Goal: Task Accomplishment & Management: Use online tool/utility

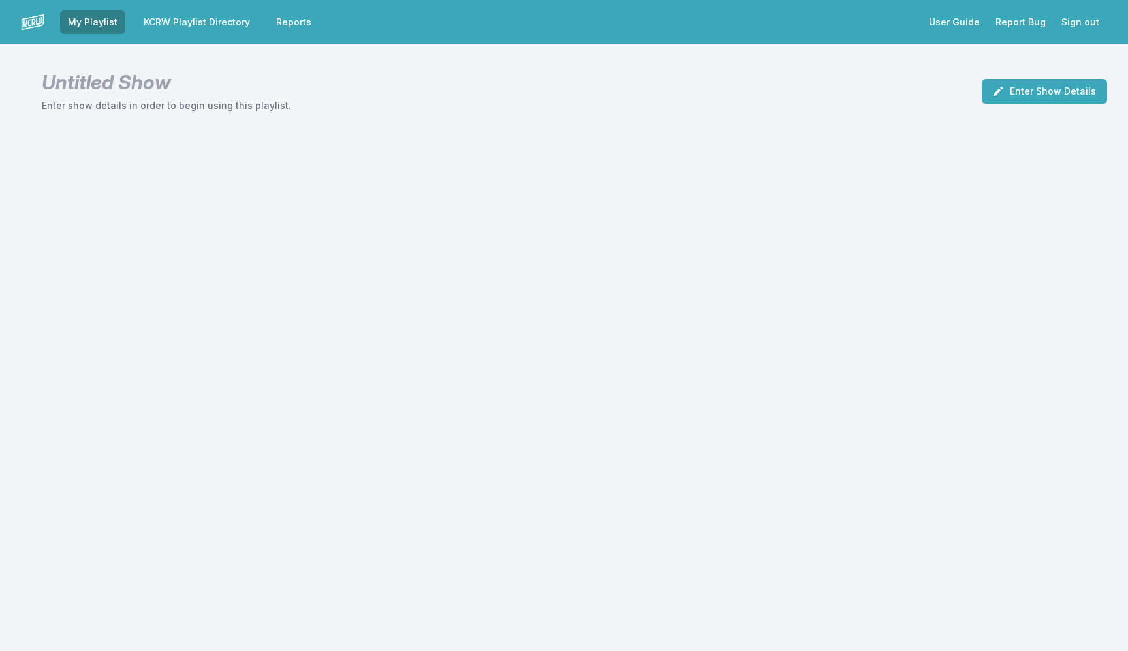
click at [171, 12] on link "KCRW Playlist Directory" at bounding box center [197, 21] width 122 height 23
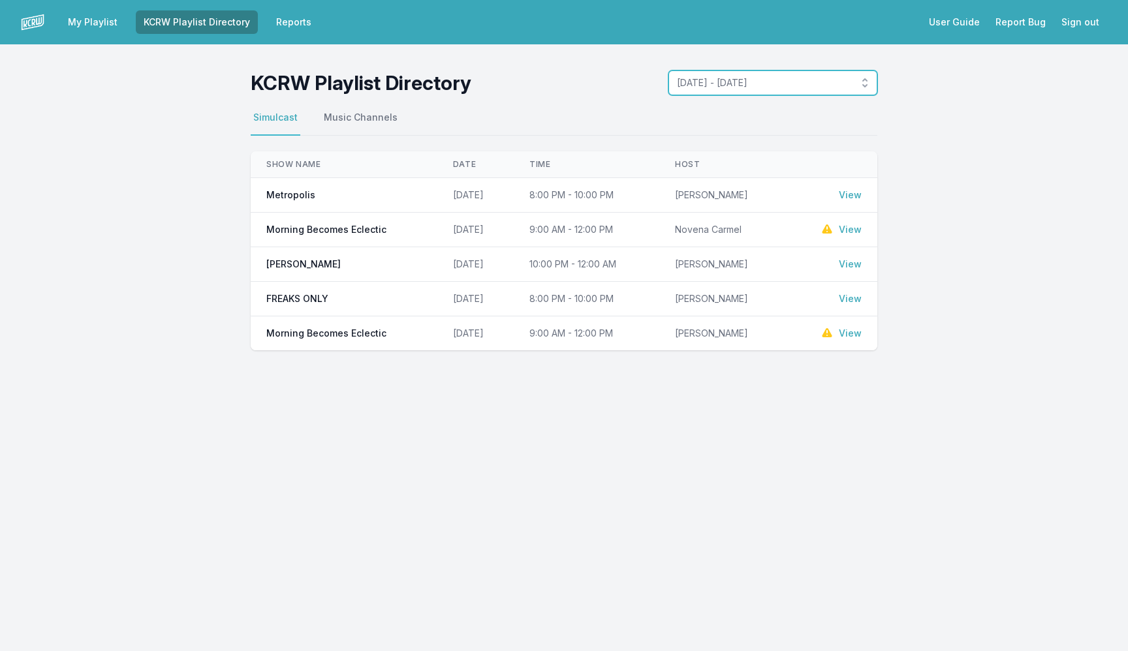
click at [742, 80] on span "[DATE] - [DATE]" at bounding box center [764, 82] width 174 height 13
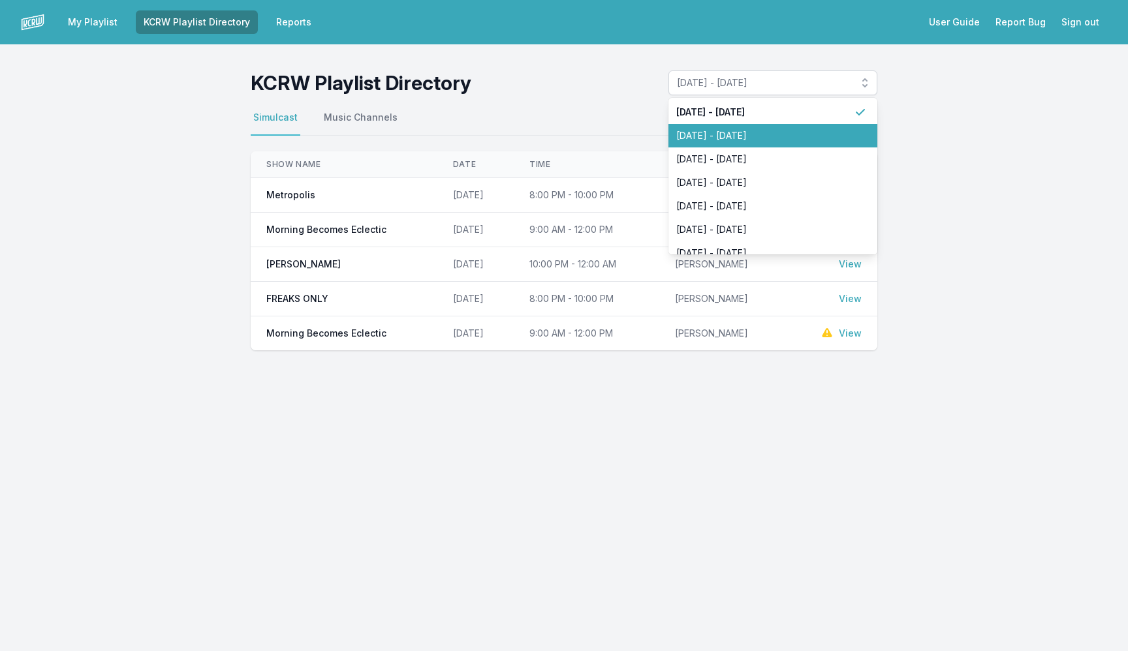
click at [747, 138] on span "[DATE] - [DATE]" at bounding box center [765, 135] width 178 height 13
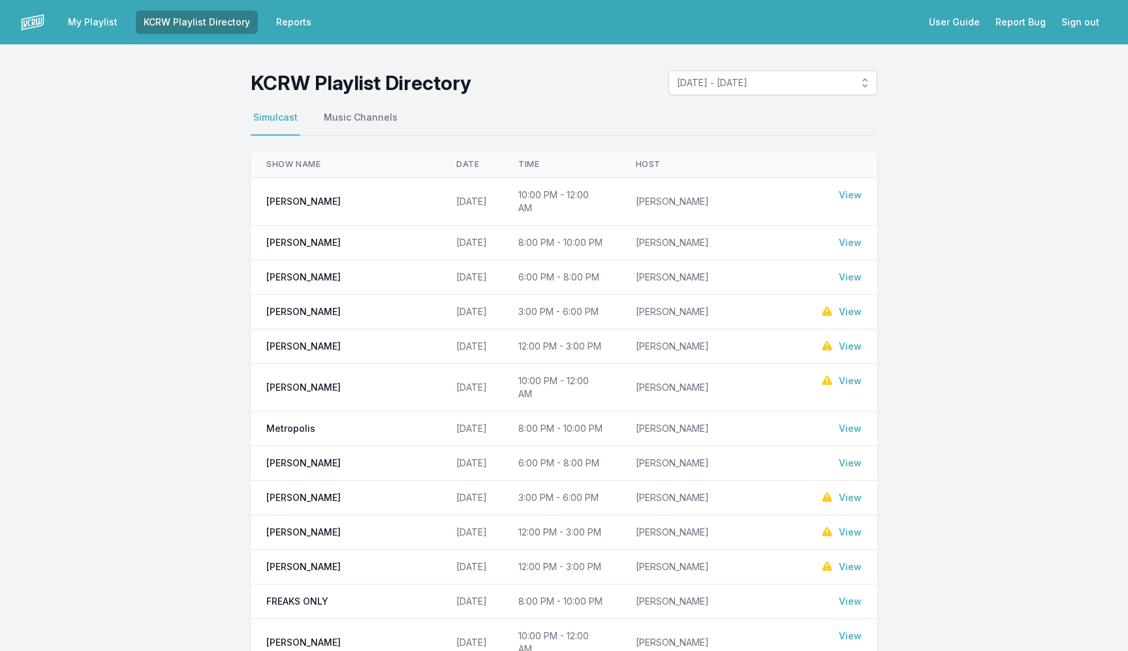
click at [847, 271] on link "View" at bounding box center [850, 277] width 23 height 13
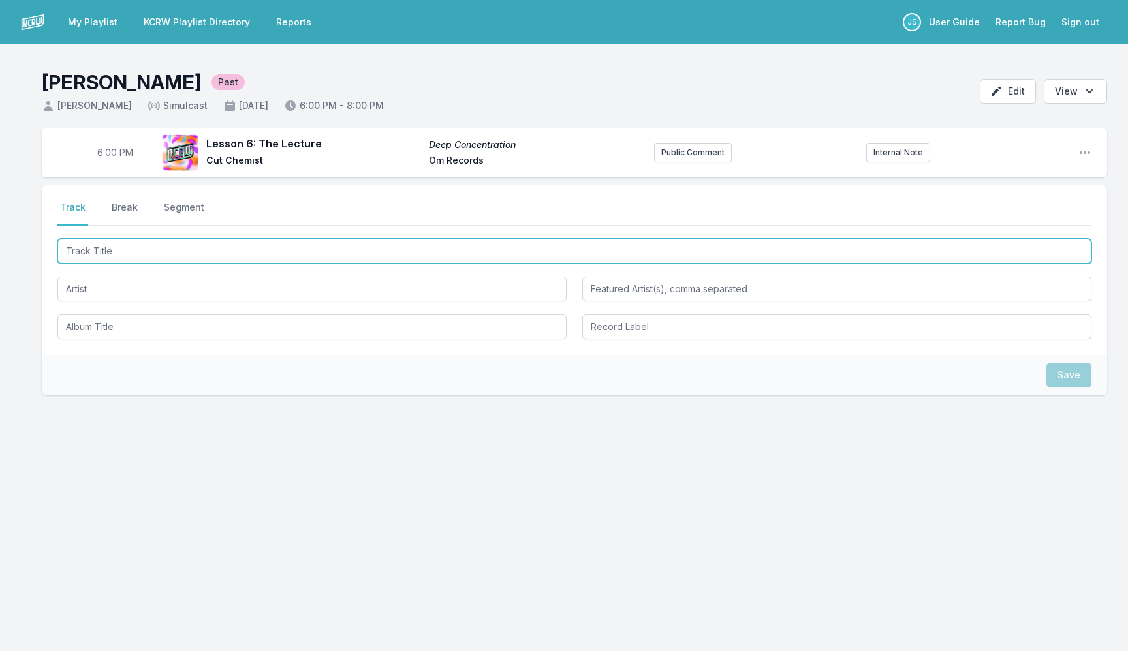
click at [161, 251] on input "Track Title" at bounding box center [574, 251] width 1034 height 25
type input "Nasty"
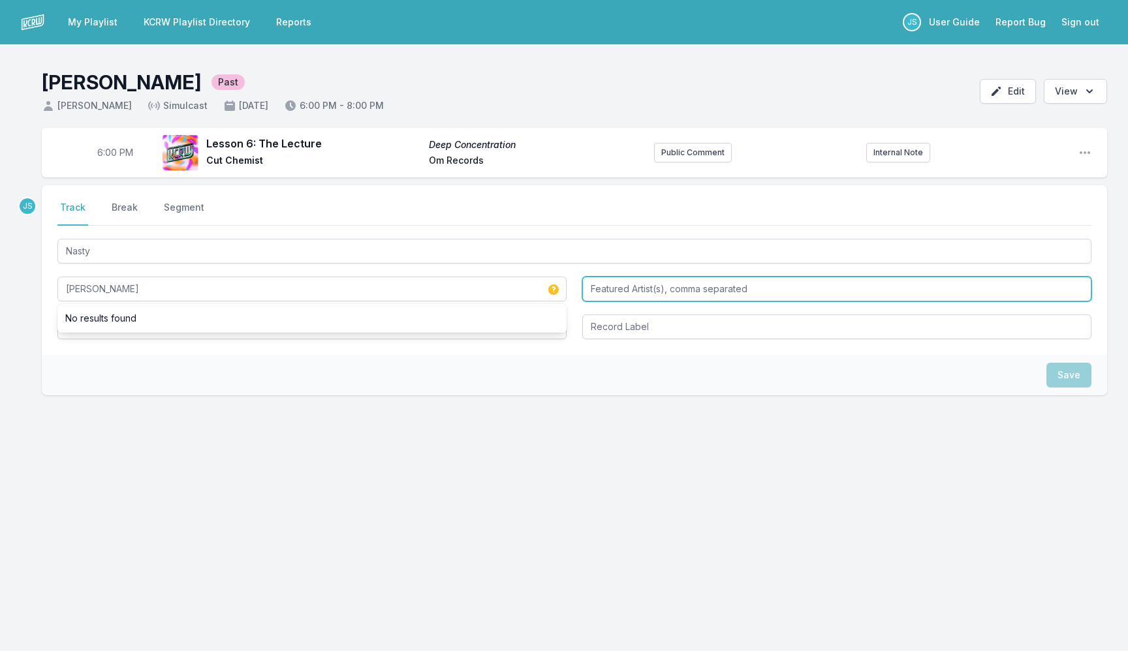
type input "[PERSON_NAME]"
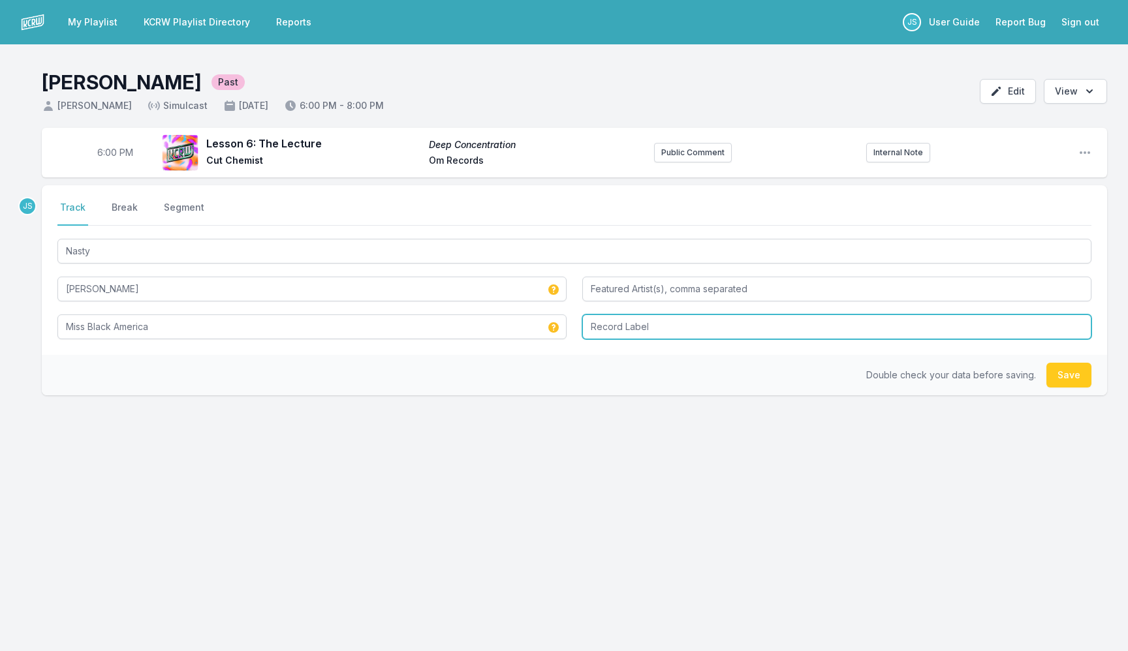
type input "Miss Black America"
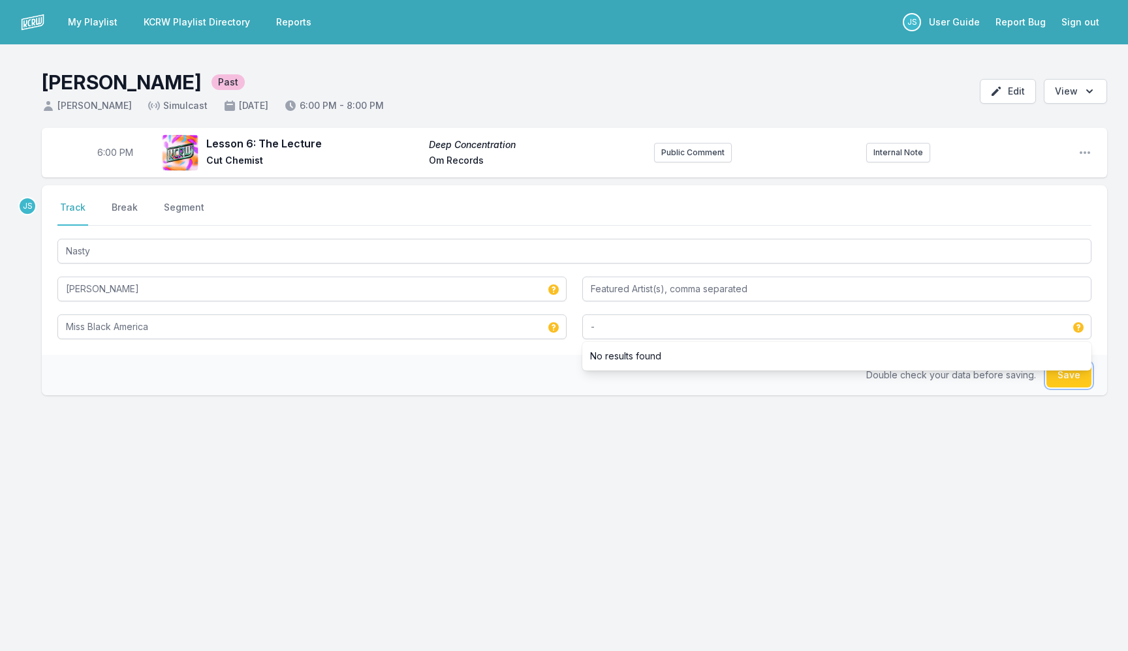
type input "-"
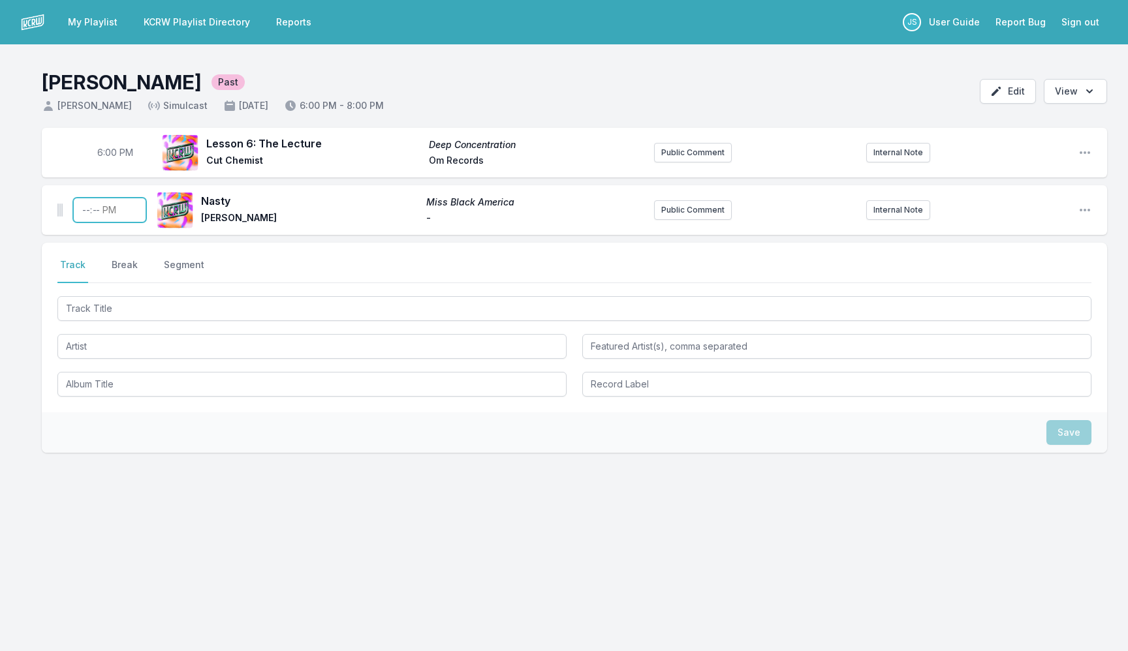
click at [80, 213] on input "Timestamp" at bounding box center [109, 210] width 73 height 25
type input "18:06"
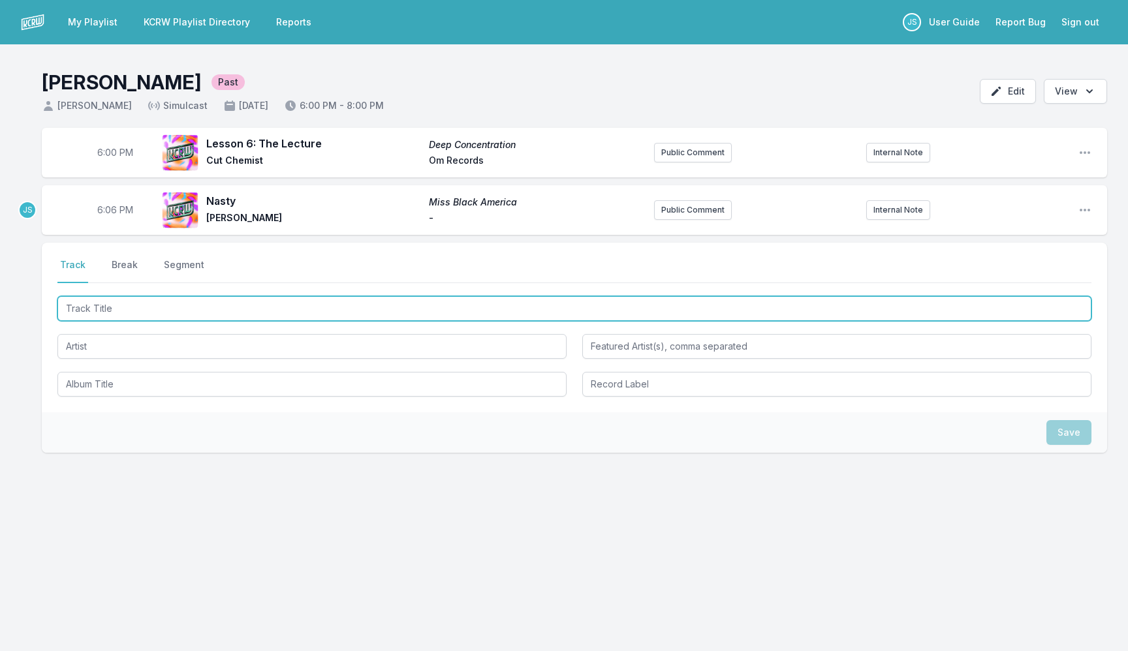
click at [139, 309] on input "Track Title" at bounding box center [574, 308] width 1034 height 25
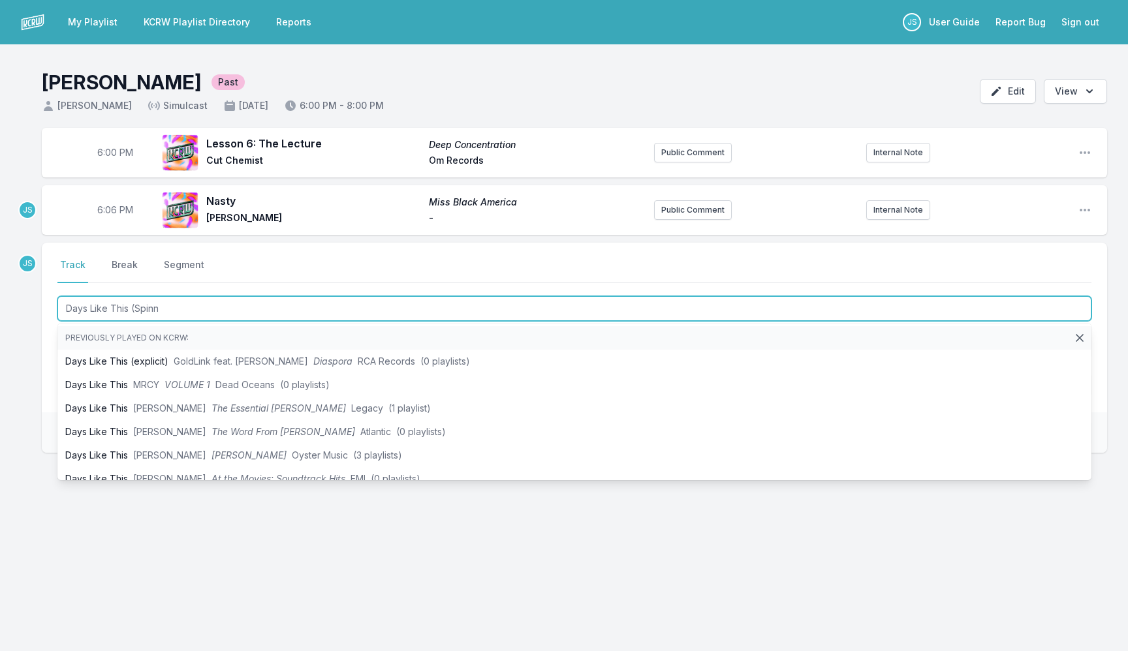
type input "Days Like This (Spinna"
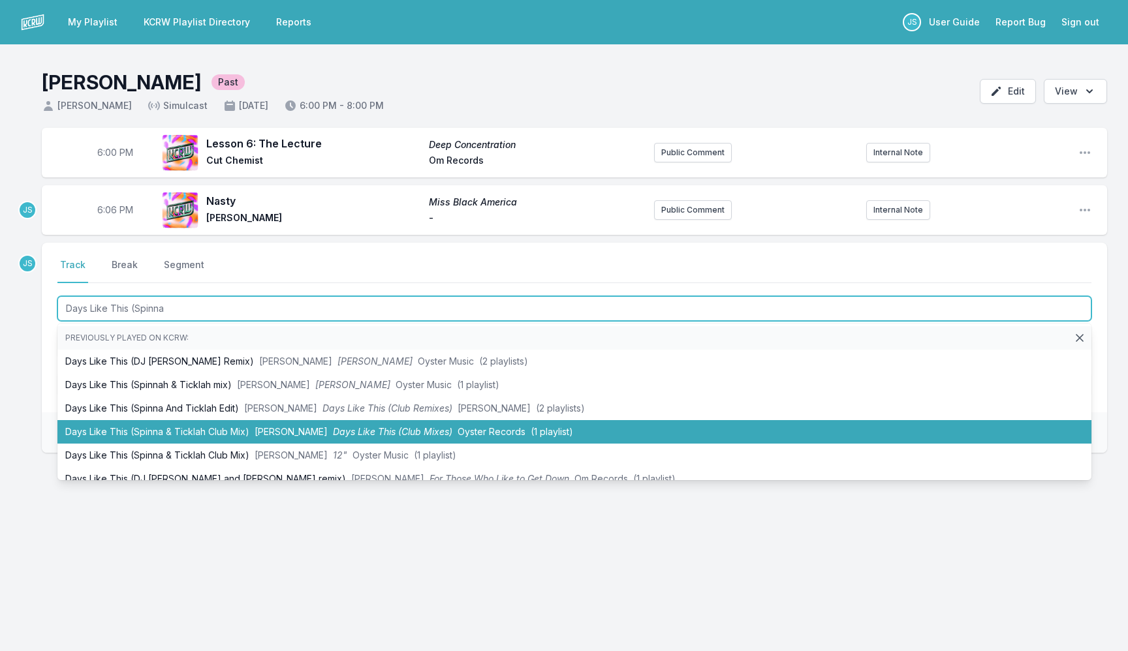
click at [374, 435] on span "Days Like This (Club Mixes)" at bounding box center [392, 431] width 119 height 11
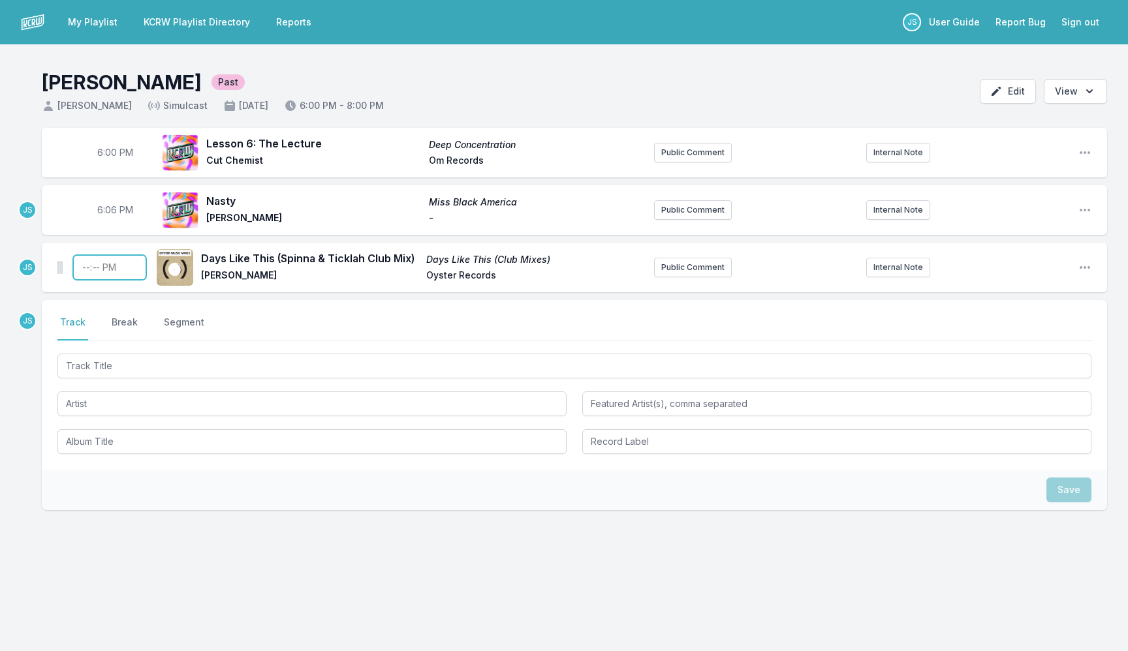
click at [78, 264] on input "Timestamp" at bounding box center [109, 267] width 73 height 25
type input "18:09"
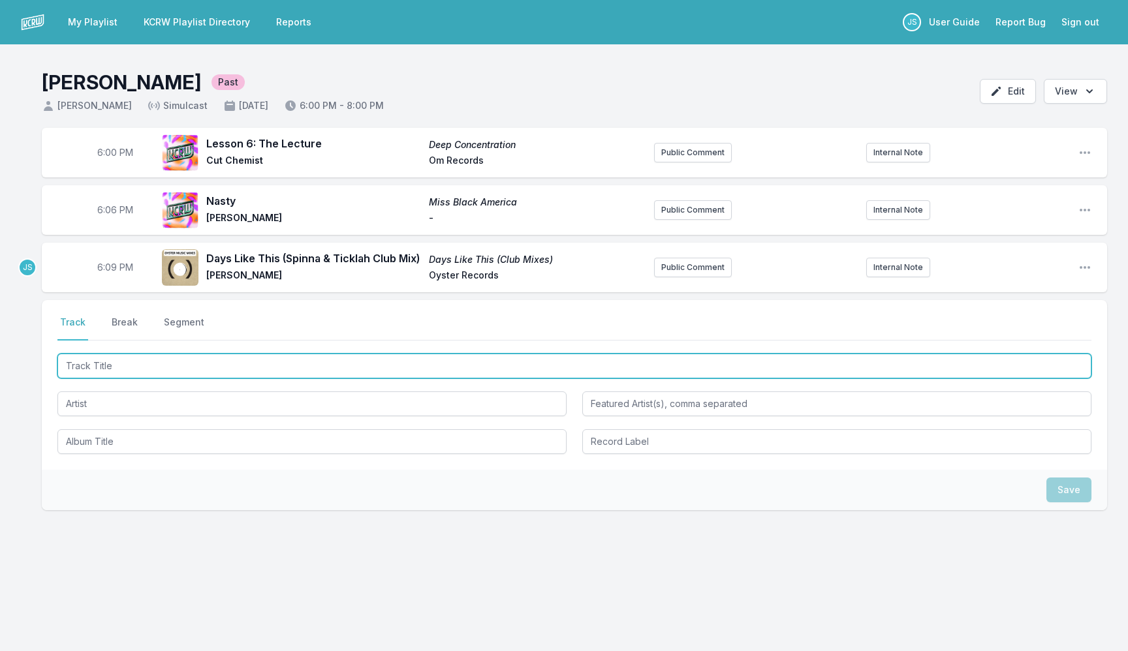
click at [193, 368] on input "Track Title" at bounding box center [574, 366] width 1034 height 25
type input "Mehdy"
type input "Say You Love Me"
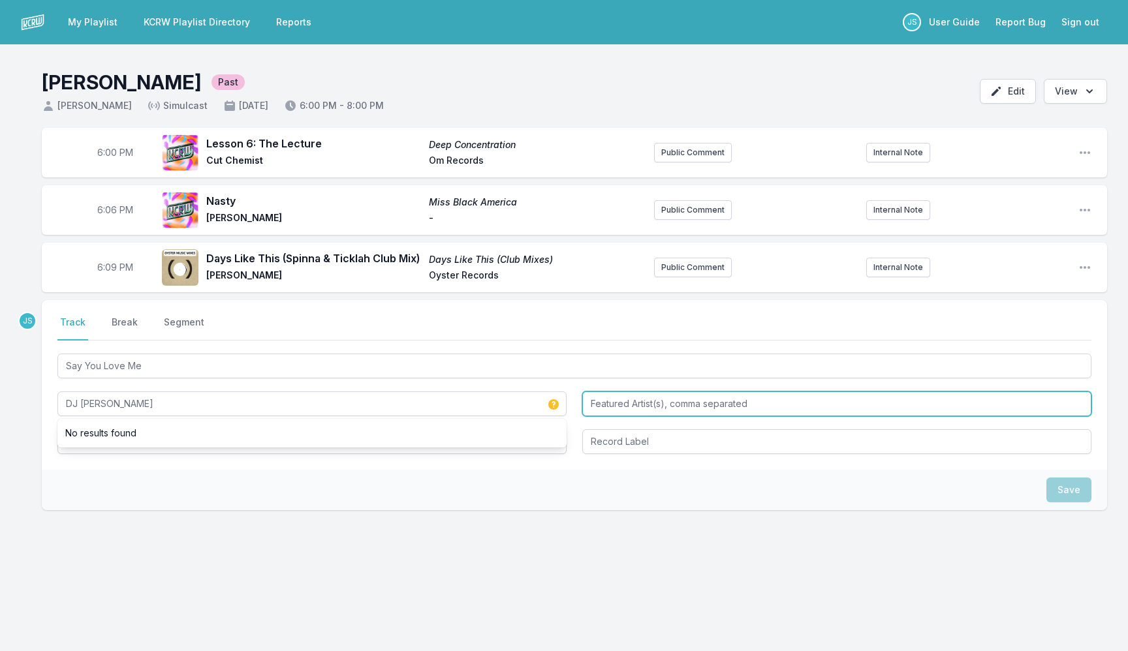
type input "DJ [PERSON_NAME]"
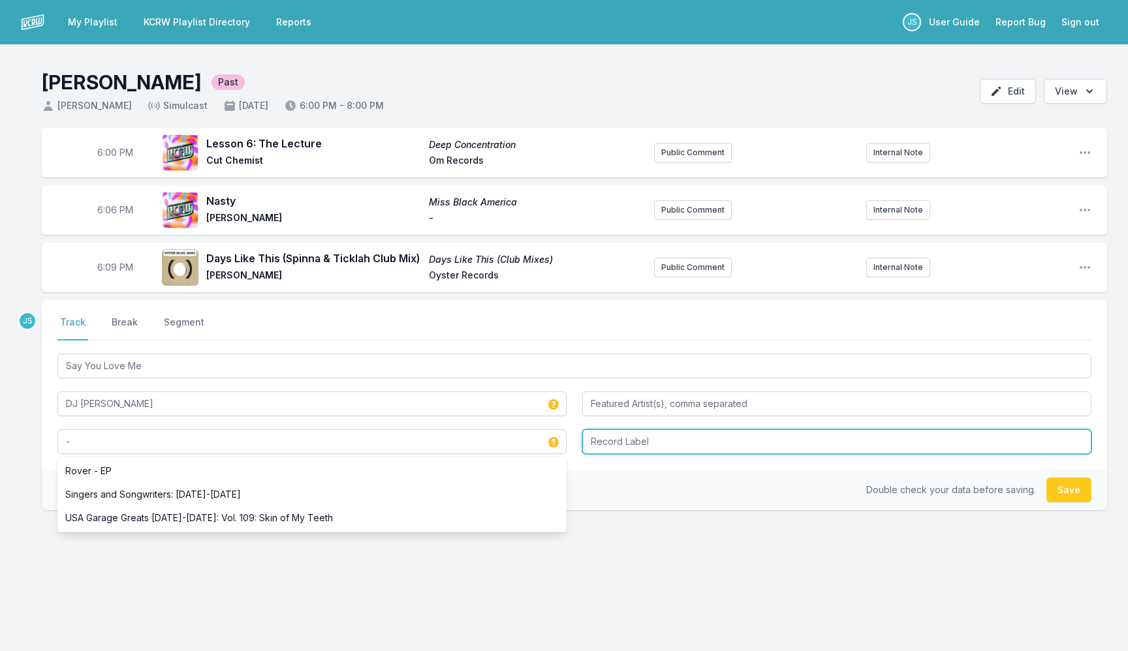
type input "-"
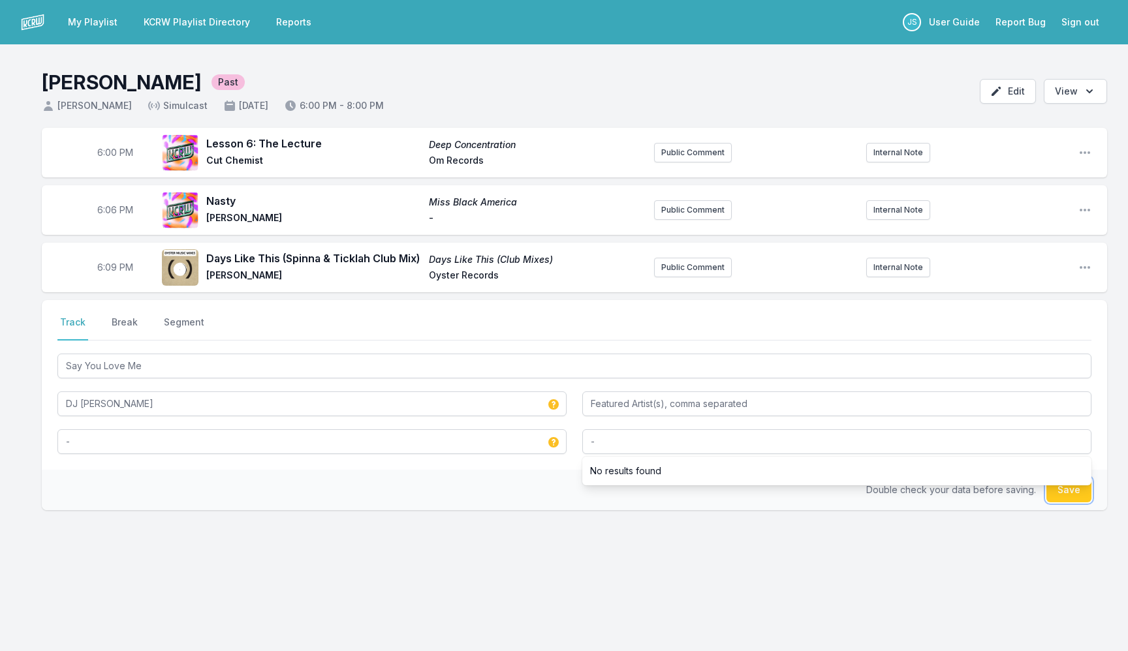
type input "-"
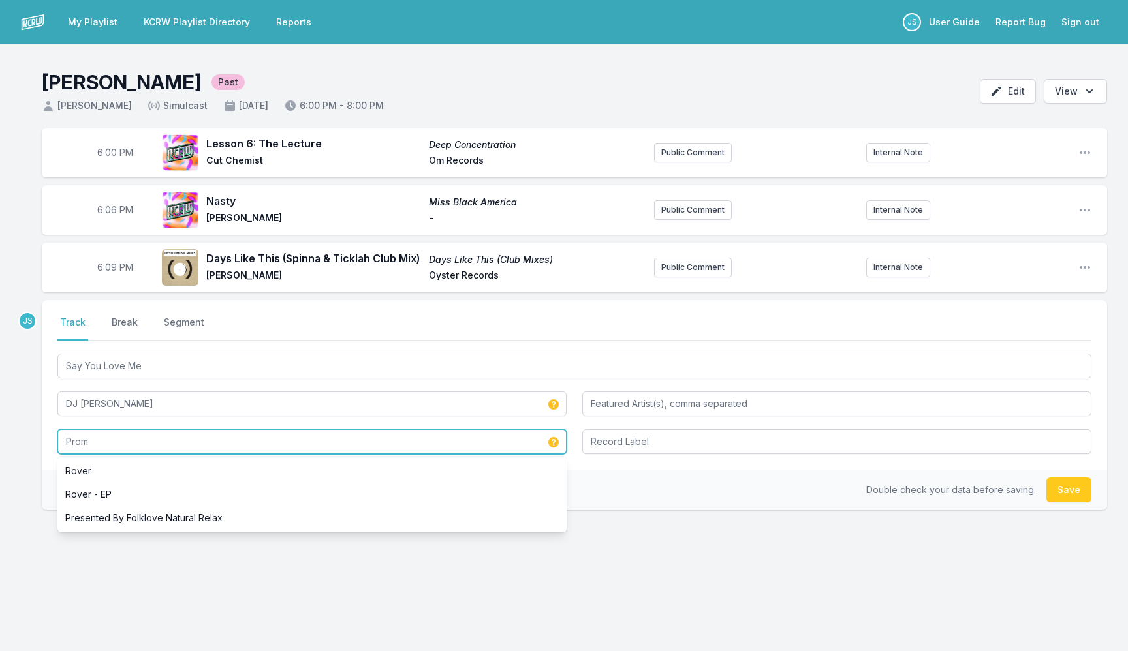
type input "Promo"
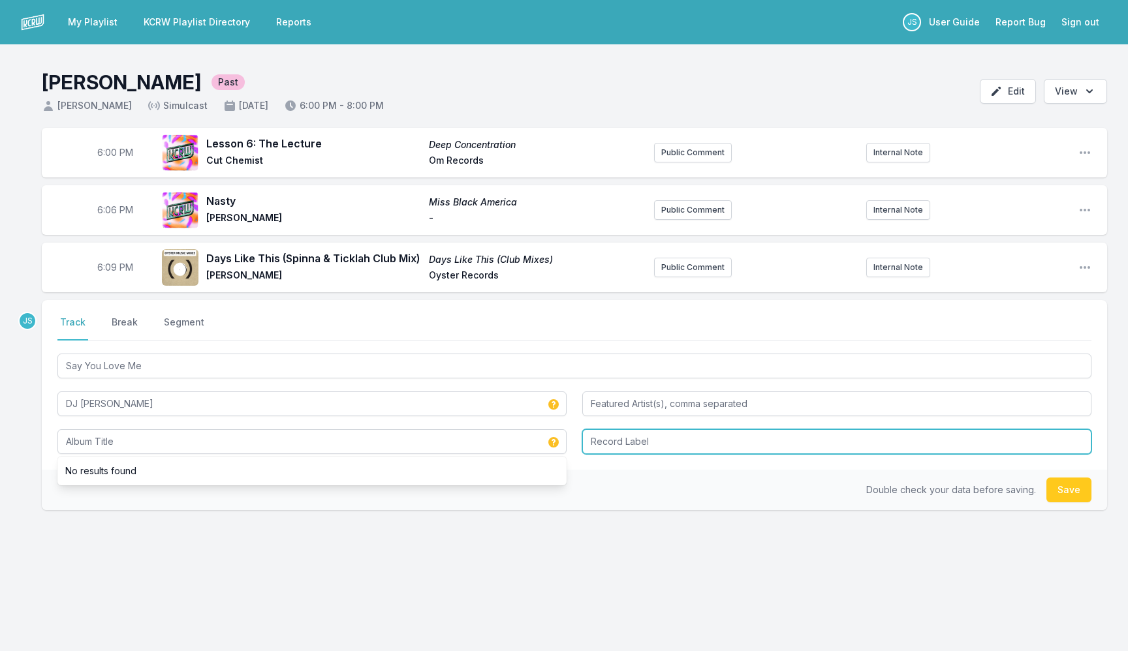
type input "Promo"
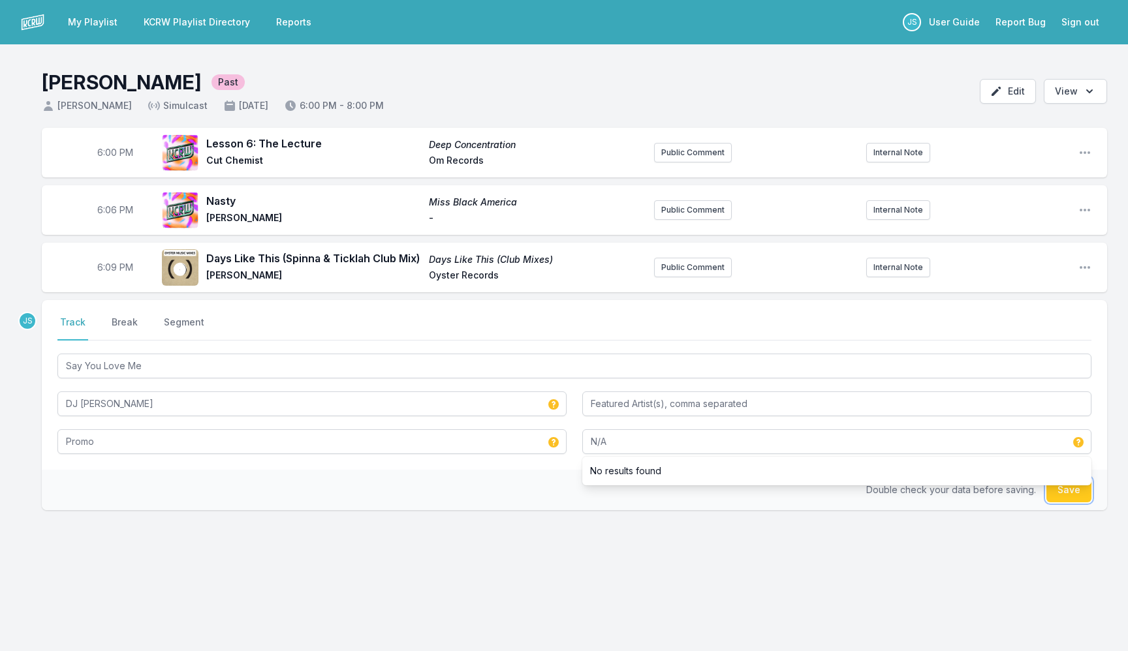
type input "N/A"
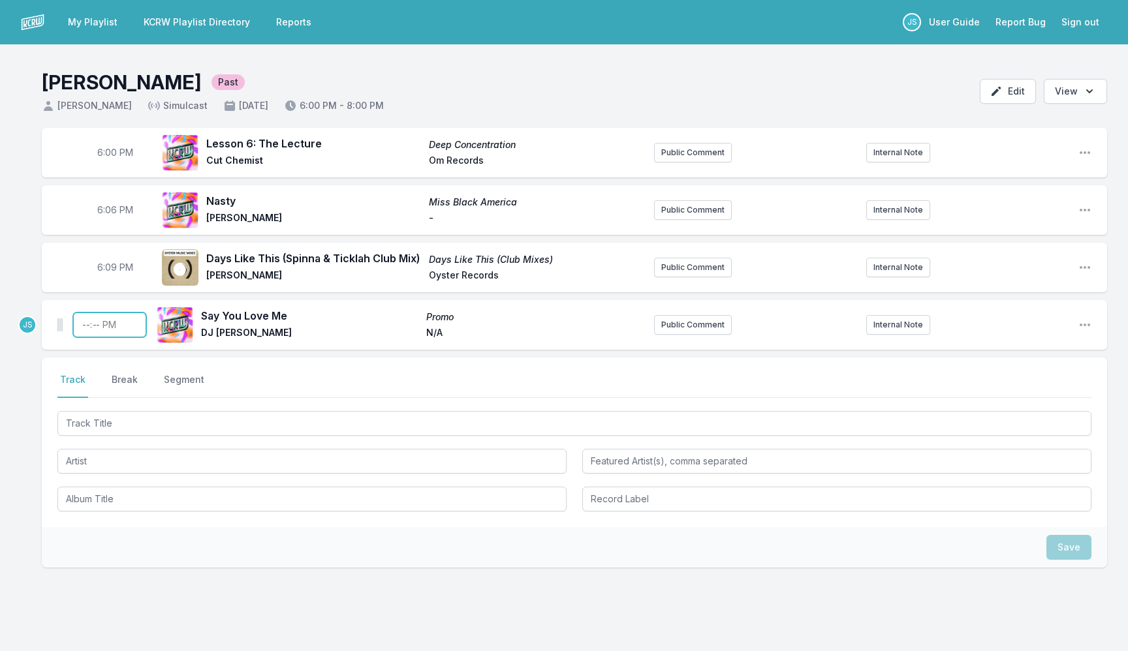
click at [80, 324] on input "Timestamp" at bounding box center [109, 325] width 73 height 25
type input "18:14"
click at [117, 376] on button "Break" at bounding box center [124, 385] width 31 height 25
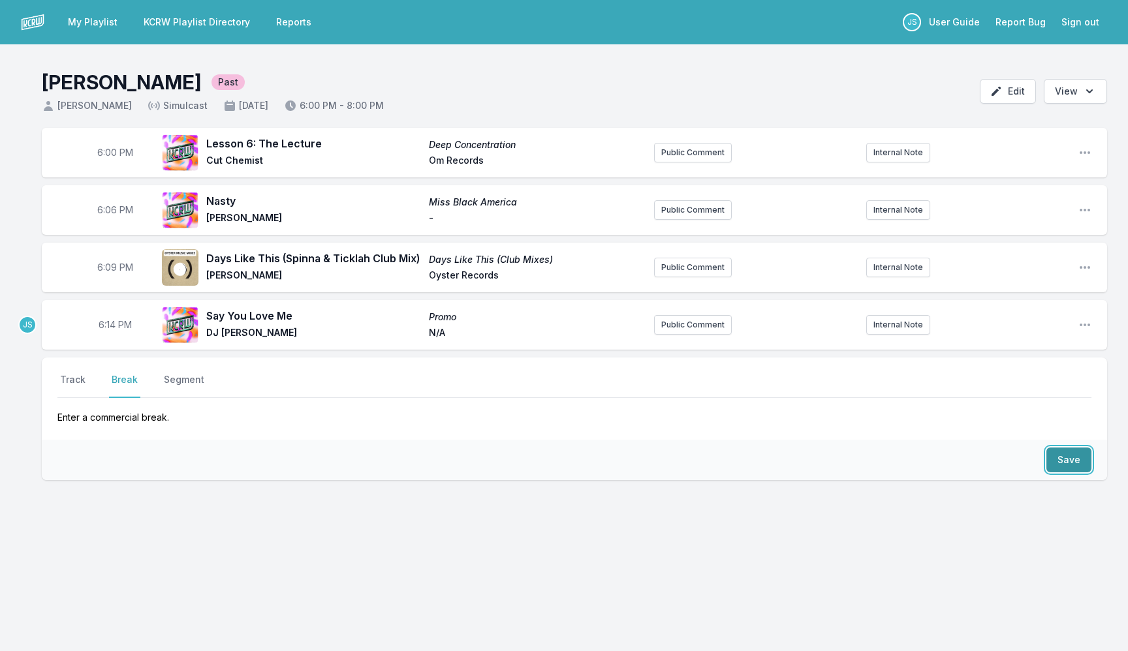
click at [1069, 458] on button "Save" at bounding box center [1068, 460] width 45 height 25
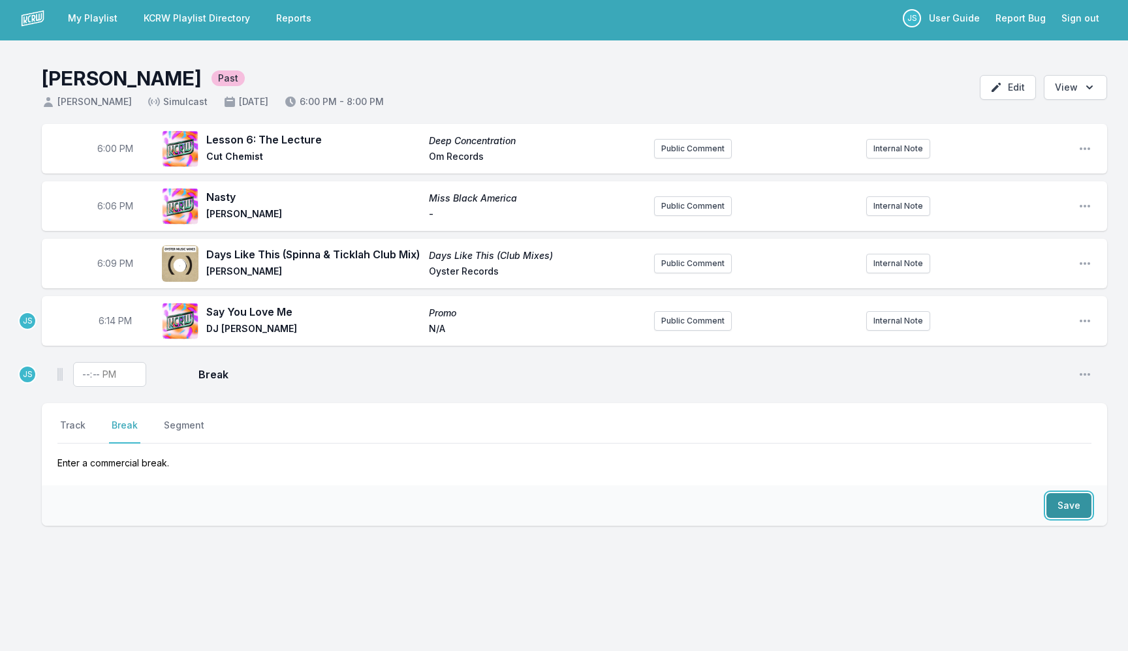
click at [1070, 499] on button "Save" at bounding box center [1068, 505] width 45 height 25
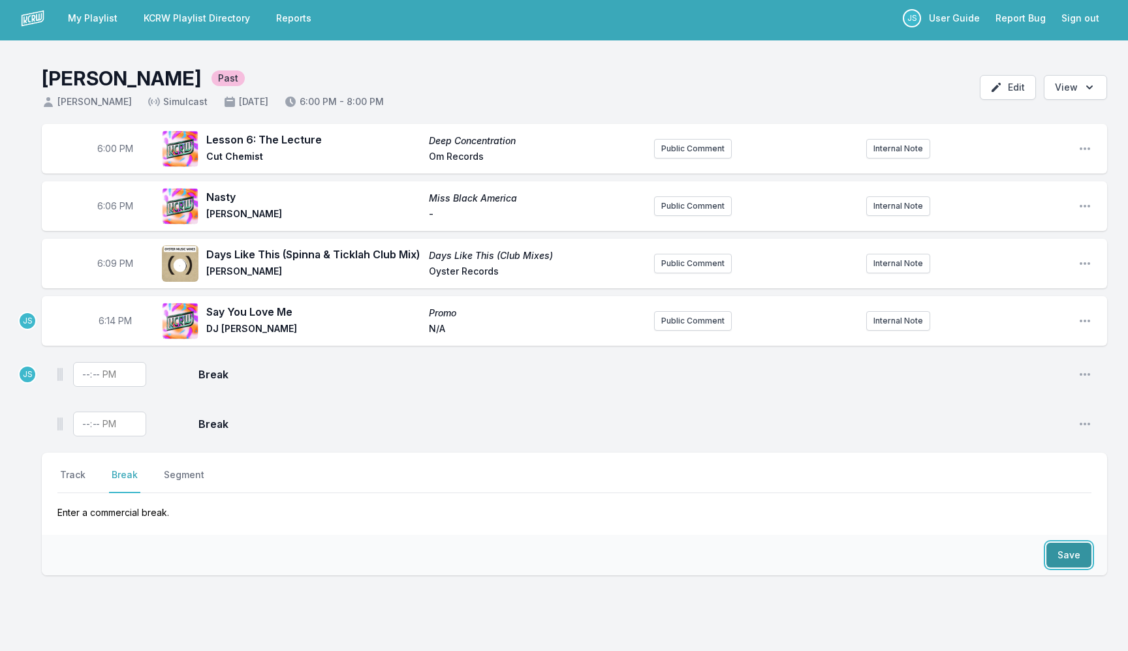
click at [1067, 559] on button "Save" at bounding box center [1068, 555] width 45 height 25
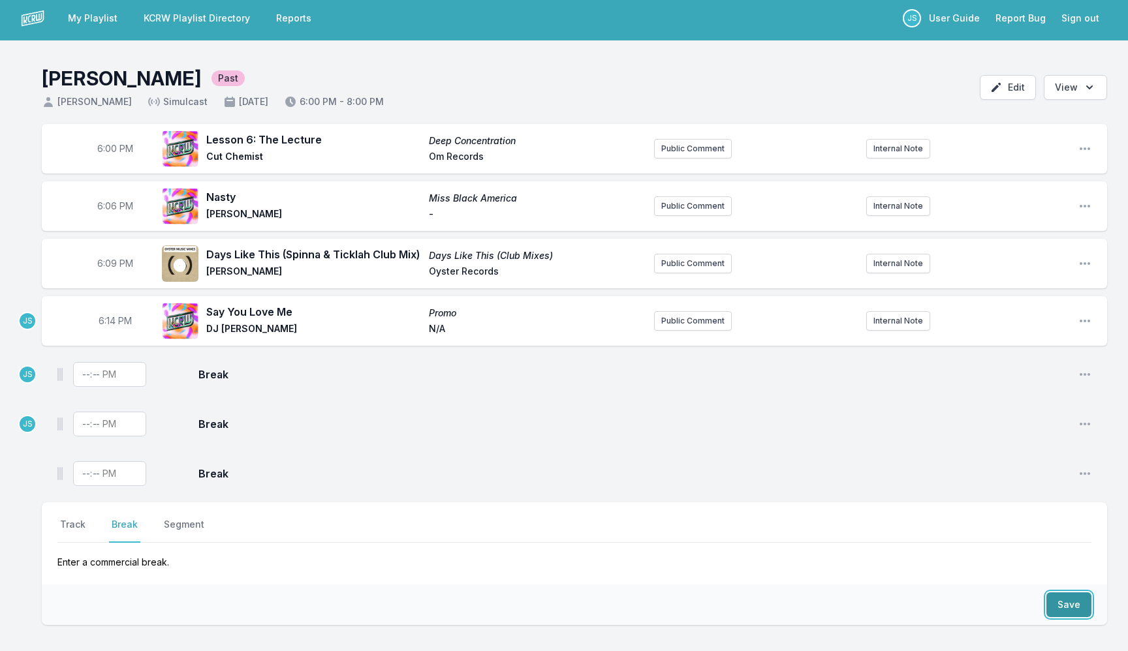
click at [1067, 606] on button "Save" at bounding box center [1068, 605] width 45 height 25
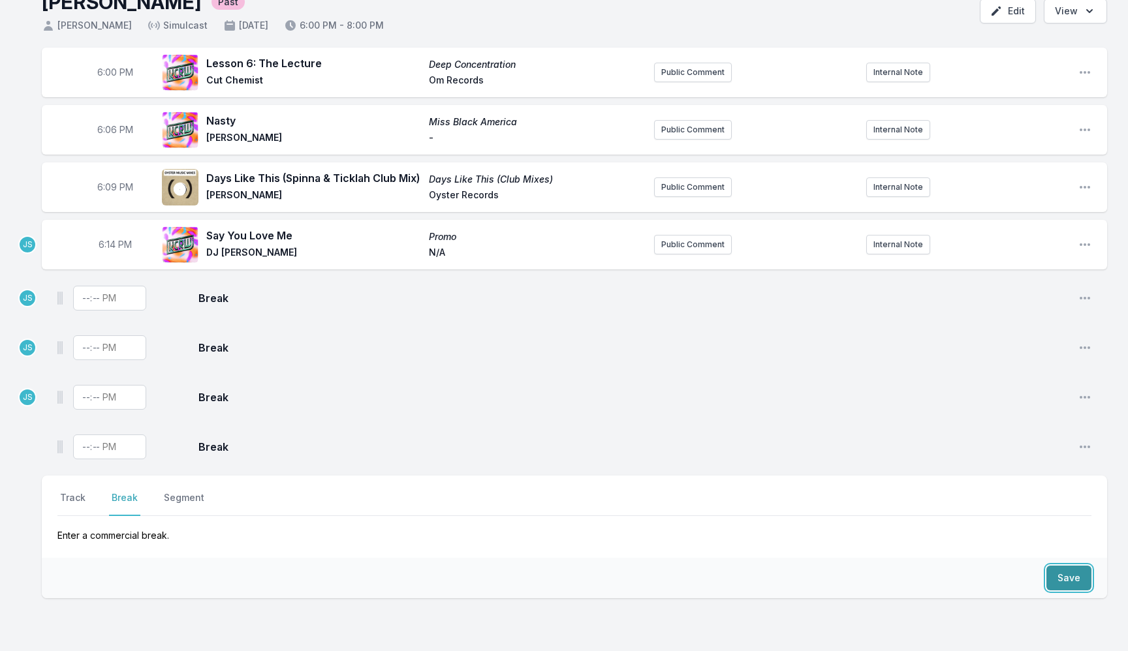
scroll to position [153, 0]
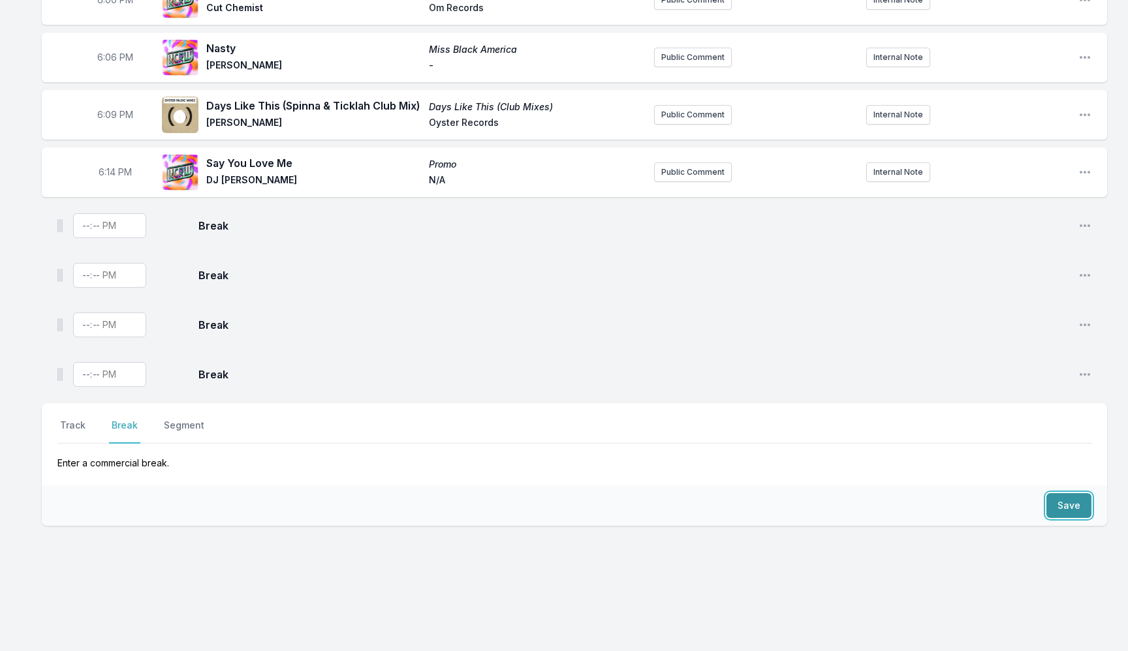
click at [1067, 503] on button "Save" at bounding box center [1068, 505] width 45 height 25
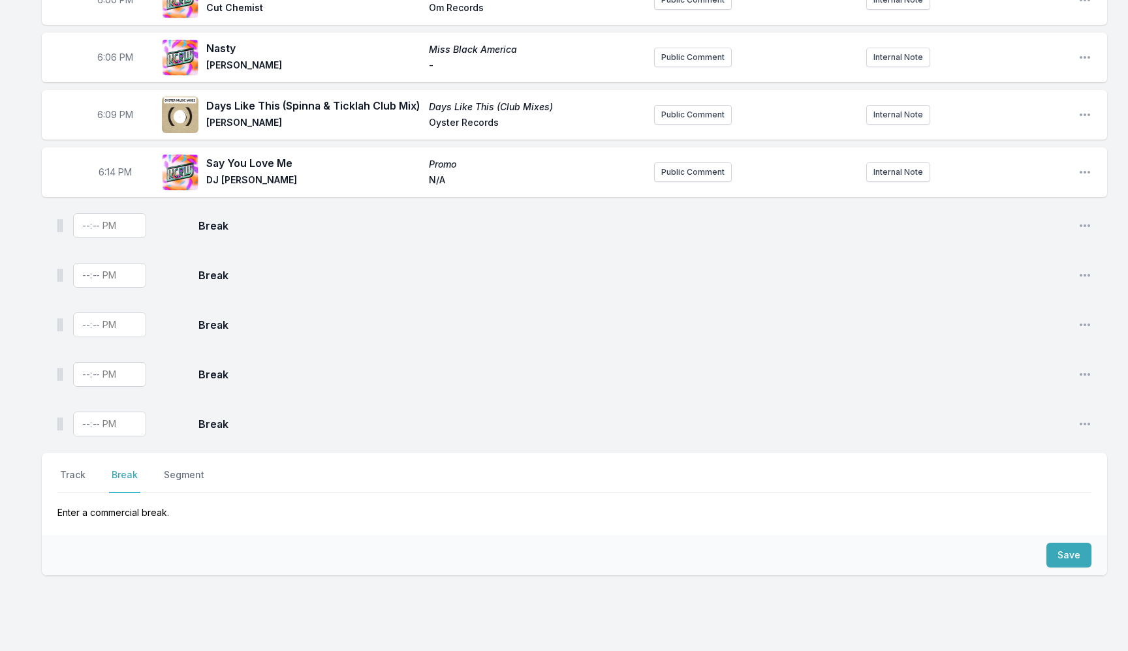
click at [72, 463] on div "Select a tab Track Break Segment Track Break Segment Enter a commercial break." at bounding box center [574, 494] width 1065 height 82
click at [74, 470] on button "Track" at bounding box center [72, 481] width 31 height 25
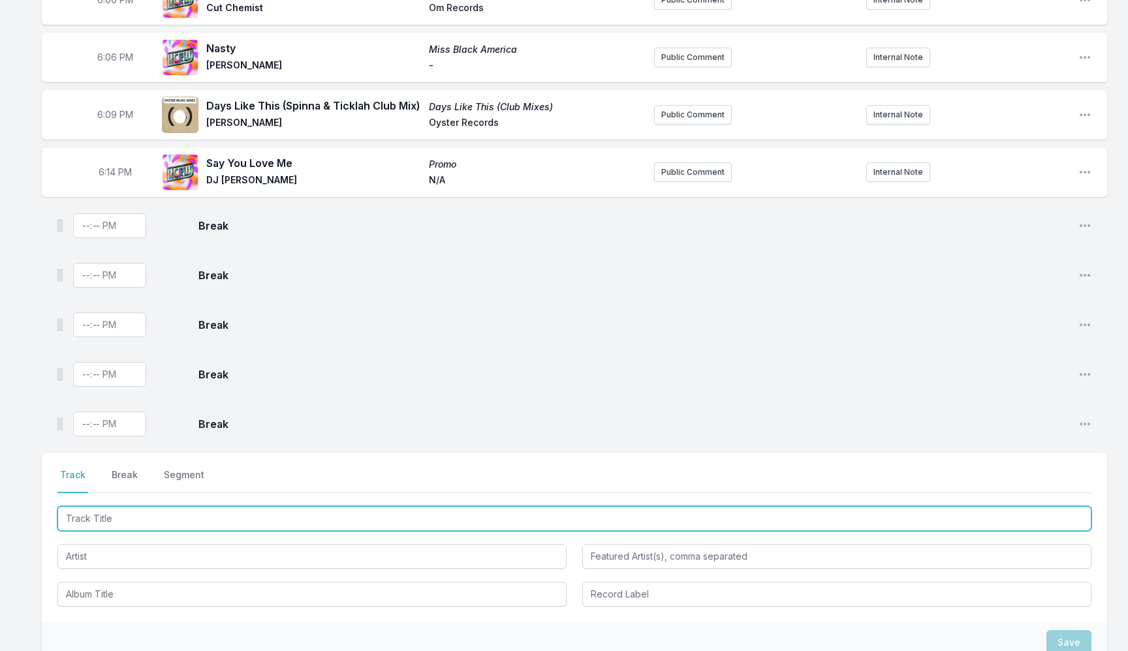
click at [99, 511] on input "Track Title" at bounding box center [574, 519] width 1034 height 25
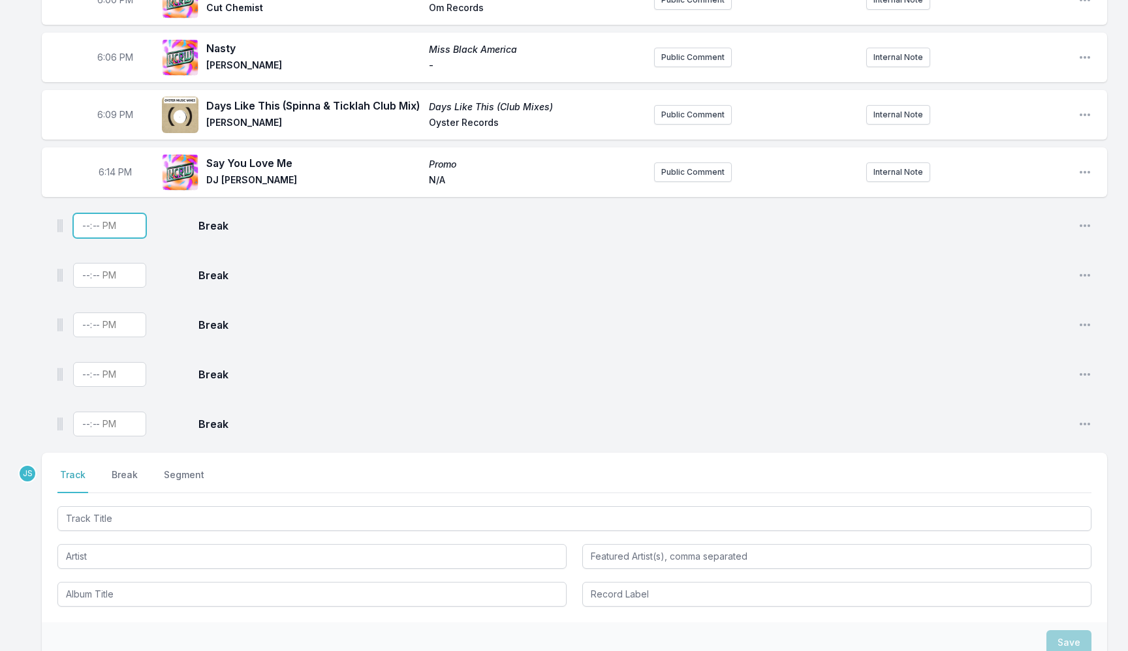
click at [86, 221] on input "Timestamp" at bounding box center [109, 225] width 73 height 25
type input "18:18"
click at [102, 228] on span "6:18 PM" at bounding box center [115, 225] width 33 height 13
click at [105, 228] on input "18:18" at bounding box center [114, 225] width 73 height 25
type input "18:17"
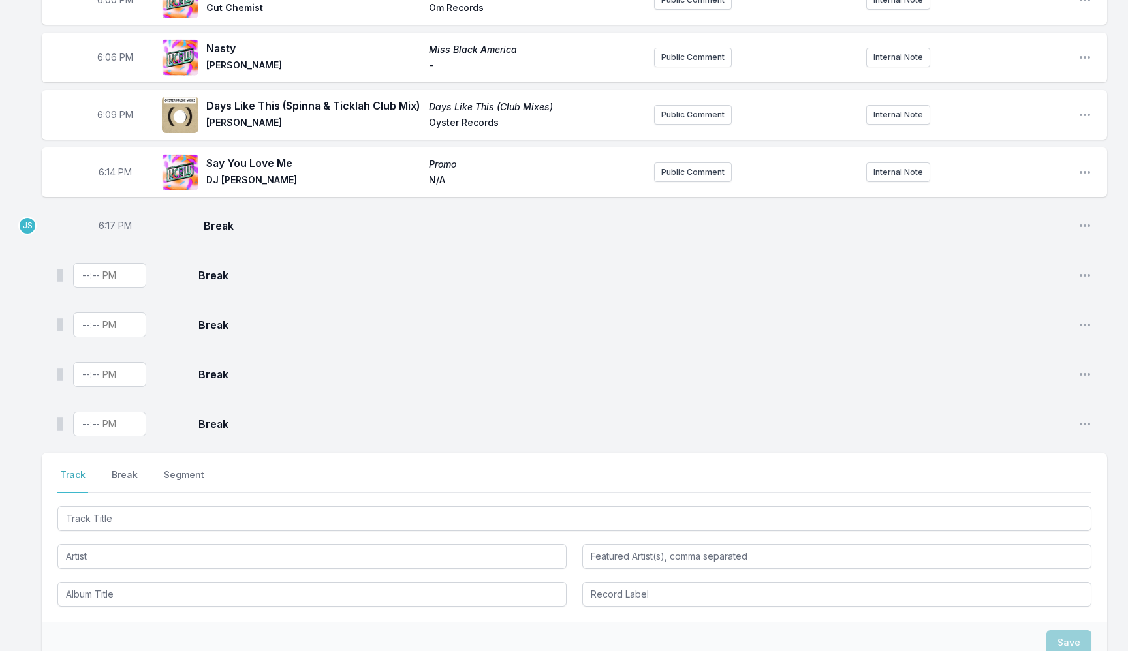
click at [107, 217] on aside "6:17 PM" at bounding box center [114, 226] width 73 height 42
click at [108, 226] on span "6:17 PM" at bounding box center [115, 225] width 33 height 13
click at [108, 226] on input "18:17" at bounding box center [114, 225] width 73 height 25
type input "18:18"
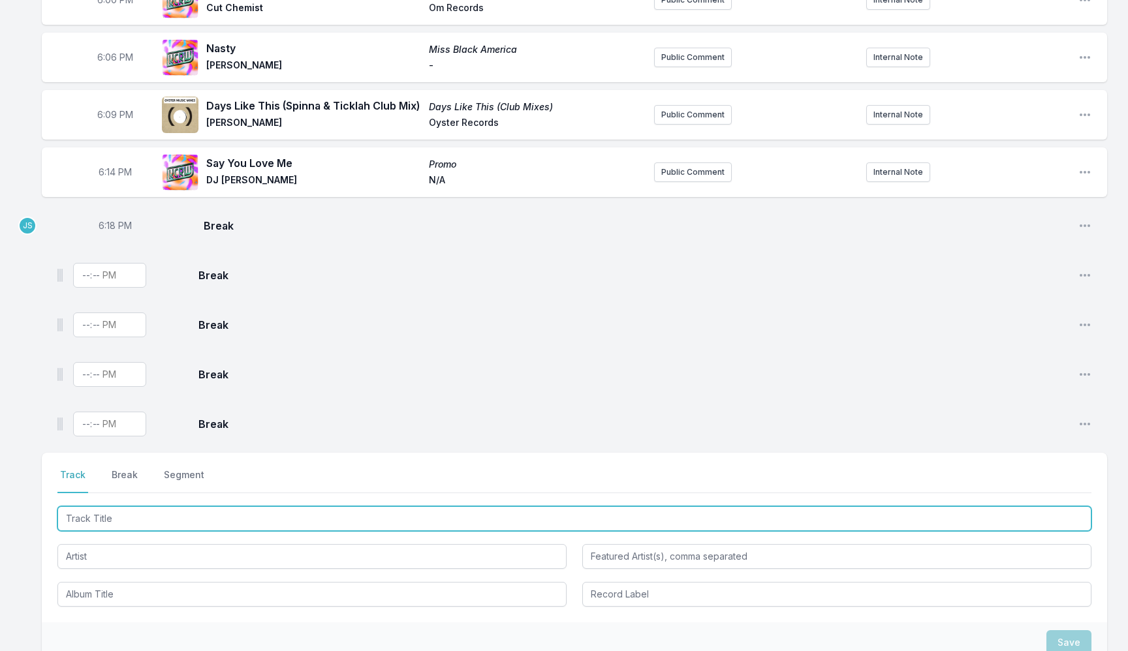
click at [74, 517] on input "Track Title" at bounding box center [574, 519] width 1034 height 25
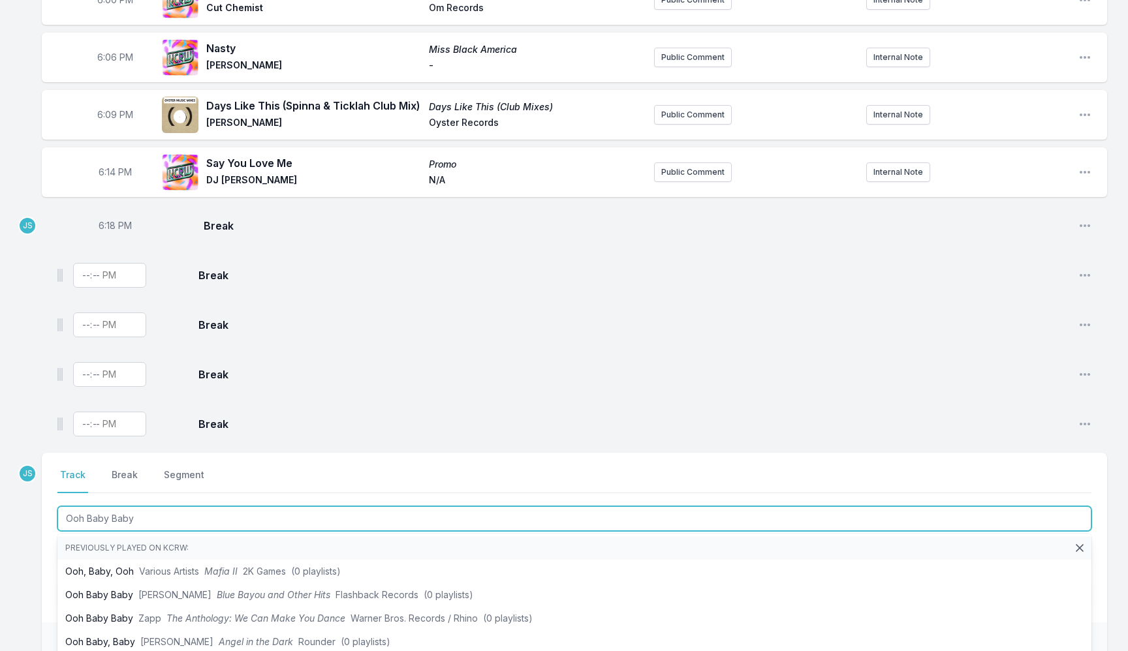
type input "Ooh Baby Baby"
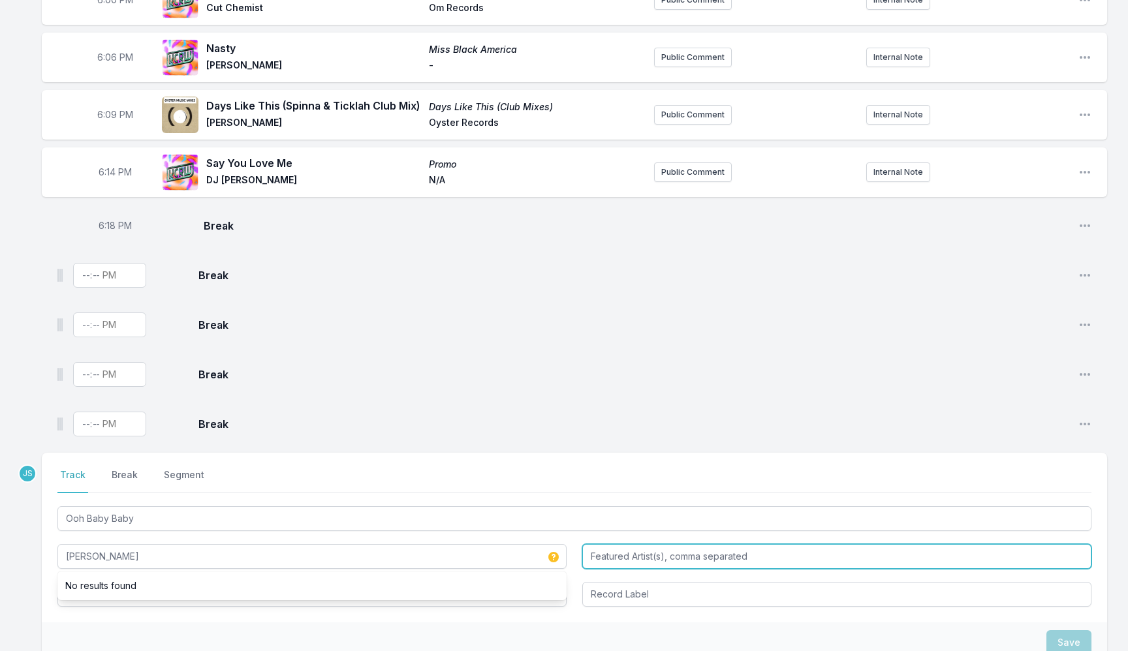
type input "[PERSON_NAME]"
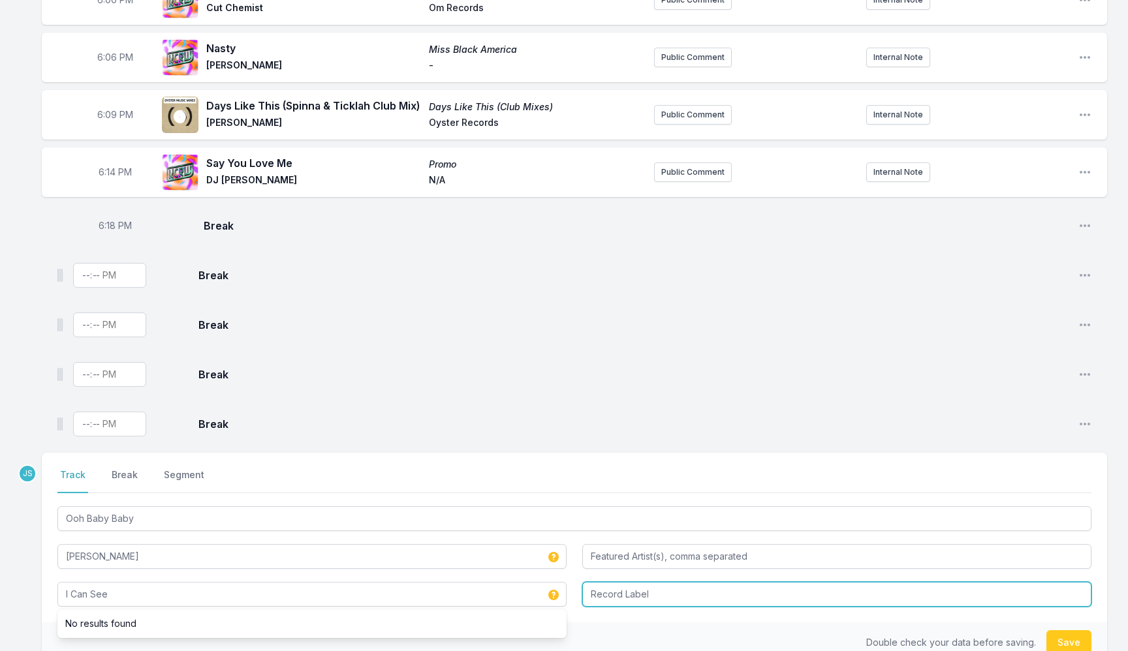
type input "I Can See"
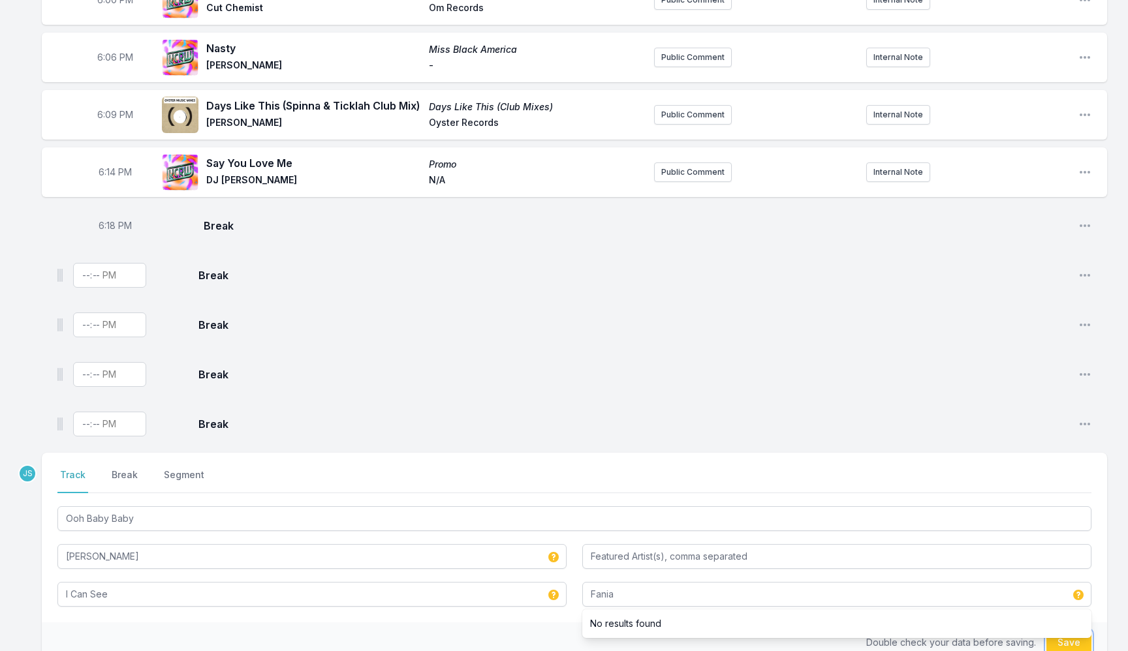
type input "Fania"
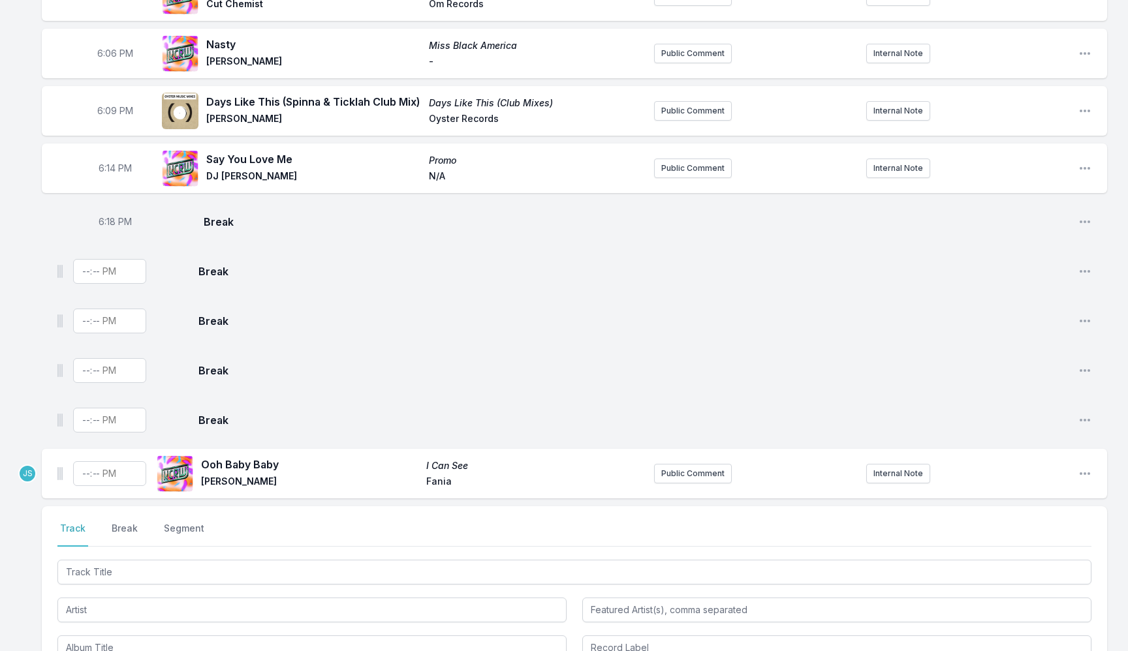
click at [86, 489] on aside at bounding box center [109, 474] width 73 height 42
click at [84, 482] on input "Timestamp" at bounding box center [109, 473] width 73 height 25
type input "18:21"
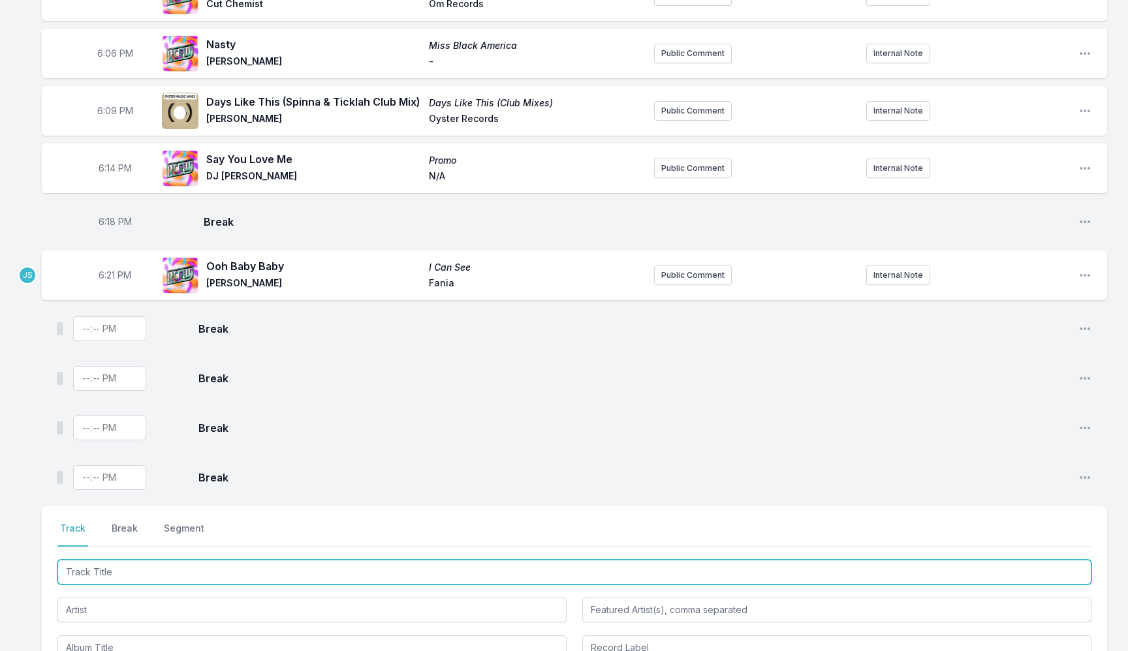
click at [115, 574] on input "Track Title" at bounding box center [574, 572] width 1034 height 25
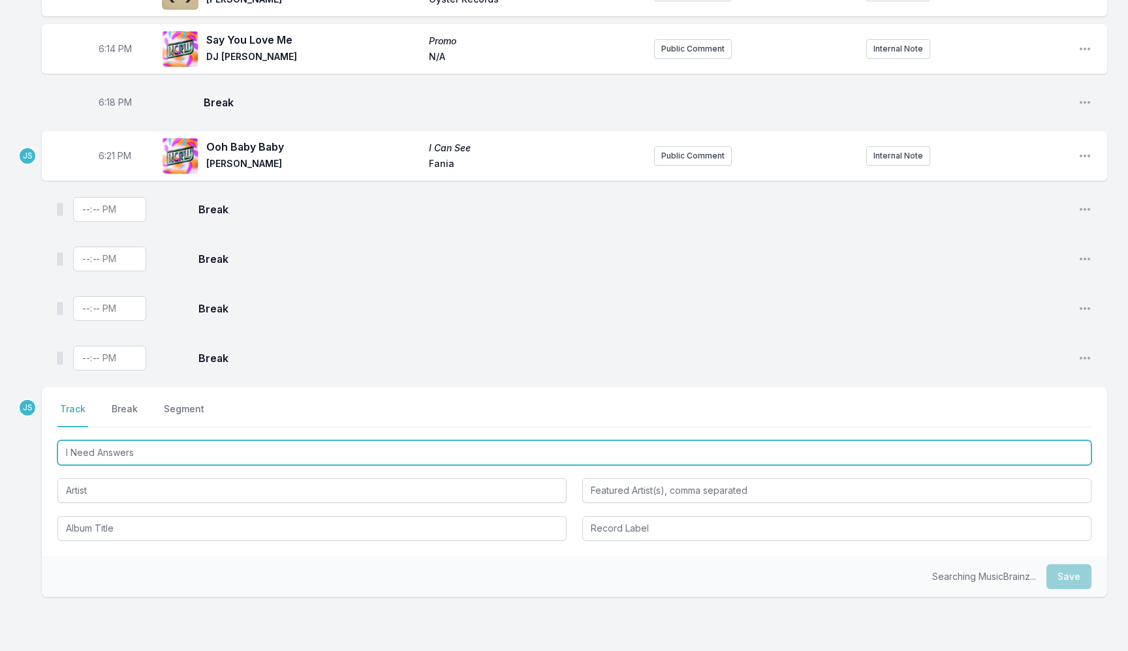
scroll to position [302, 0]
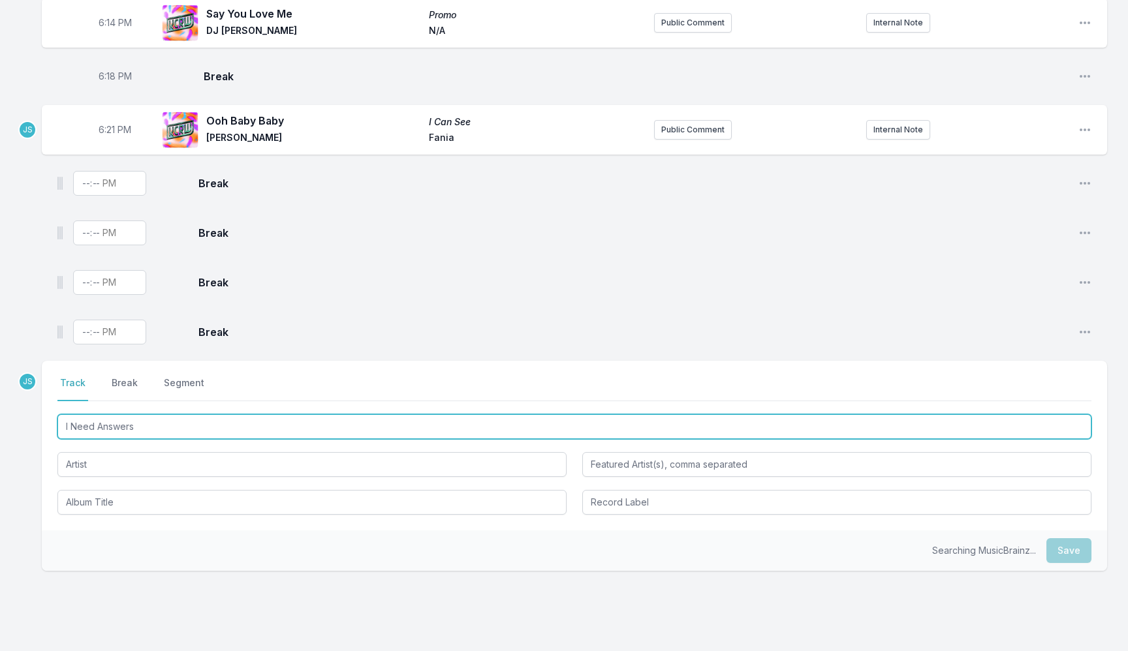
type input "I Need Answers"
type input "I Need The Answer"
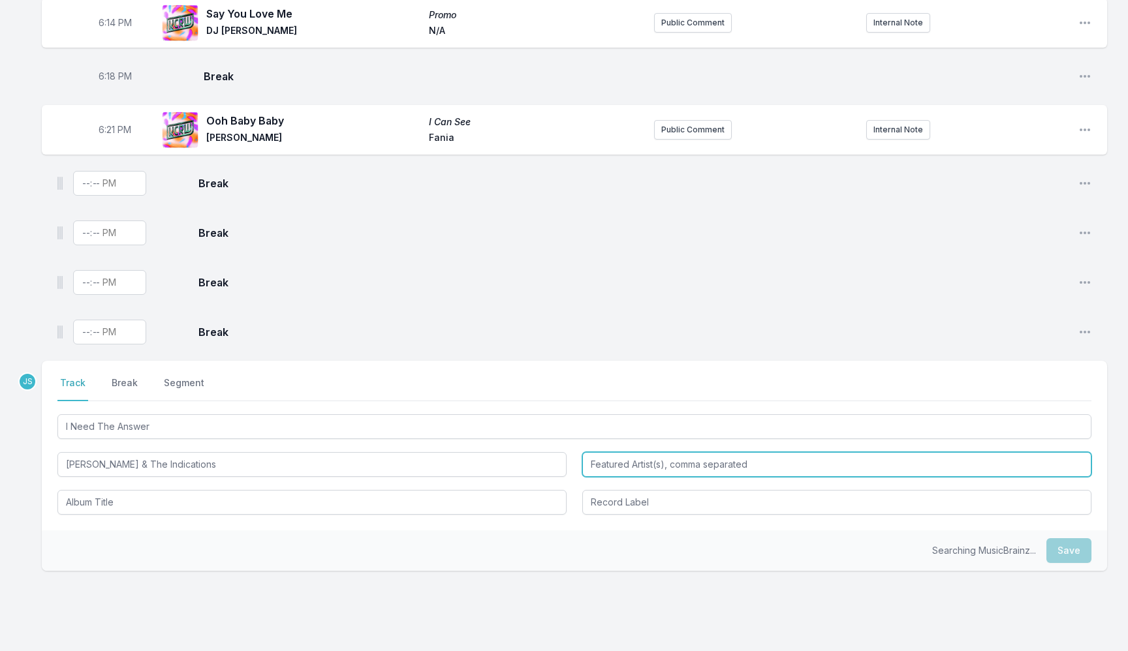
type input "[PERSON_NAME] & The Indications"
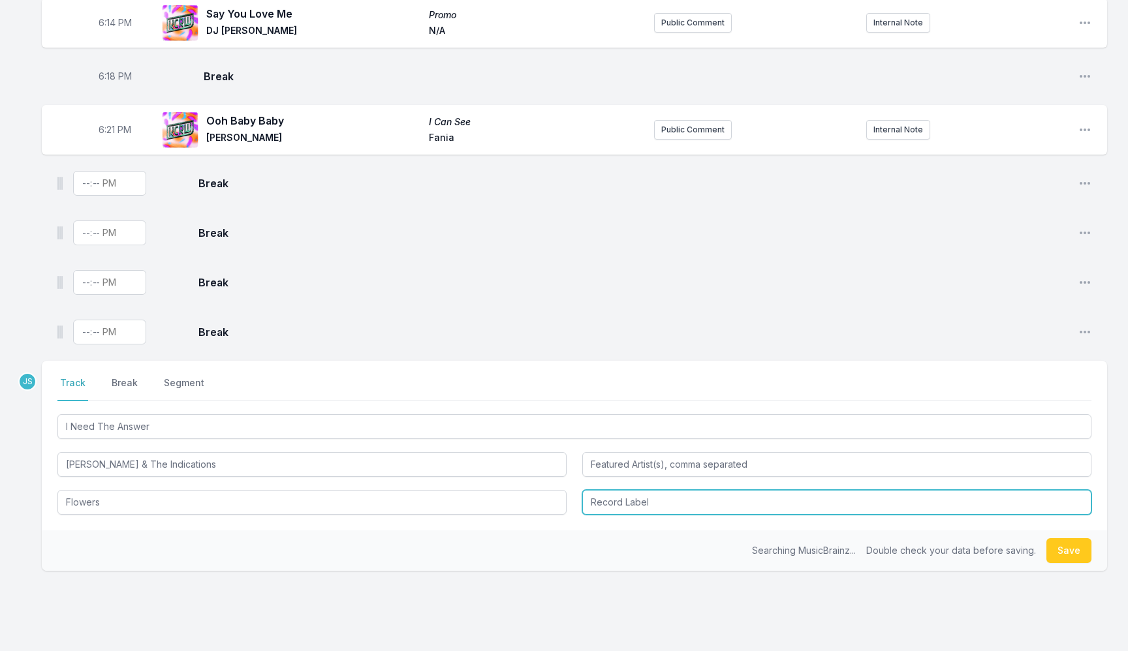
type input "Flowers"
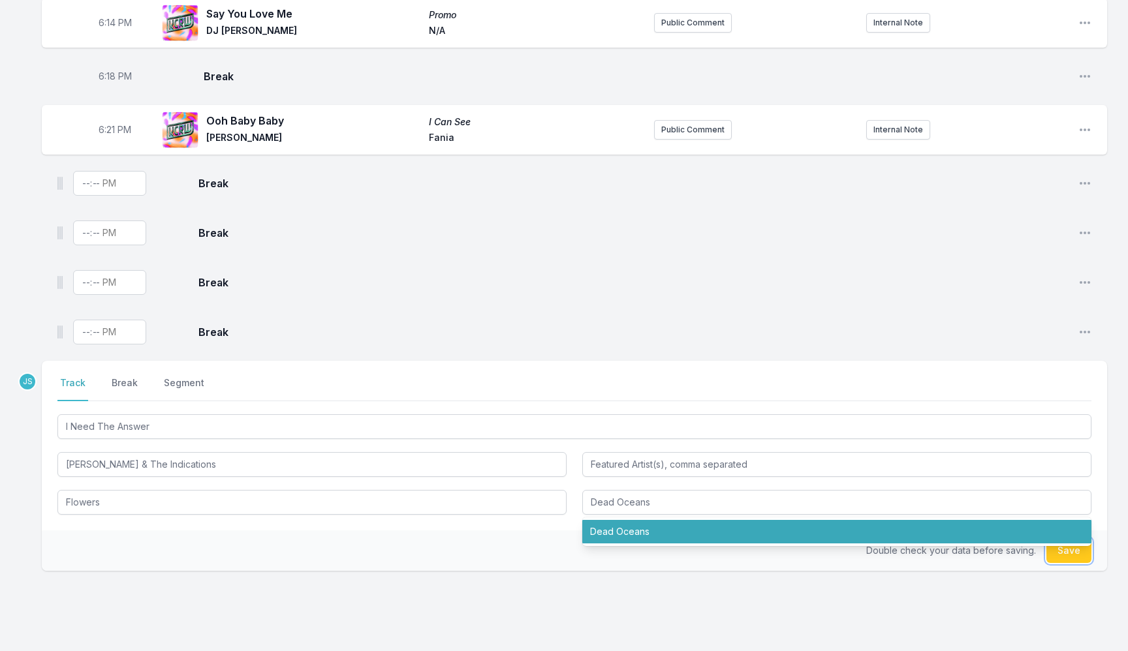
type input "Dead Oceans"
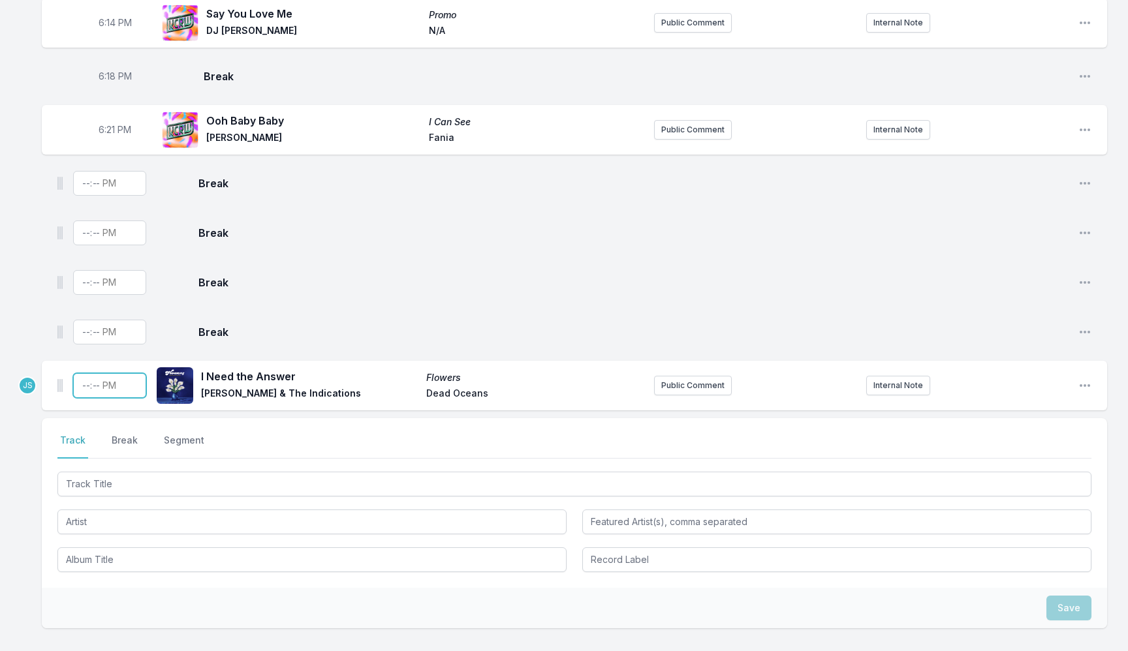
click at [90, 383] on input "Timestamp" at bounding box center [109, 385] width 73 height 25
type input "18:25"
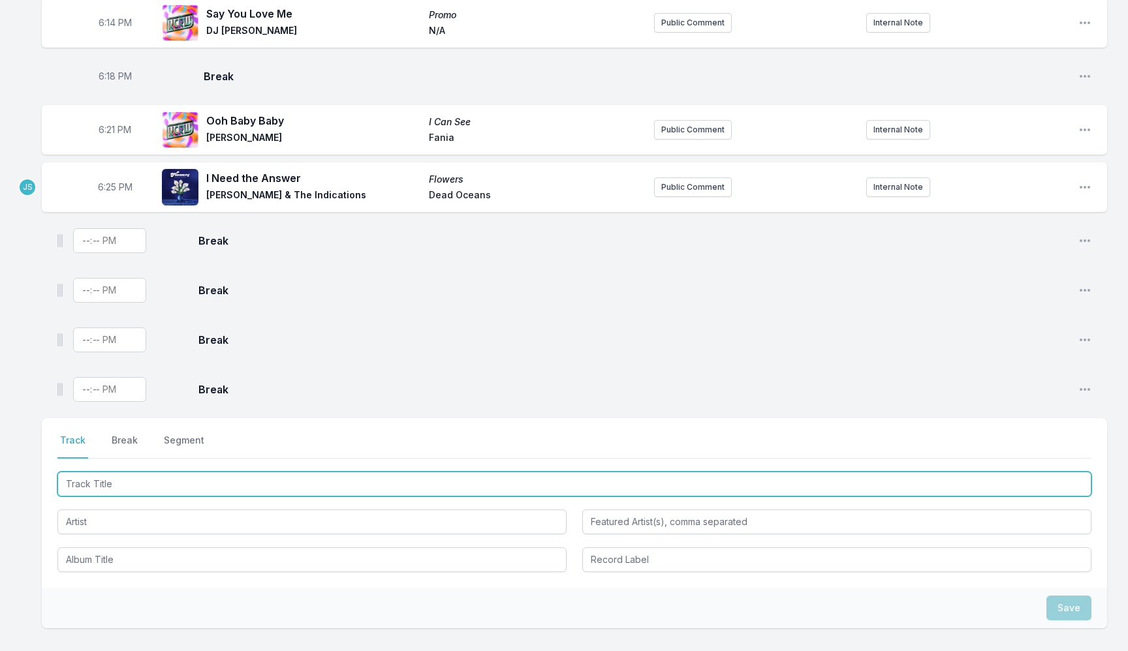
click at [155, 490] on input "Track Title" at bounding box center [574, 484] width 1034 height 25
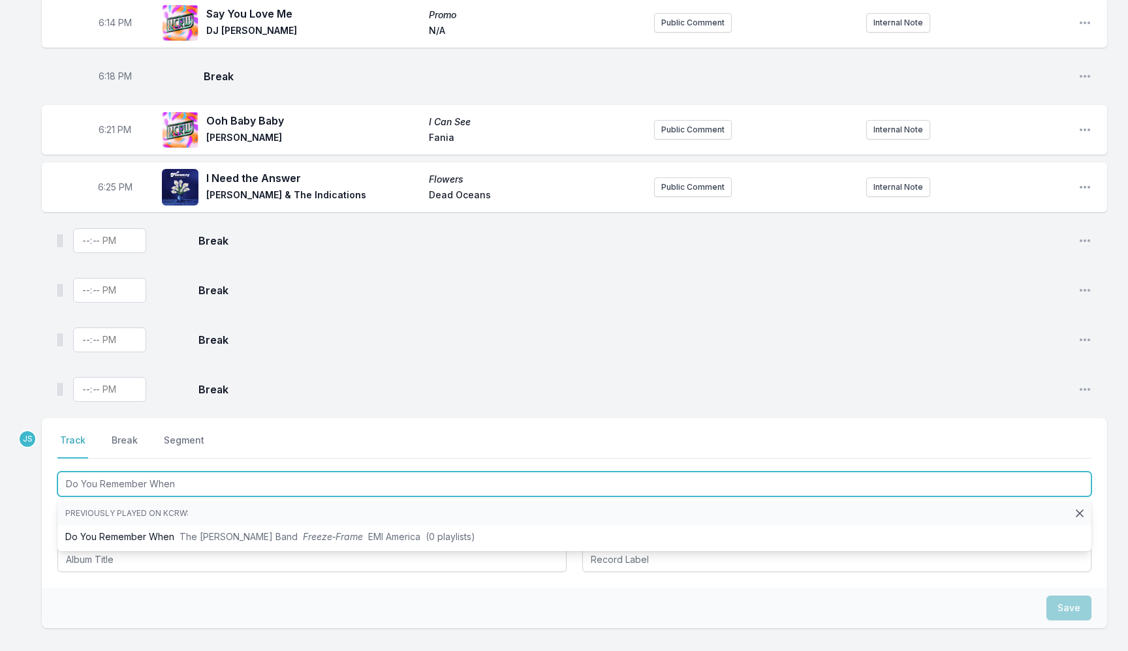
type input "Do You Remember When"
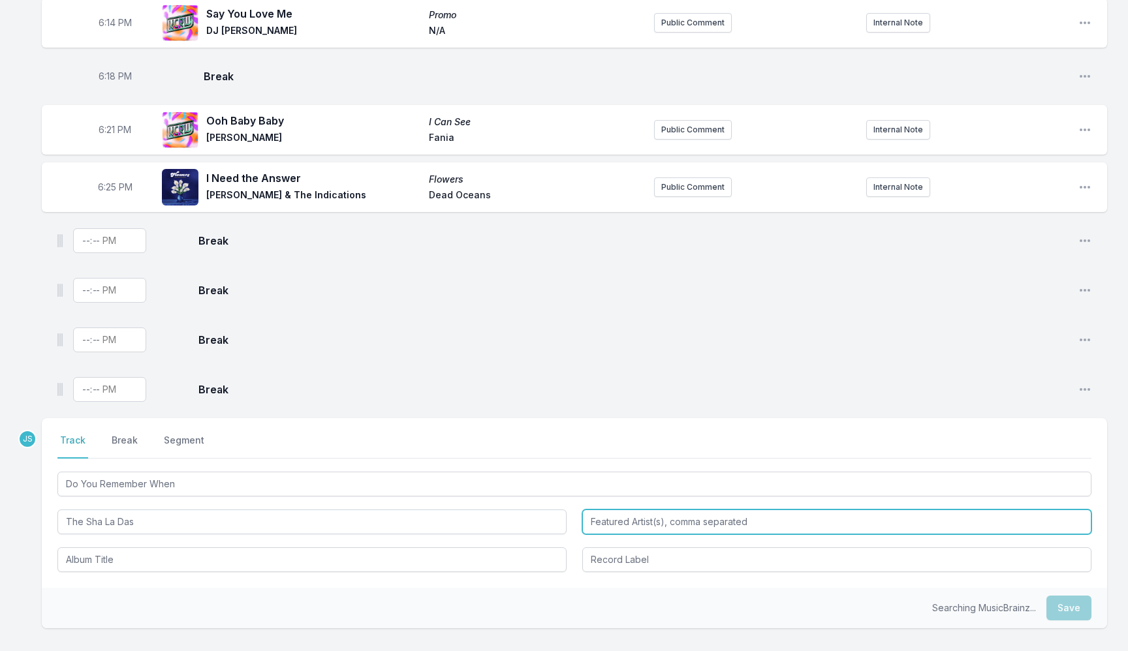
type input "The Sha La Das"
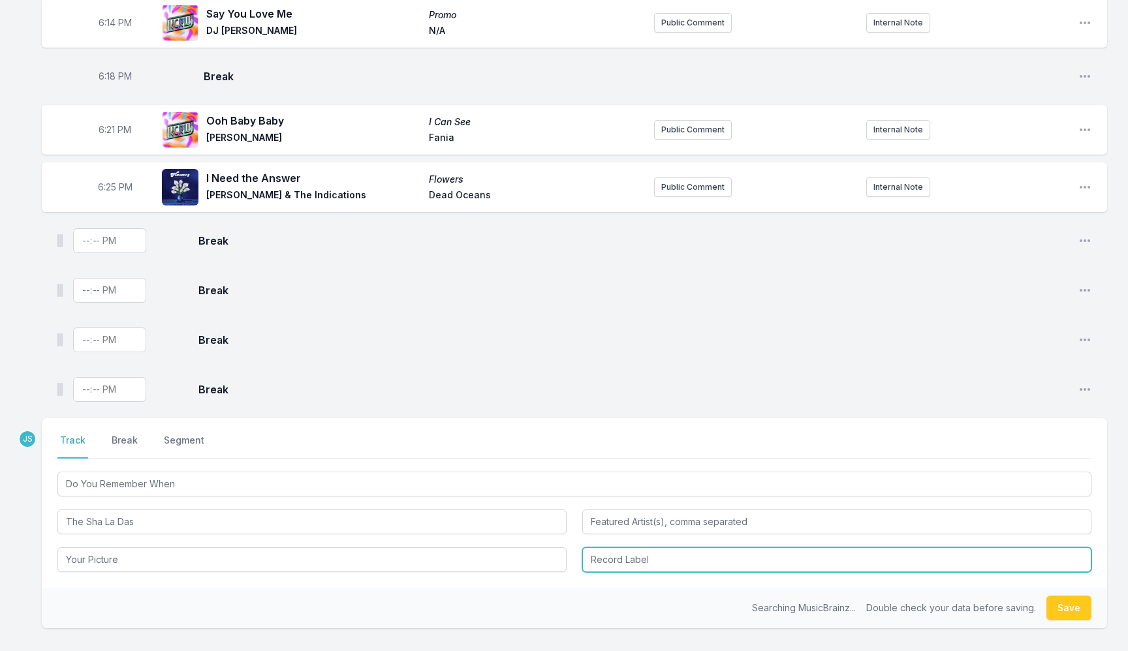
type input "Your Picture"
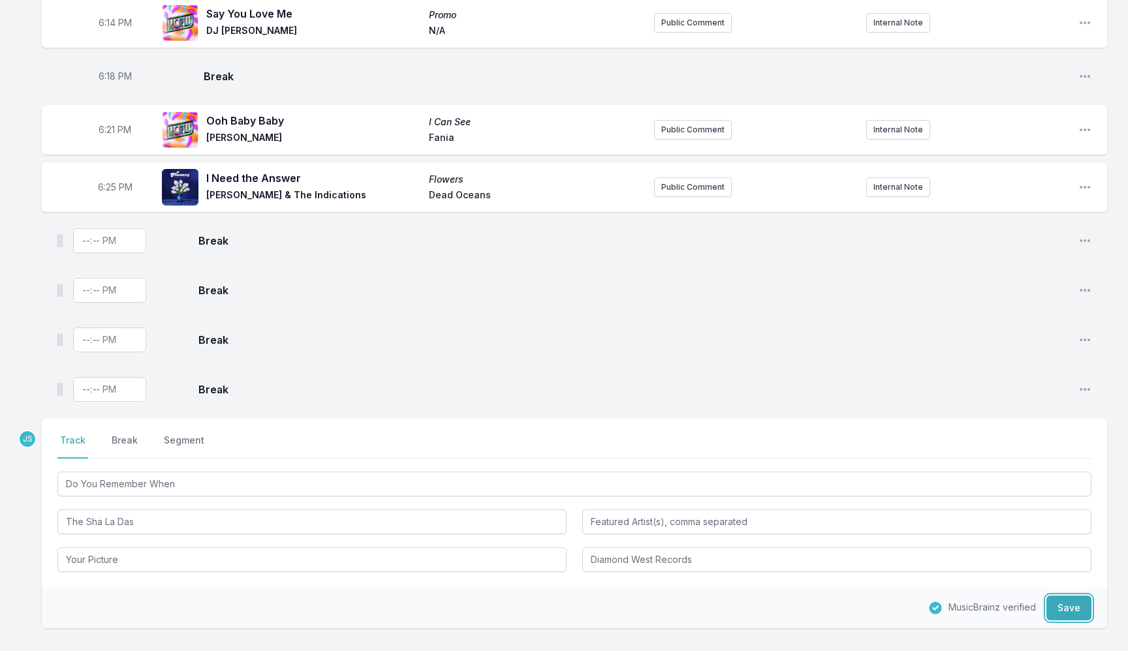
type input "Diamond West Records"
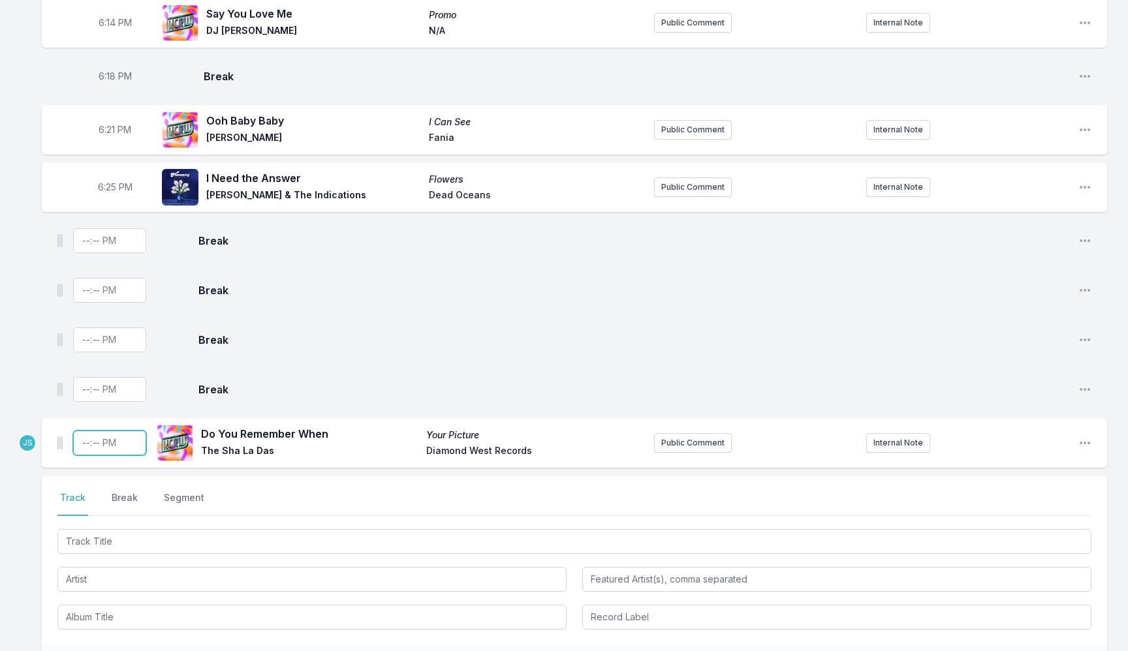
click at [82, 447] on input "Timestamp" at bounding box center [109, 443] width 73 height 25
type input "18:29"
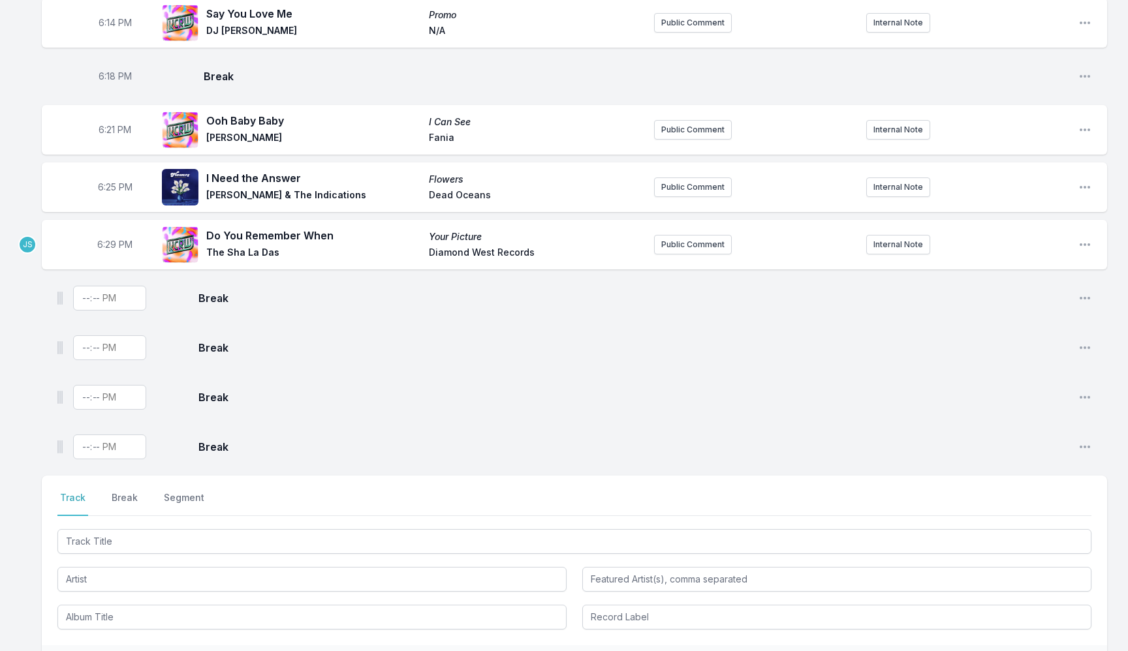
click at [190, 522] on div "Select a tab Track Break Segment Track Break Segment" at bounding box center [574, 561] width 1065 height 170
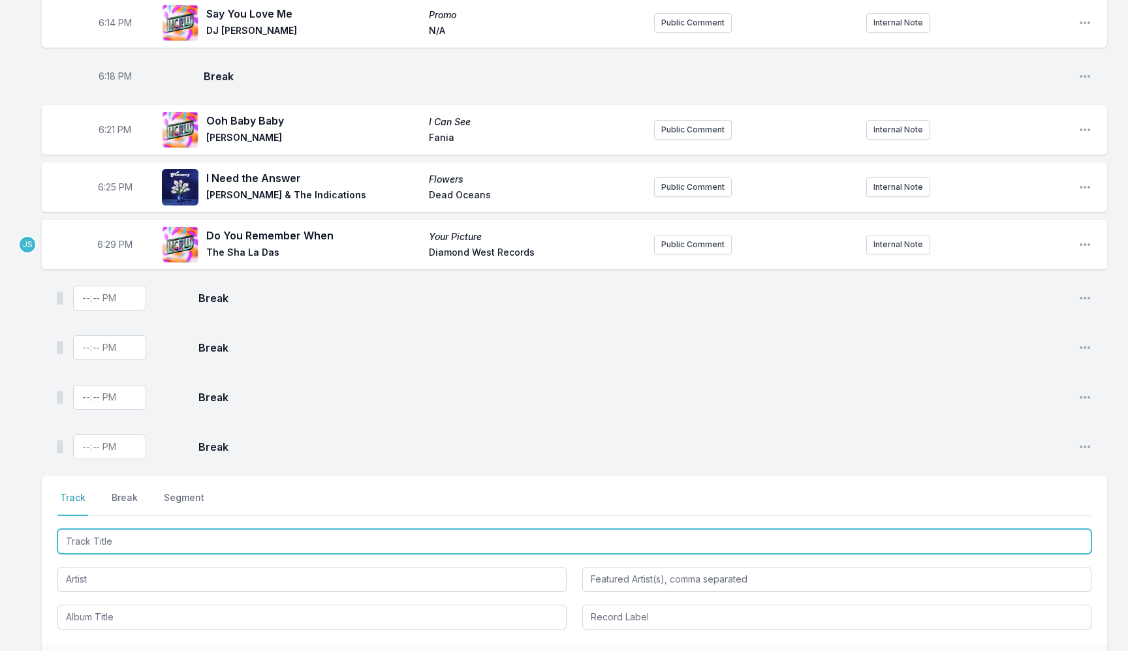
click at [164, 552] on input "Track Title" at bounding box center [574, 541] width 1034 height 25
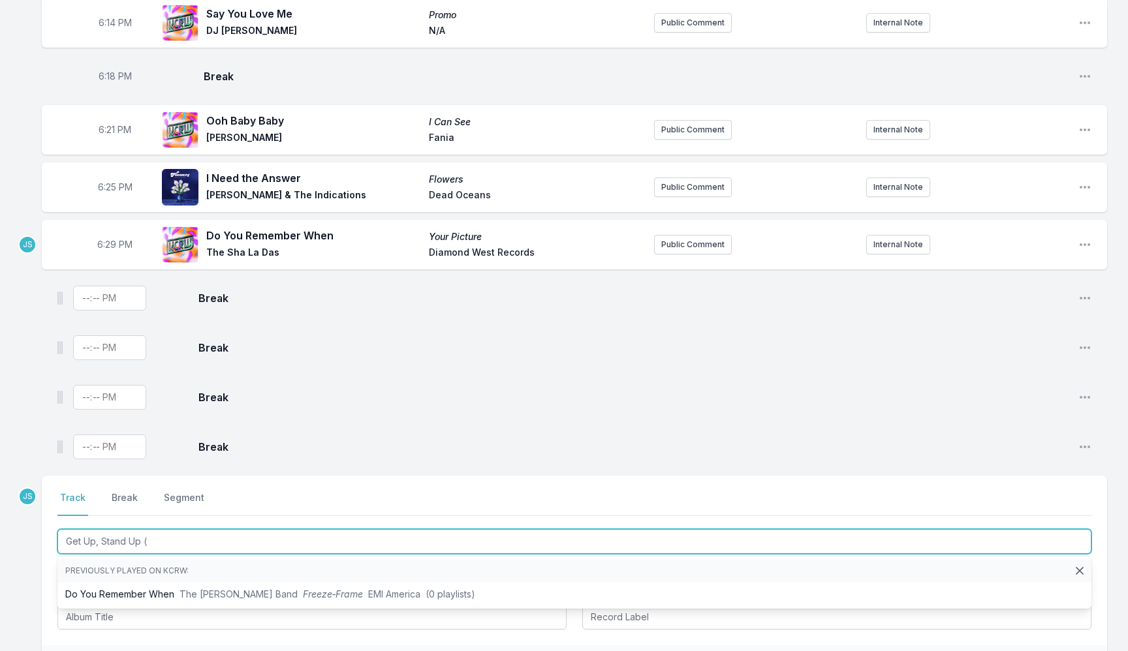
type input "Get Up, Stand Up (R"
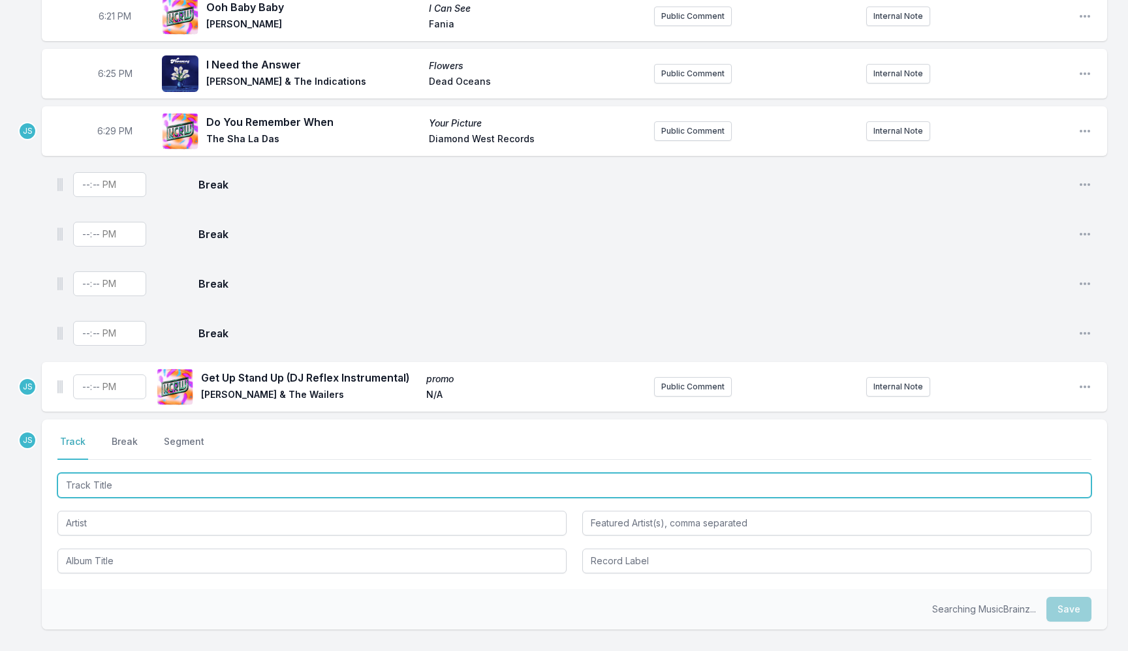
scroll to position [432, 0]
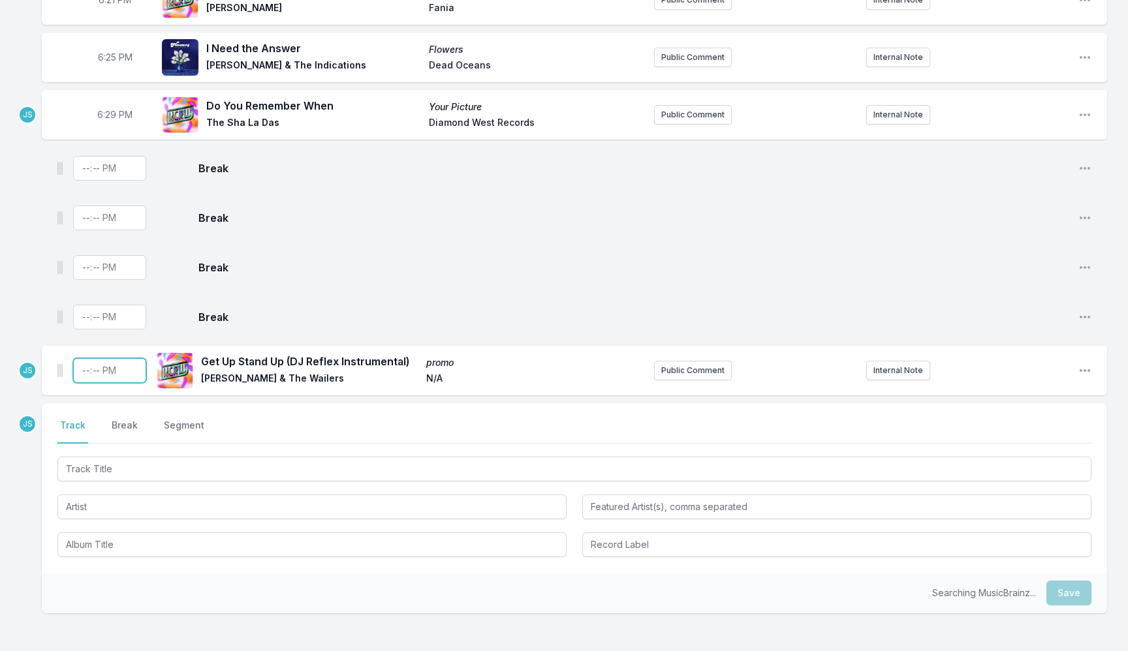
click at [89, 375] on input "Timestamp" at bounding box center [109, 370] width 73 height 25
type input "18:32"
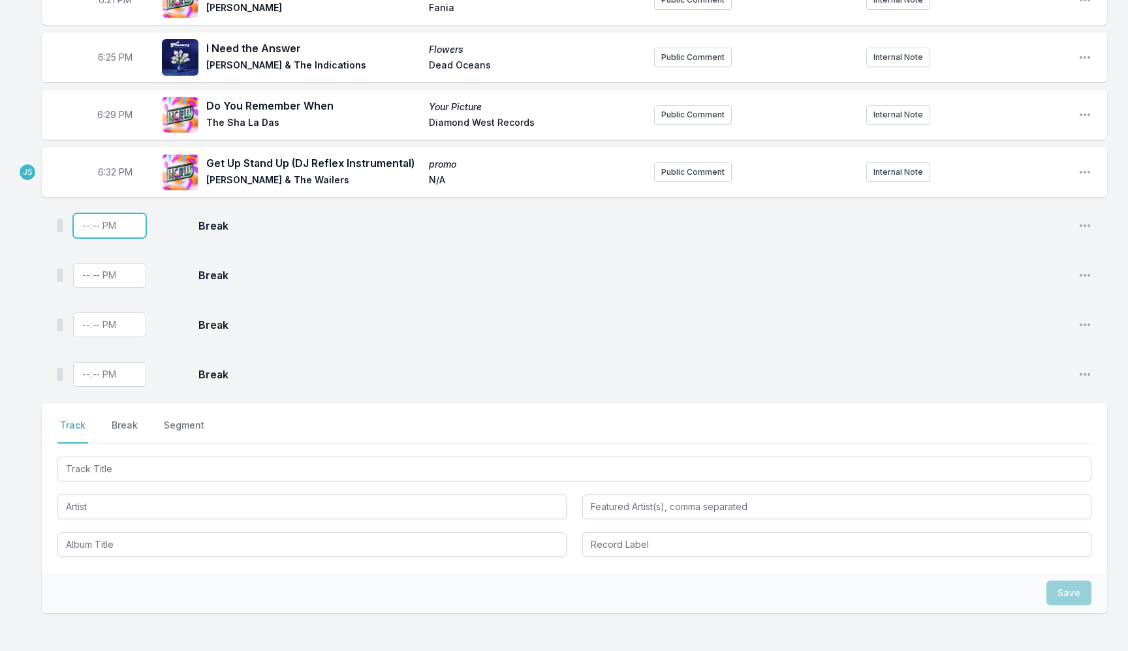
click at [83, 231] on input "Timestamp" at bounding box center [109, 225] width 73 height 25
type input "18:34"
click at [104, 230] on span "6:34 PM" at bounding box center [114, 225] width 35 height 13
click at [104, 230] on input "18:34" at bounding box center [114, 225] width 73 height 25
type input "18:36"
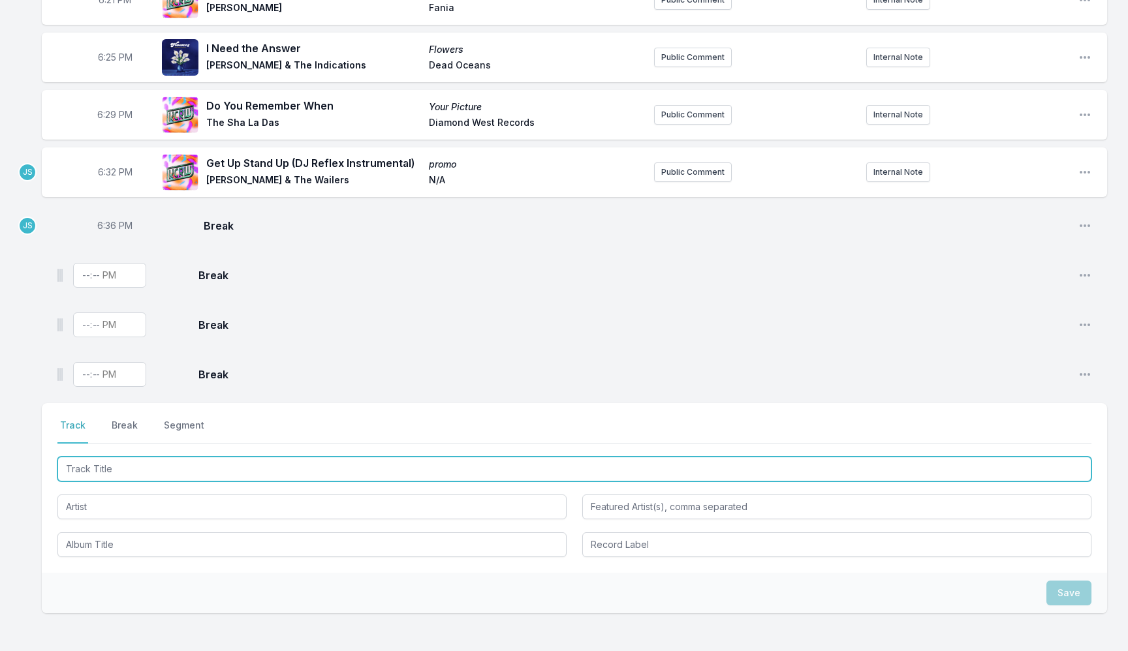
click at [114, 479] on input "Track Title" at bounding box center [574, 469] width 1034 height 25
type input "Inner City Sly"
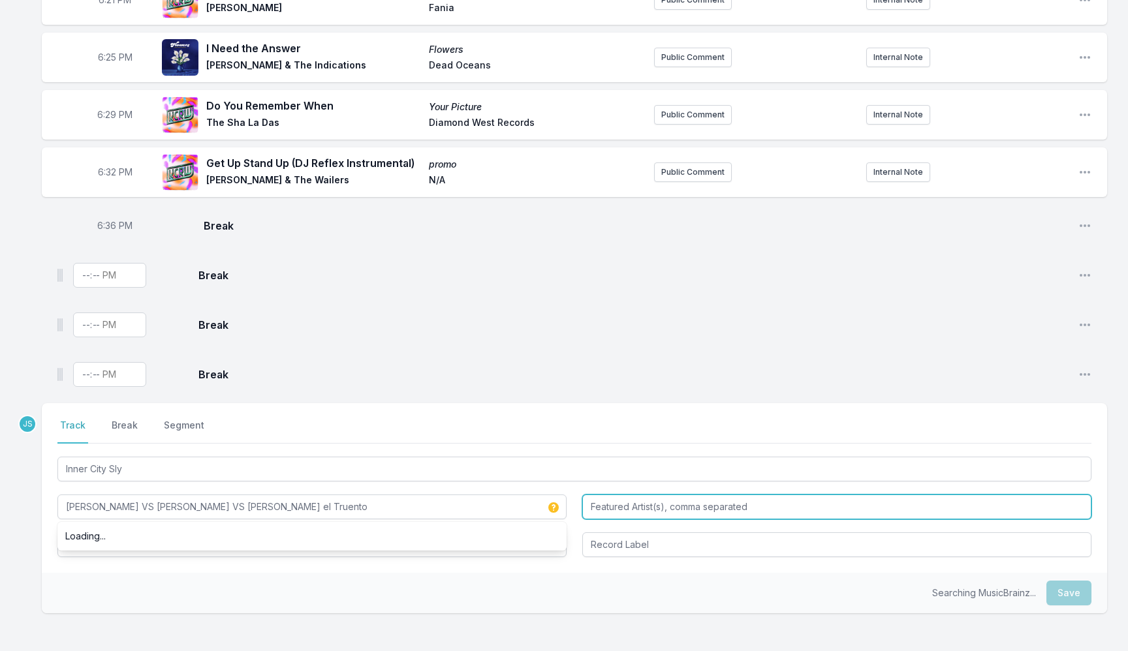
type input "[PERSON_NAME] VS [PERSON_NAME] VS [PERSON_NAME] el Truento"
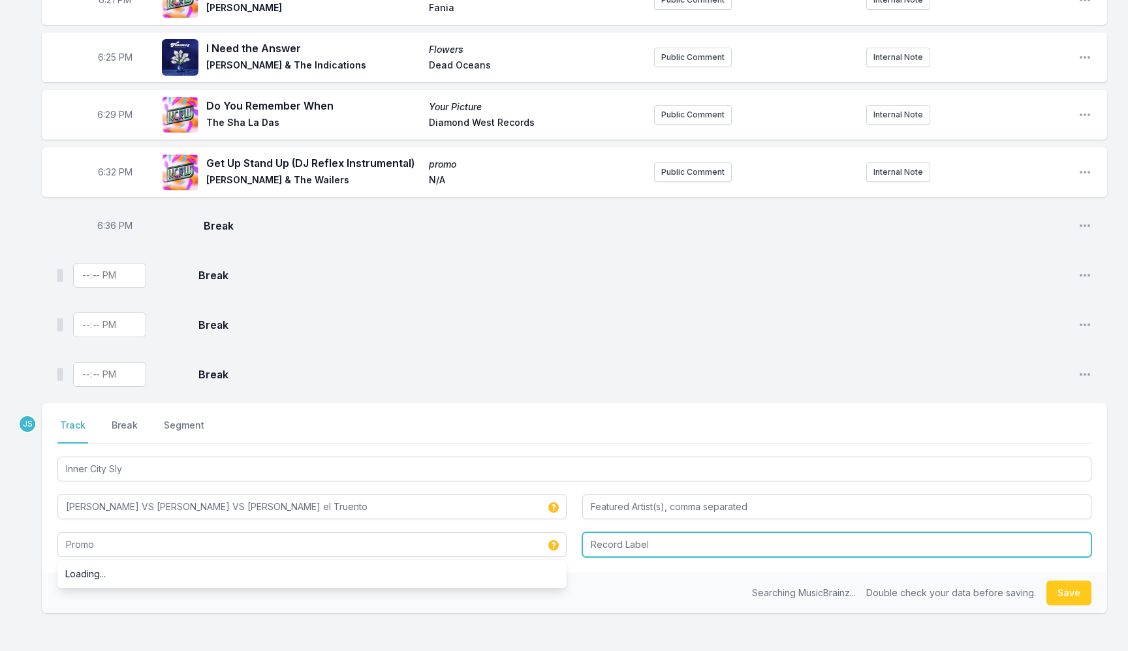
type input "Promo"
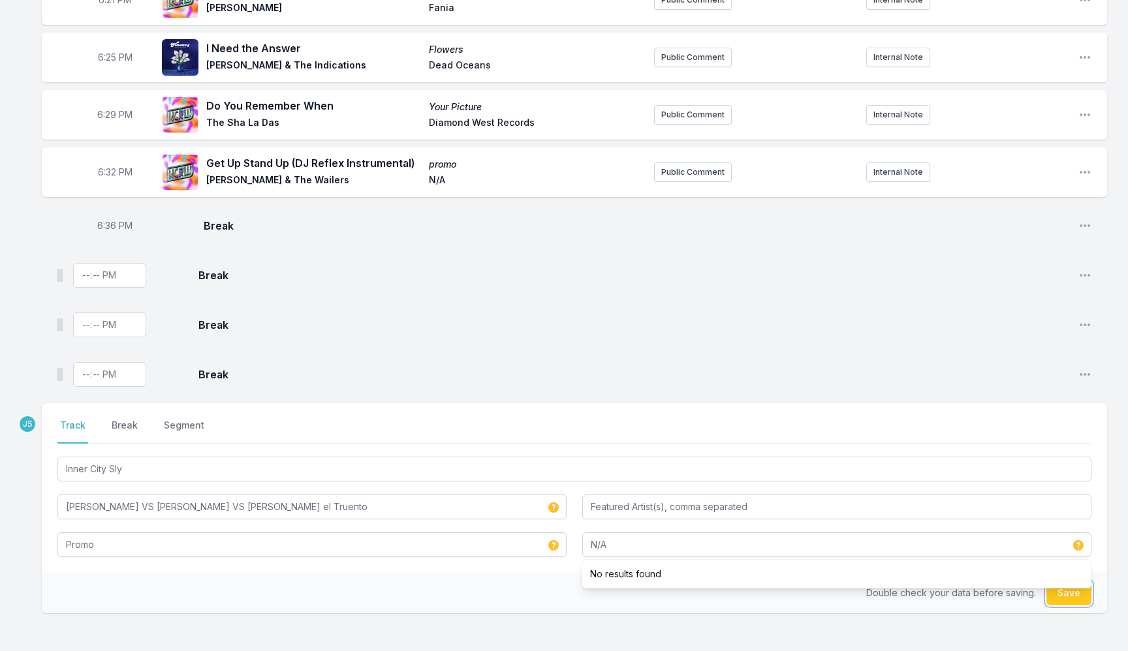
type input "N/A"
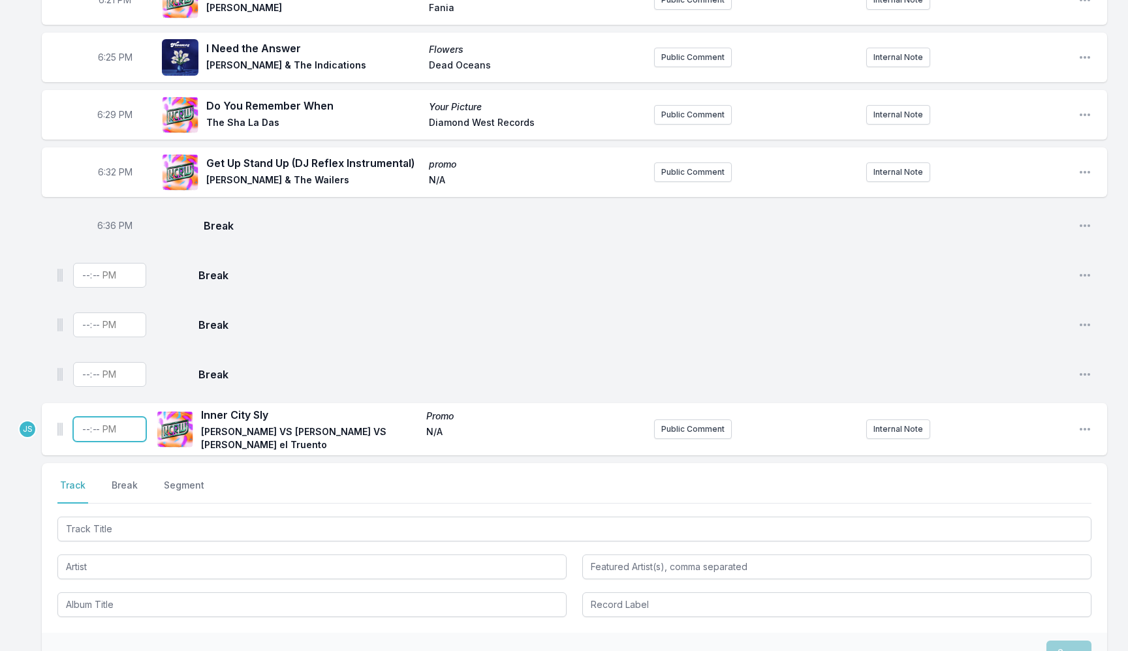
click at [87, 428] on input "Timestamp" at bounding box center [109, 429] width 73 height 25
type input "18:39"
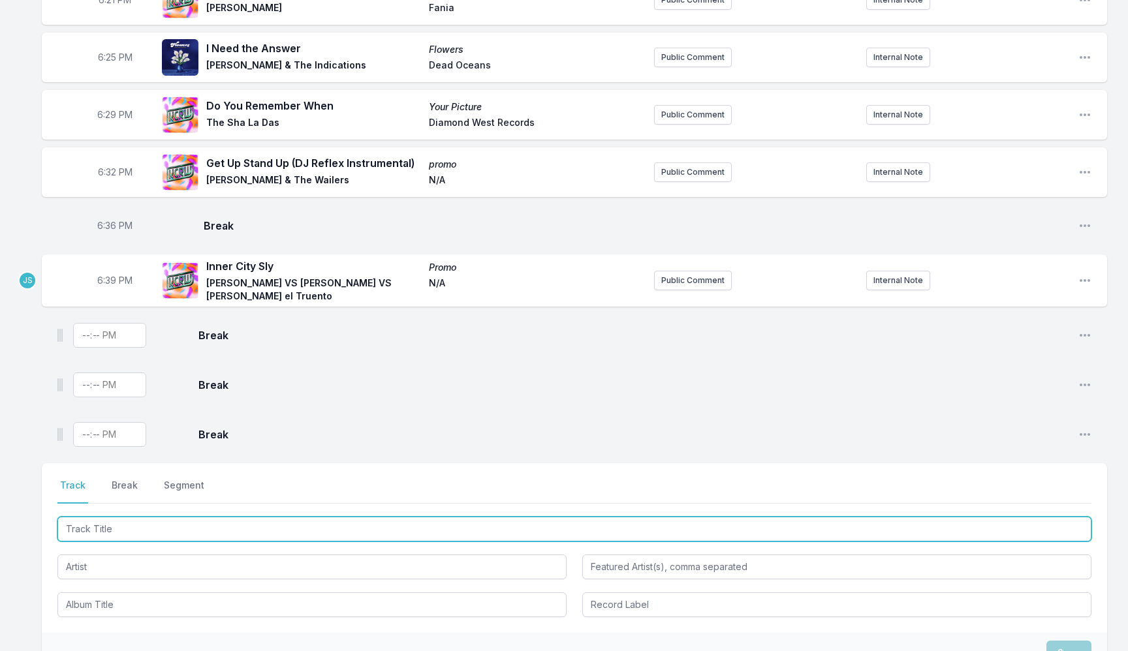
click at [150, 538] on input "Track Title" at bounding box center [574, 529] width 1034 height 25
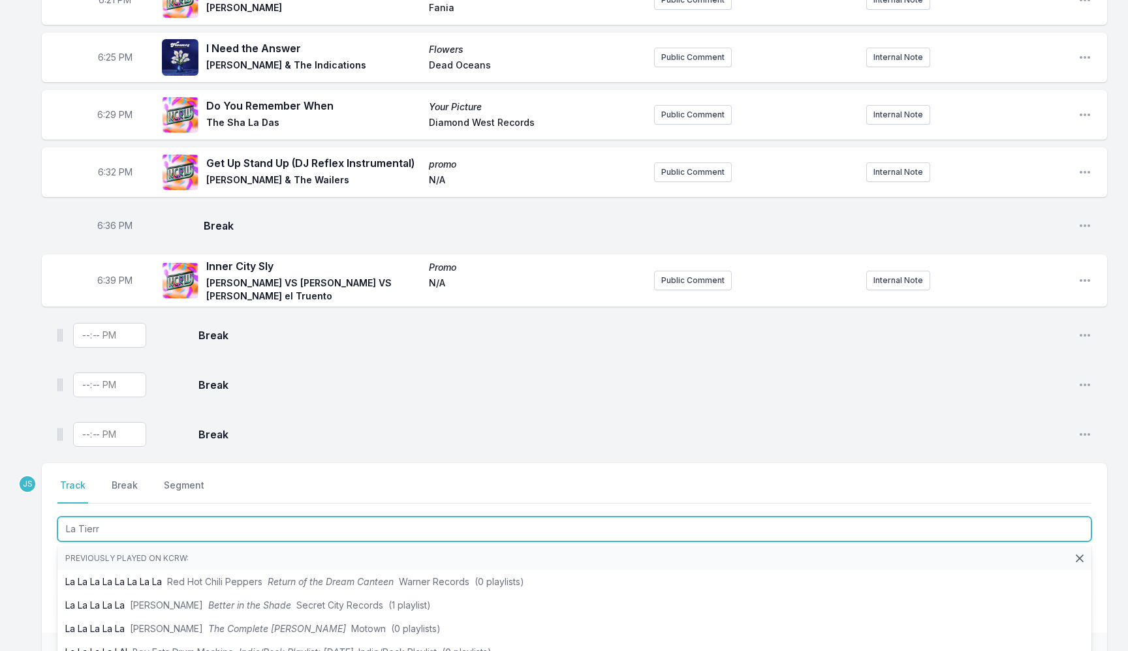
type input "La Tierra"
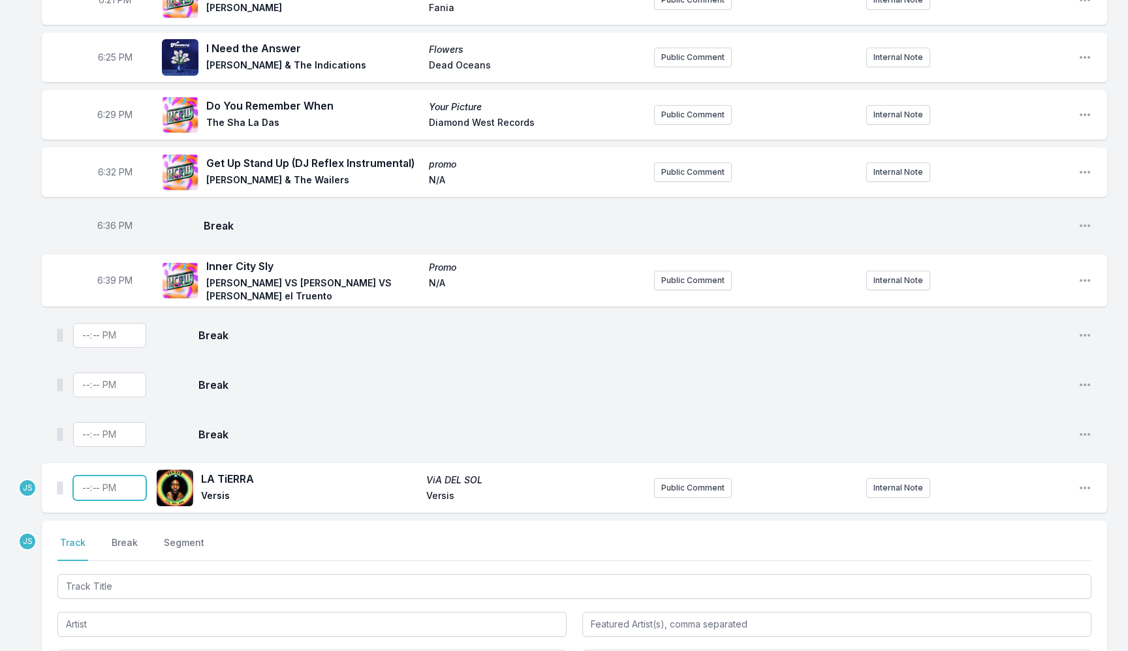
click at [78, 489] on input "Timestamp" at bounding box center [109, 488] width 73 height 25
type input "18:42"
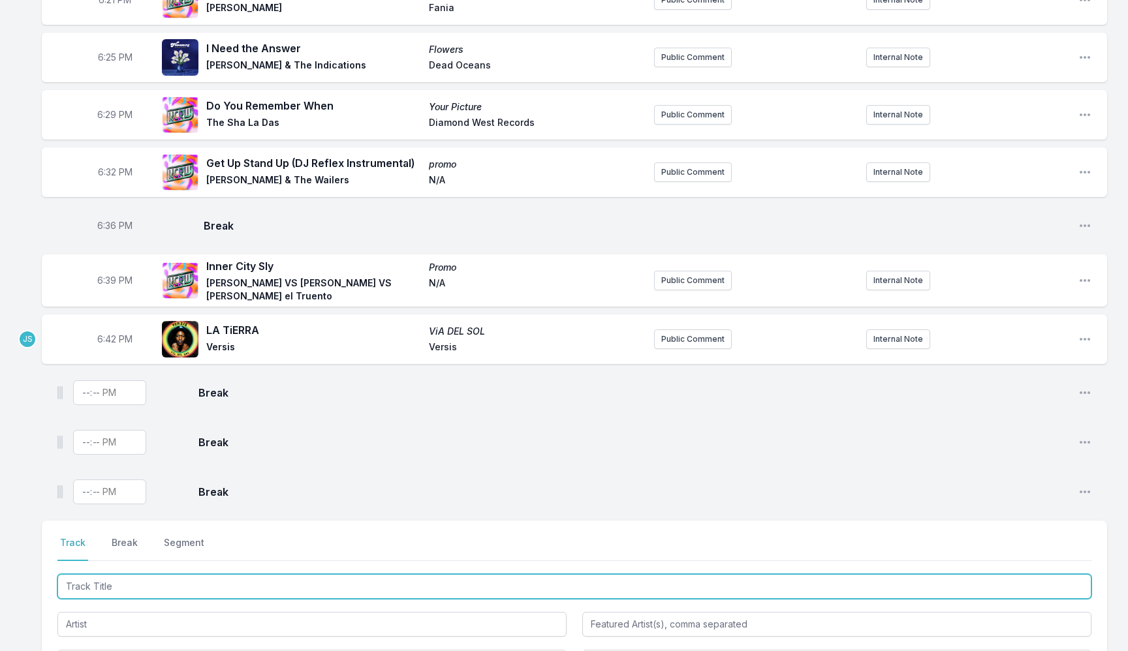
click at [154, 576] on input "Track Title" at bounding box center [574, 586] width 1034 height 25
type input "l"
type input "Loser"
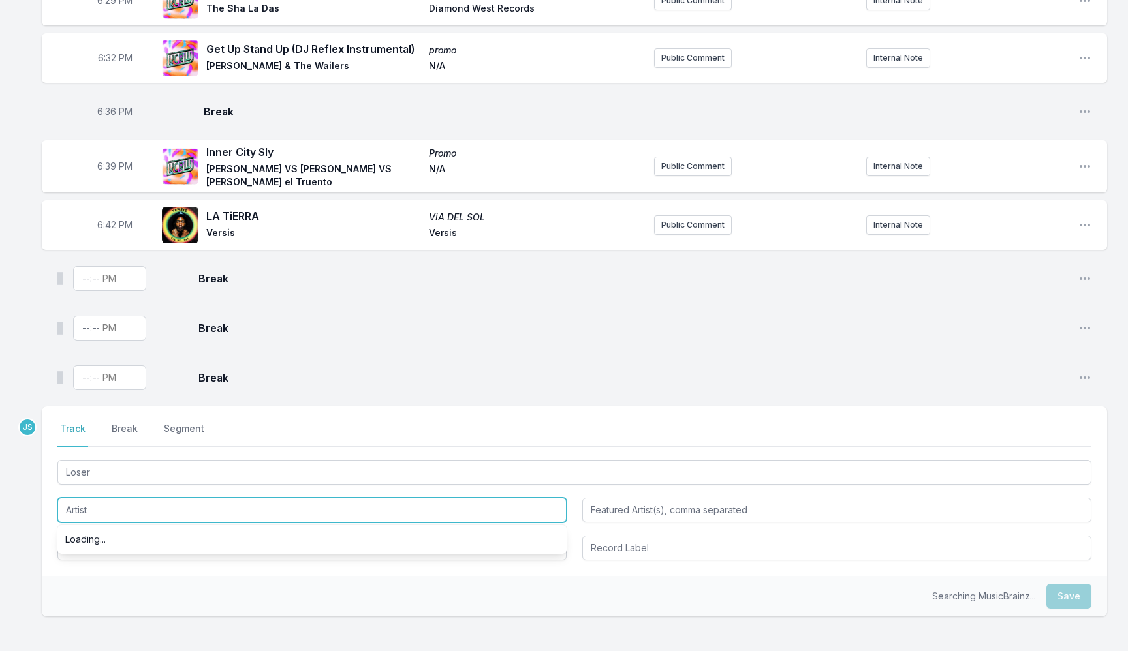
scroll to position [556, 0]
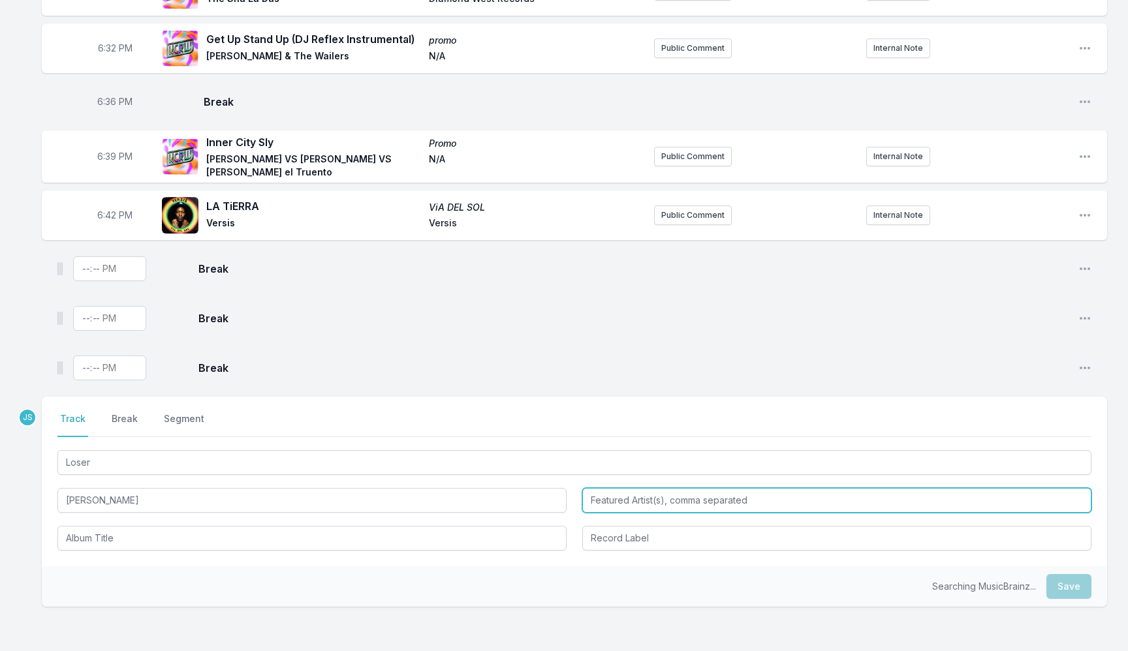
type input "[PERSON_NAME]"
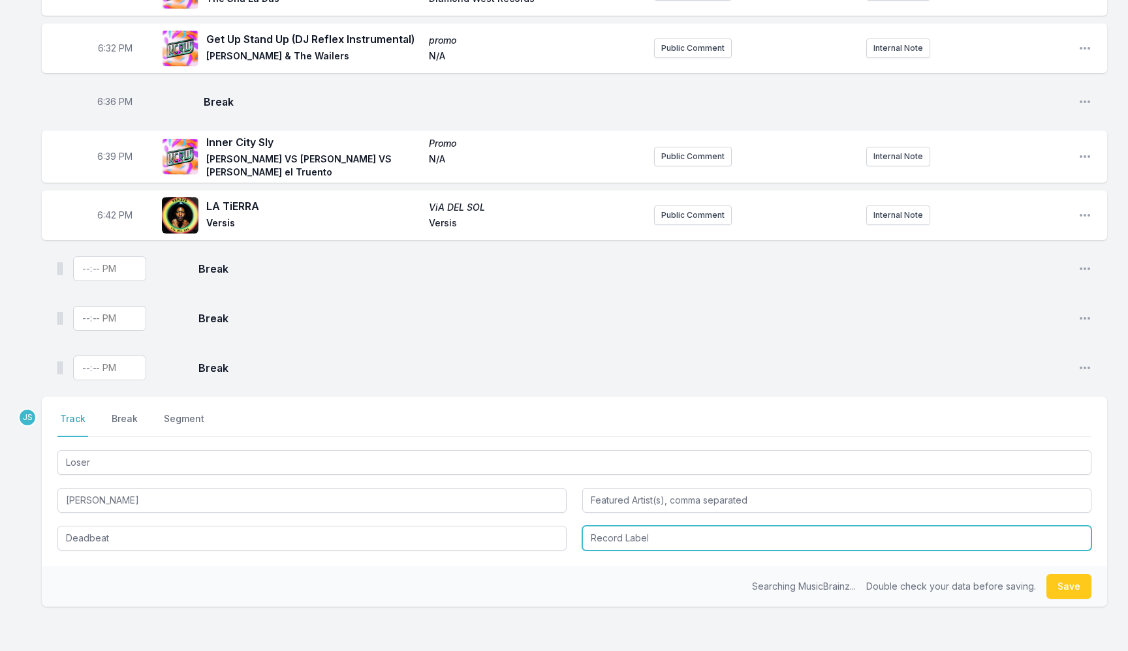
type input "Deadbeat"
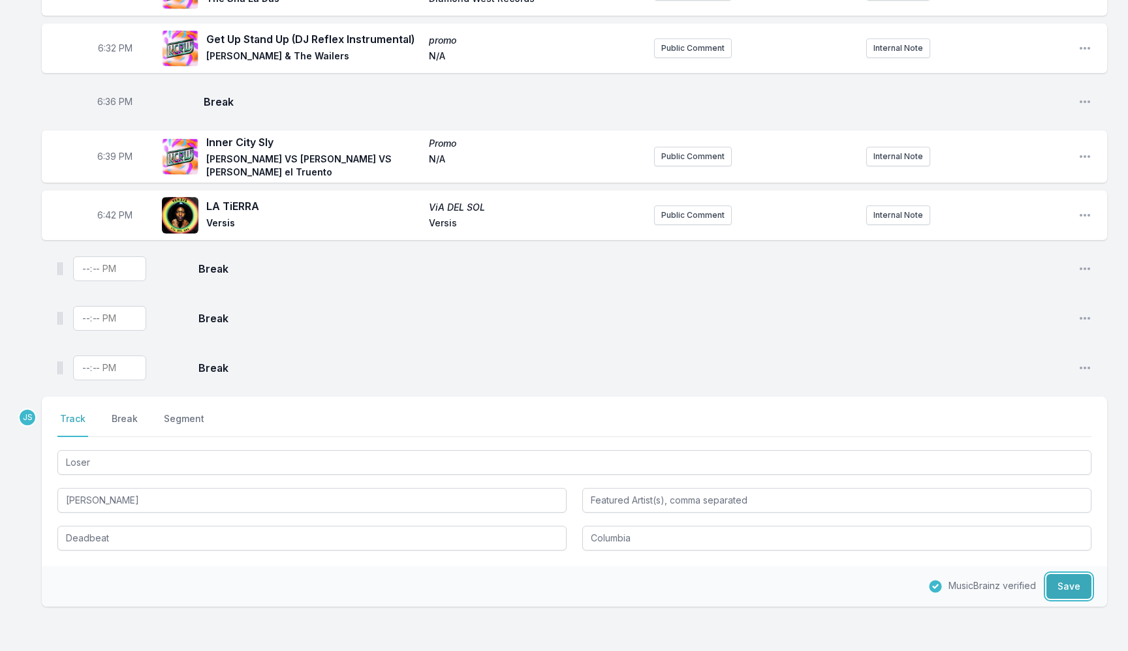
type input "Columbia"
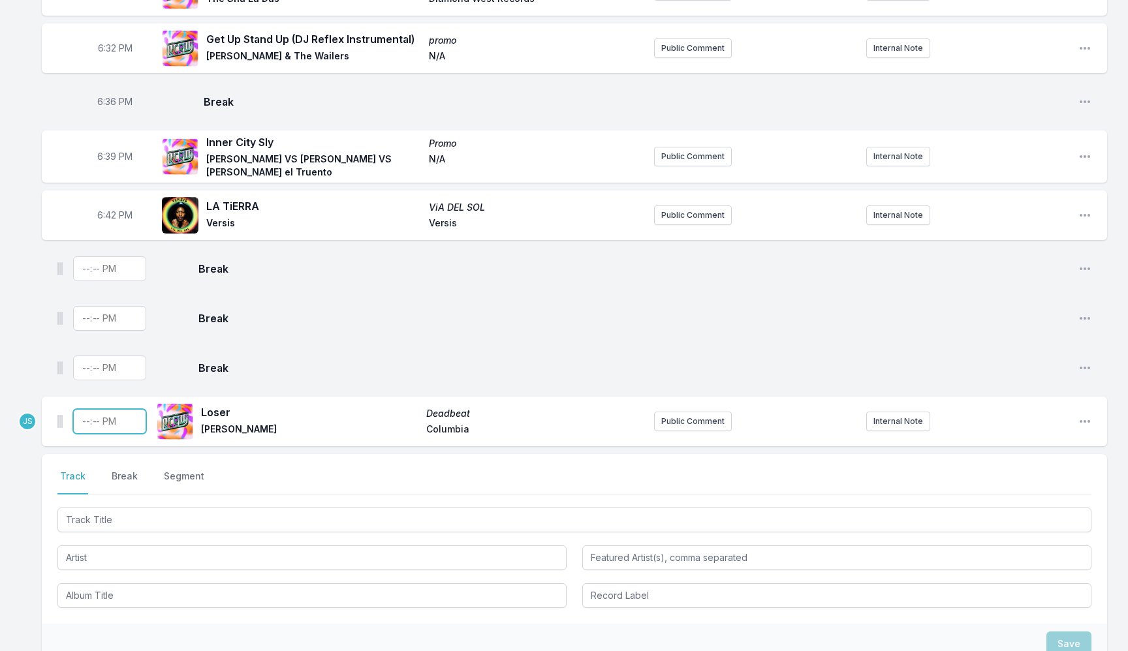
click at [87, 416] on input "Timestamp" at bounding box center [109, 421] width 73 height 25
type input "18:45"
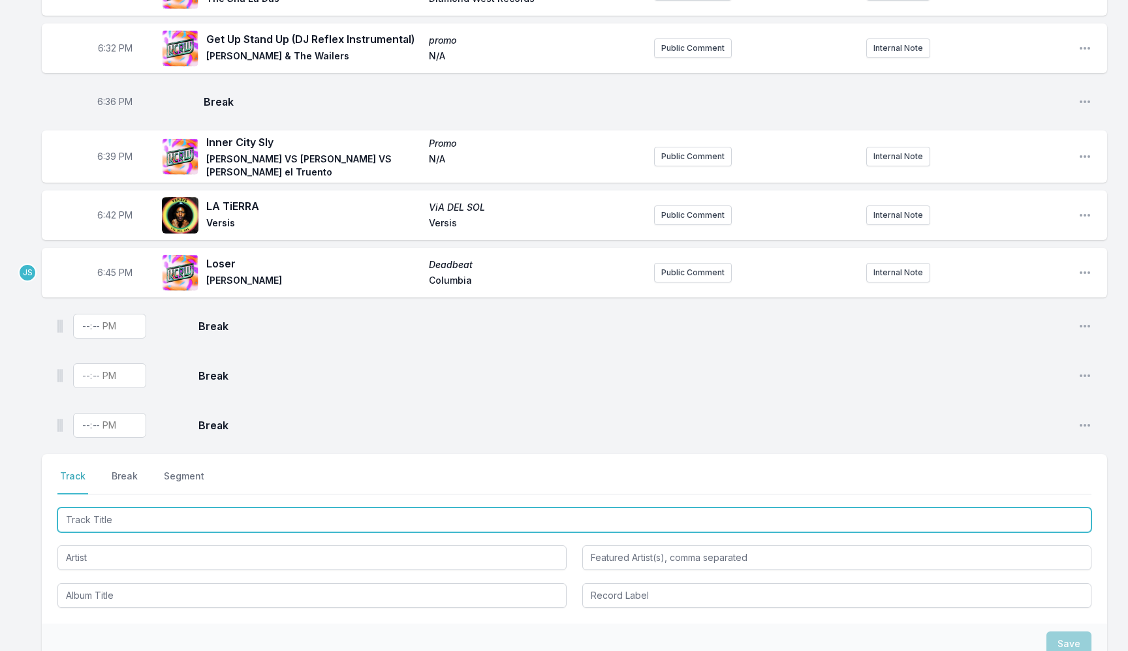
click at [88, 520] on input "Track Title" at bounding box center [574, 520] width 1034 height 25
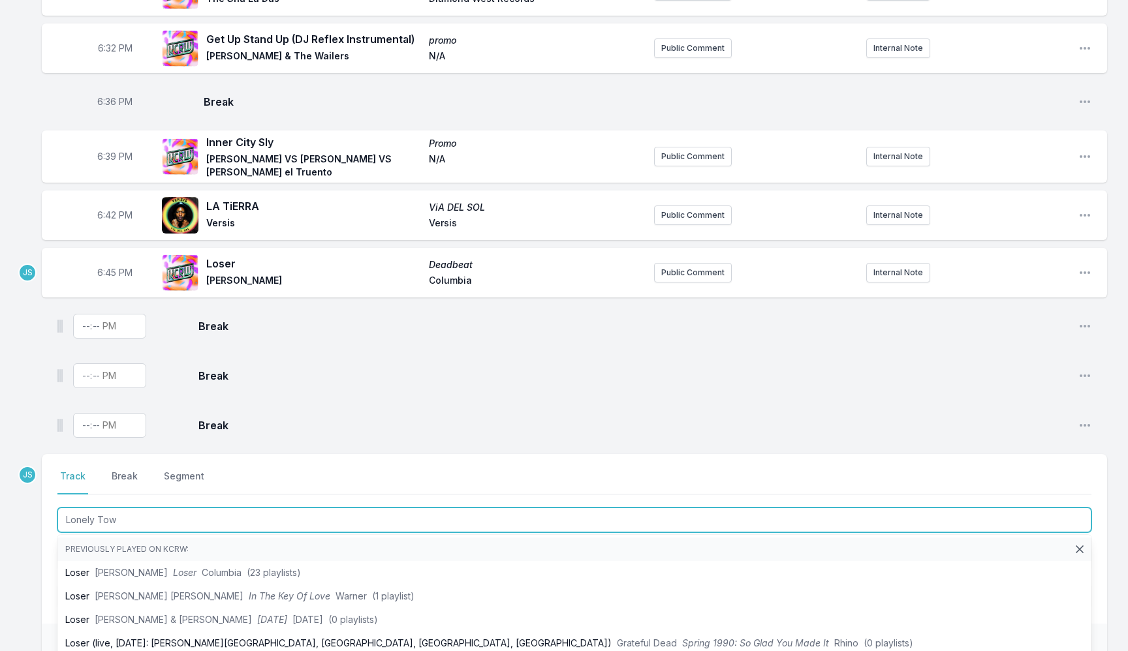
type input "Lonely Town"
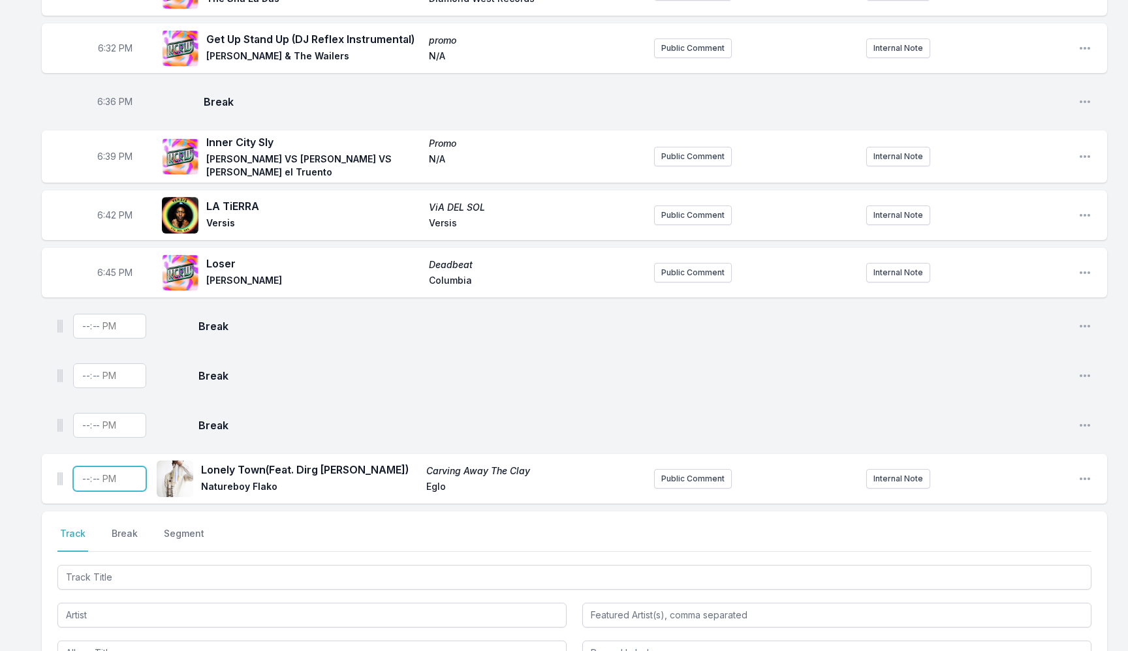
click at [88, 480] on input "Timestamp" at bounding box center [109, 479] width 73 height 25
type input "18:49"
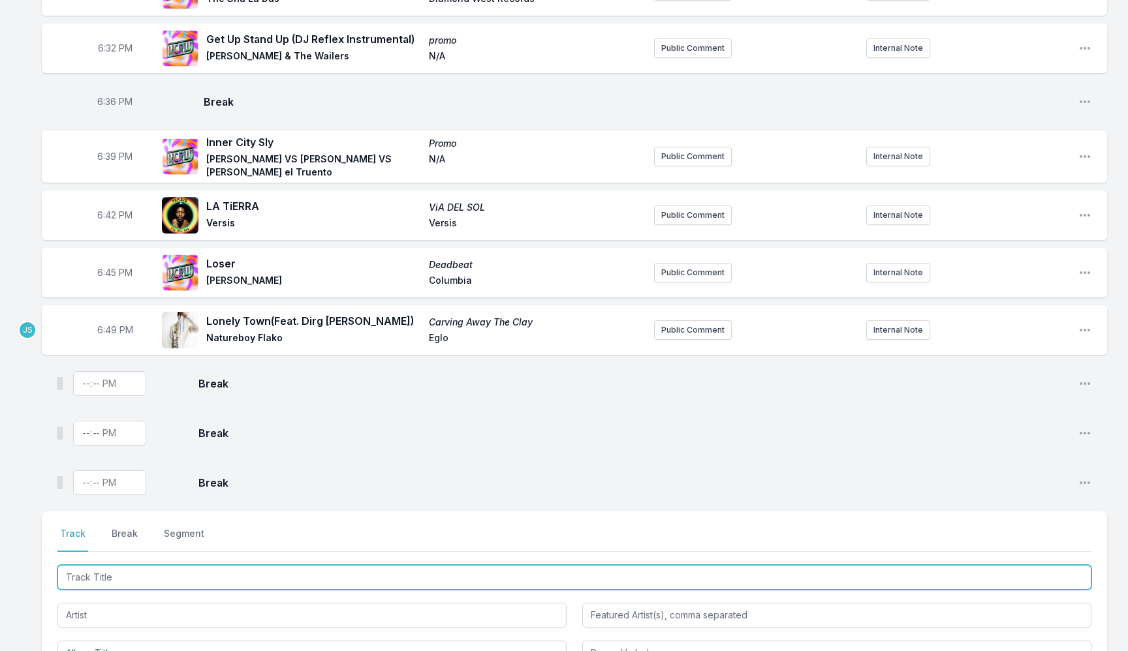
click at [124, 580] on input "Track Title" at bounding box center [574, 577] width 1034 height 25
type input "Over"
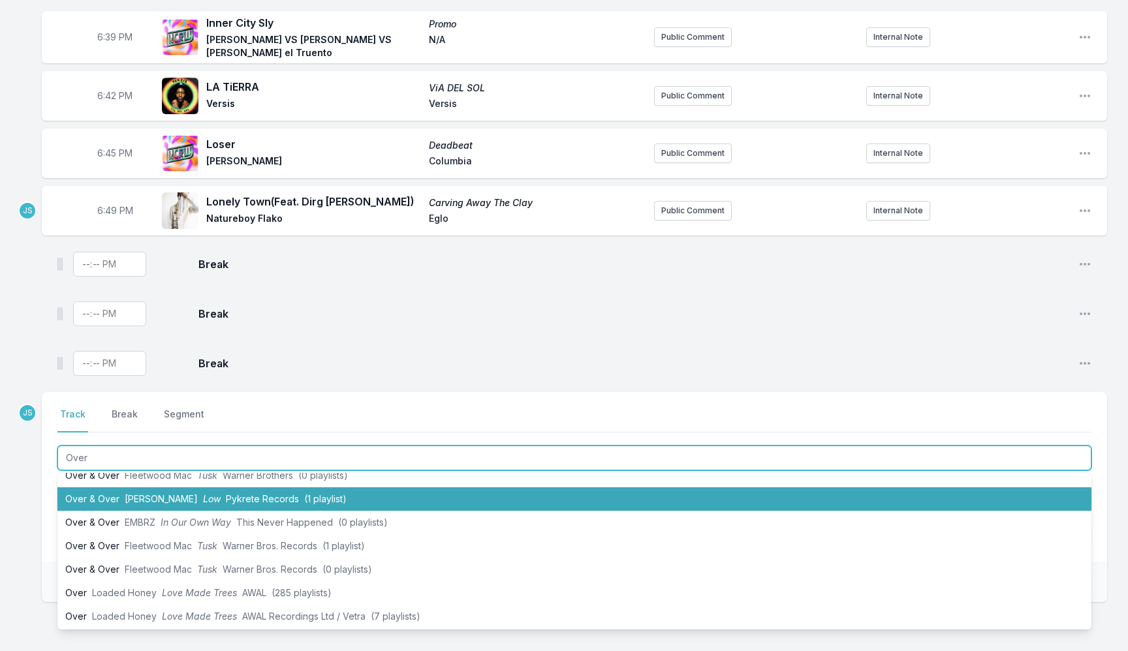
scroll to position [46, 0]
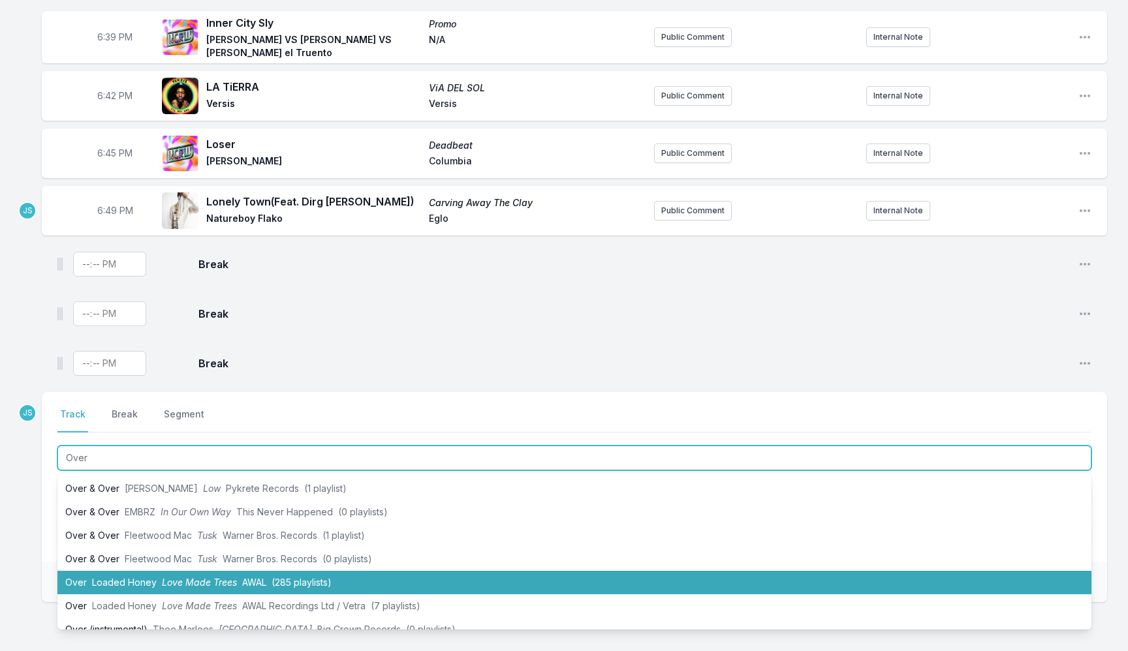
click at [247, 578] on span "AWAL" at bounding box center [254, 582] width 24 height 11
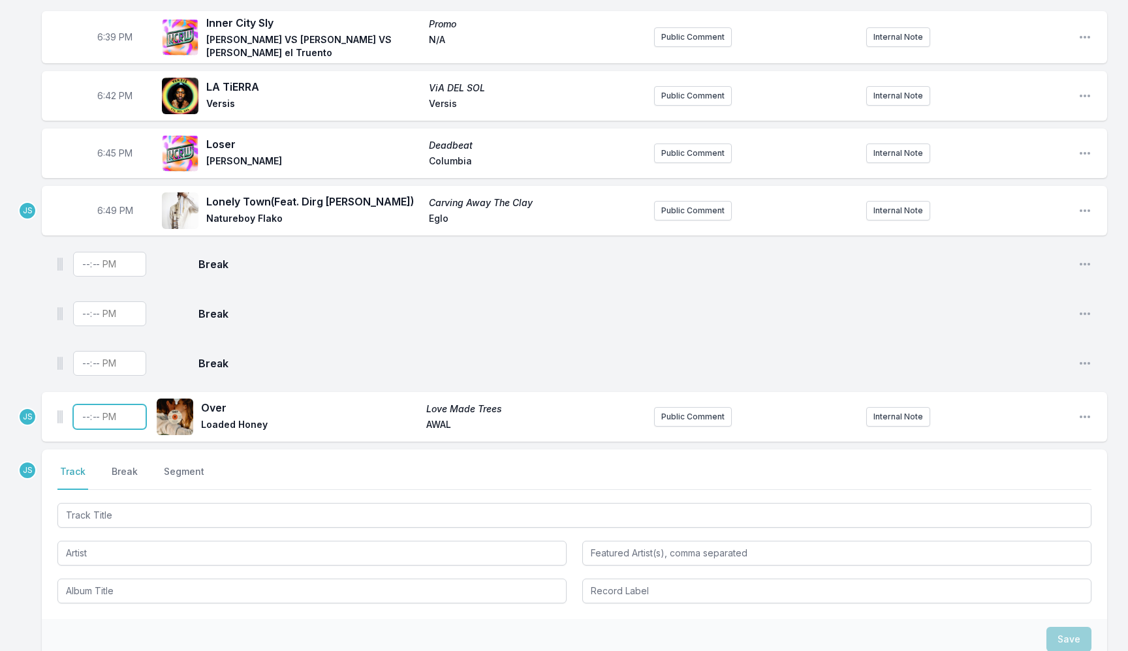
click at [81, 415] on input "Timestamp" at bounding box center [109, 417] width 73 height 25
type input "18:52"
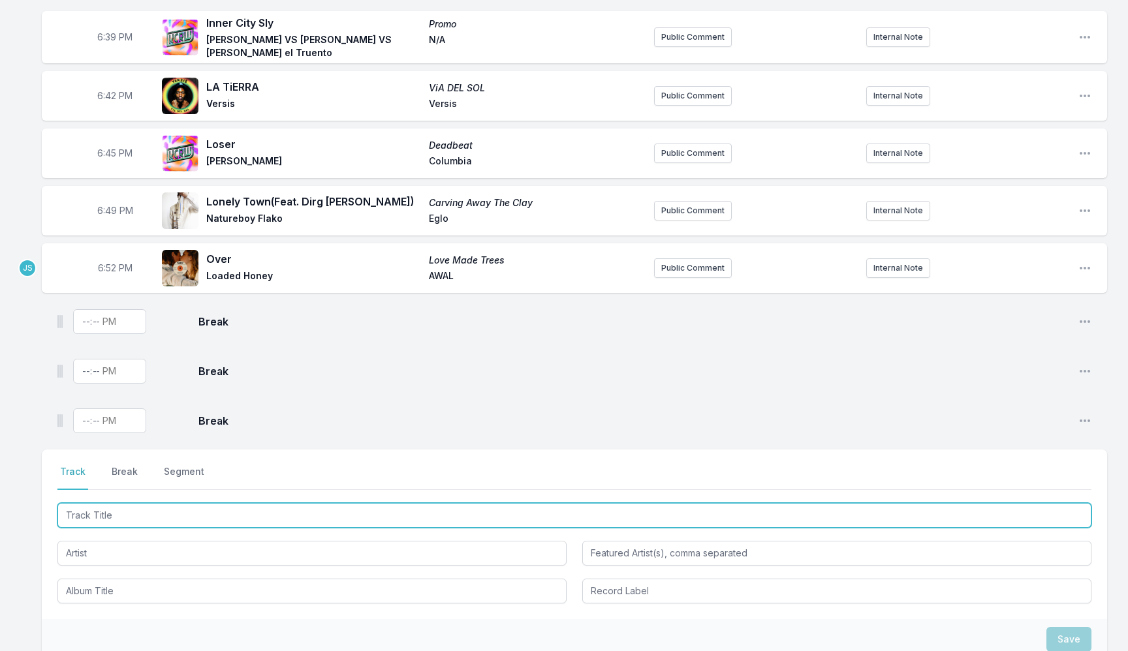
click at [144, 516] on input "Track Title" at bounding box center [574, 515] width 1034 height 25
type input "The Edge"
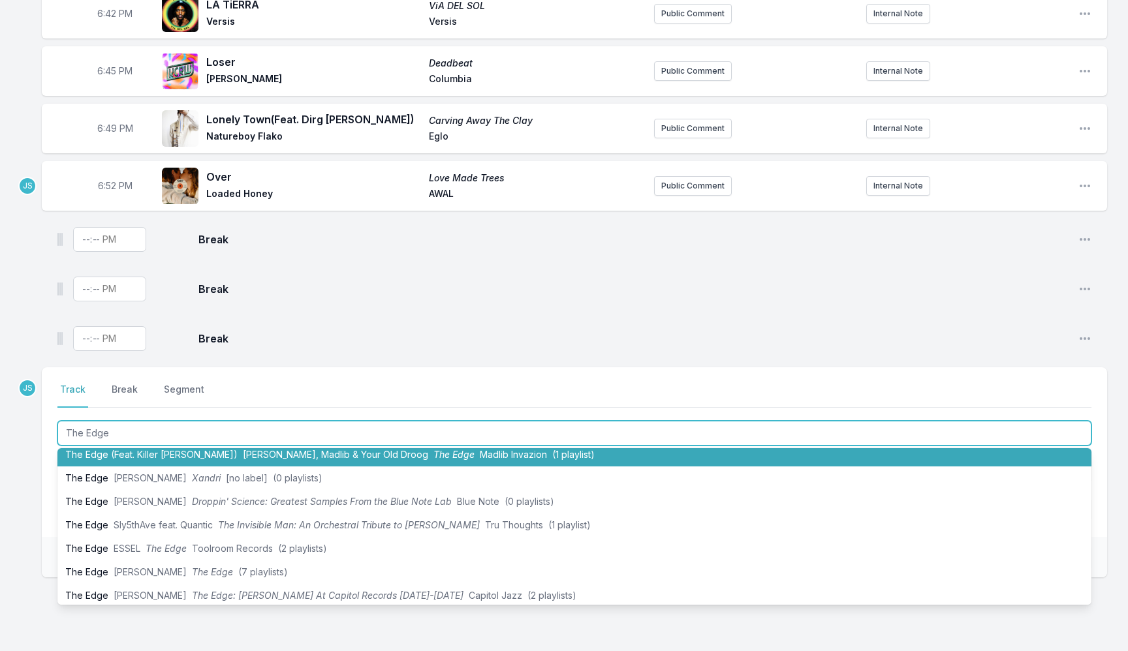
scroll to position [59, 0]
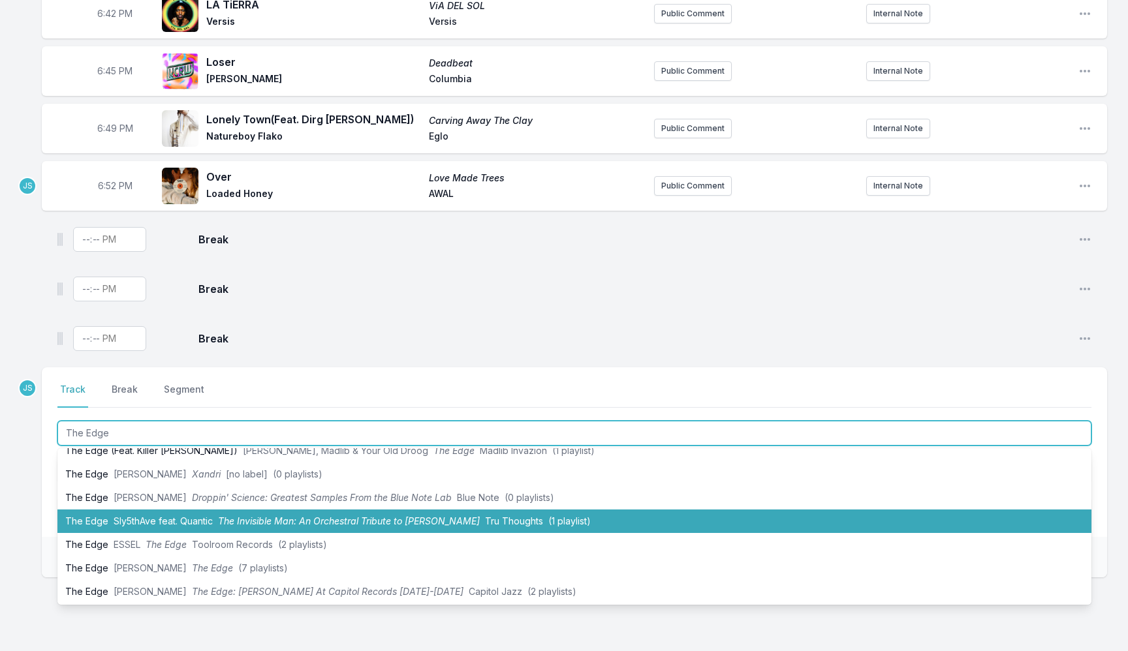
click at [279, 524] on span "The Invisible Man: An Orchestral Tribute to [PERSON_NAME]" at bounding box center [349, 521] width 262 height 11
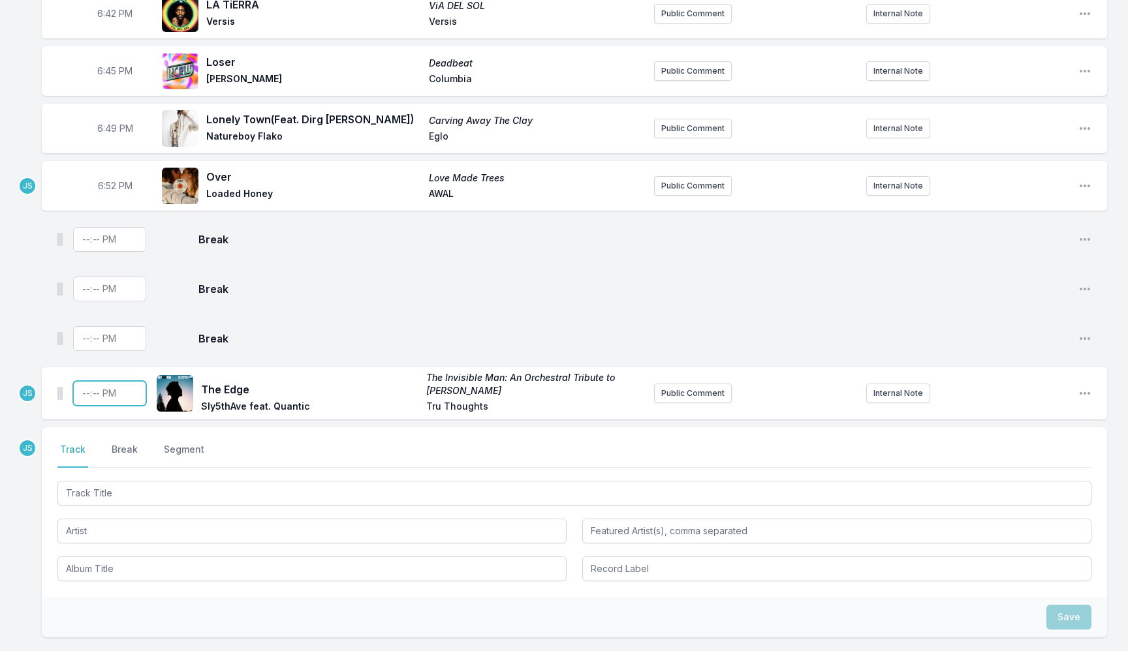
click at [80, 398] on input "Timestamp" at bounding box center [109, 393] width 73 height 25
type input "18:55"
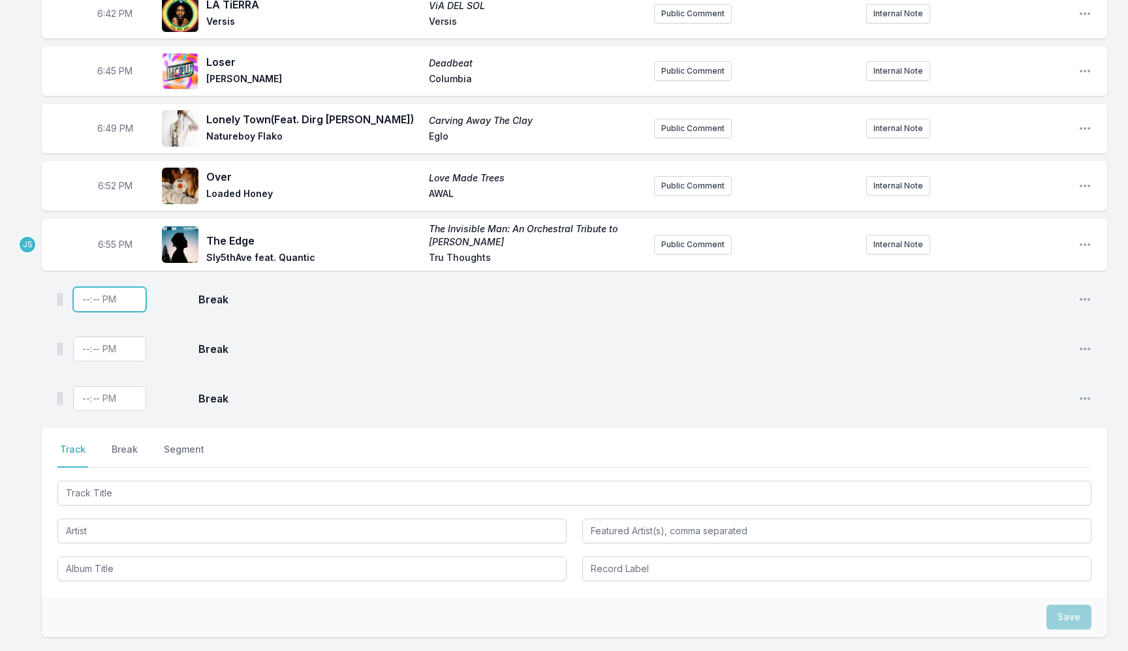
click at [85, 307] on input "Timestamp" at bounding box center [109, 299] width 73 height 25
type input "18:57"
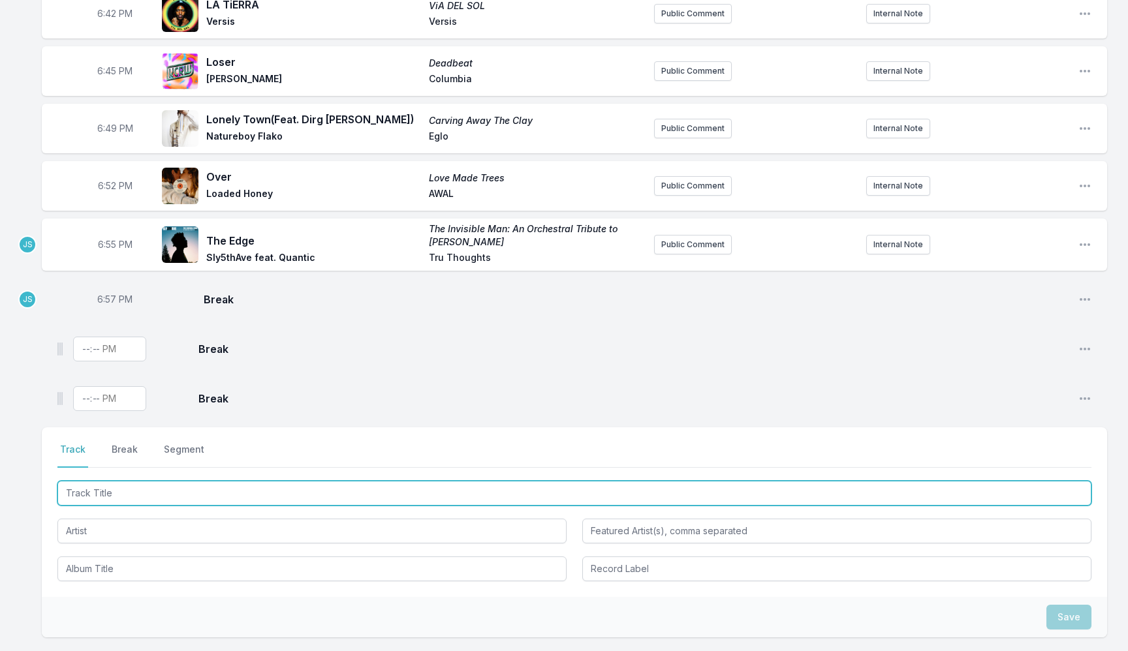
click at [125, 487] on input "Track Title" at bounding box center [574, 493] width 1034 height 25
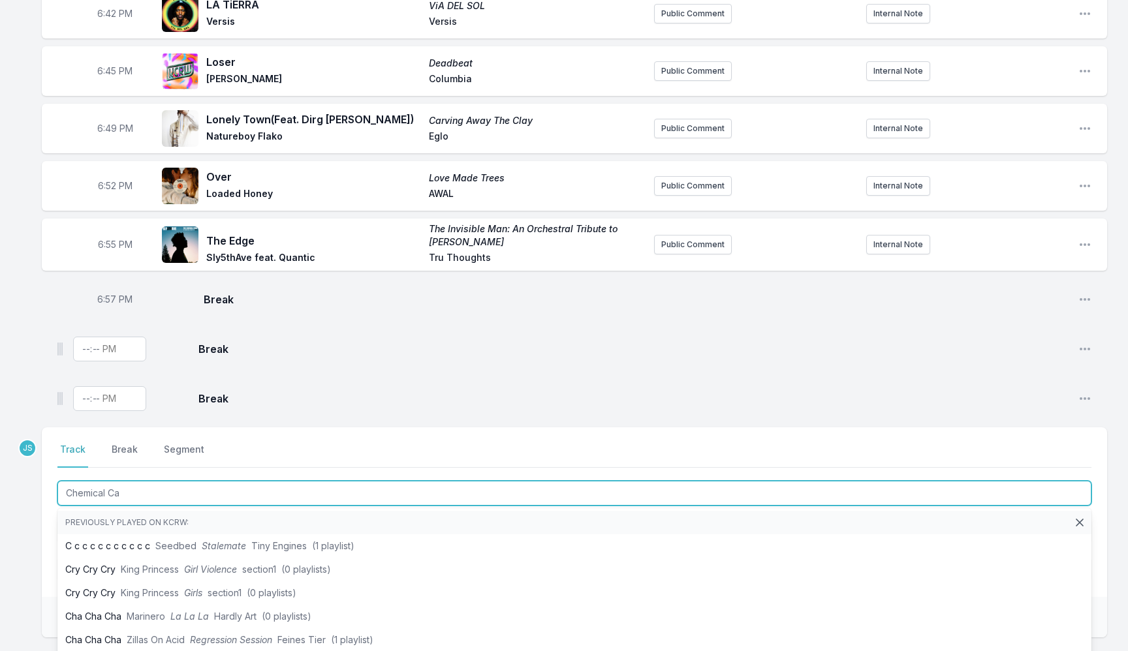
type input "Chemical Cal"
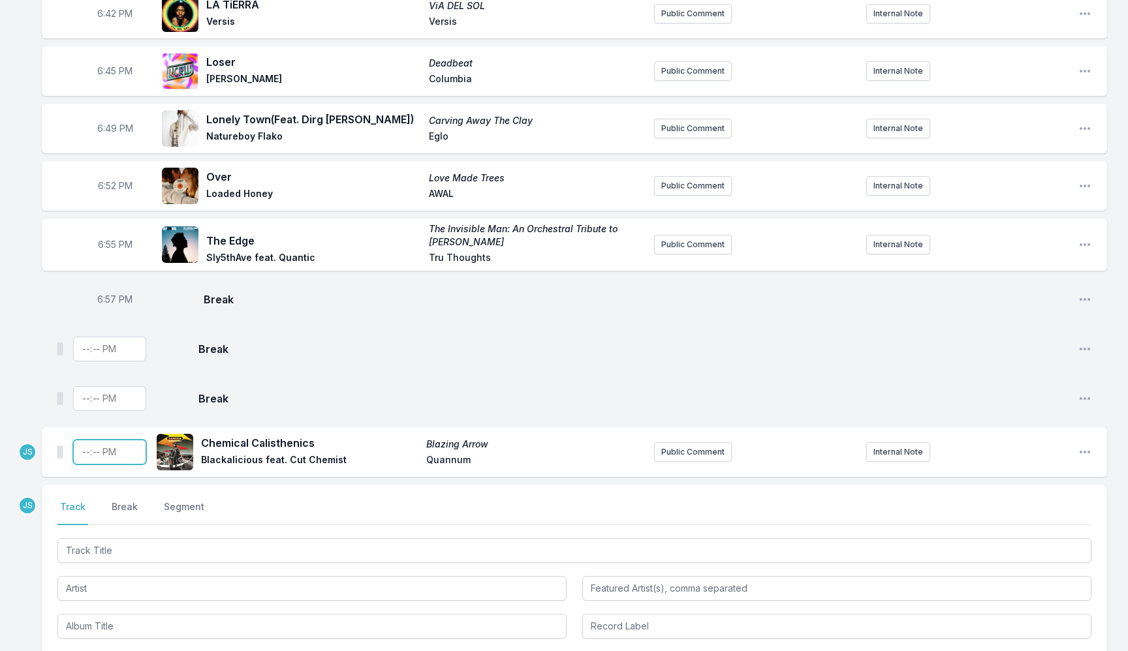
click at [87, 455] on input "Timestamp" at bounding box center [109, 452] width 73 height 25
type input "18:59"
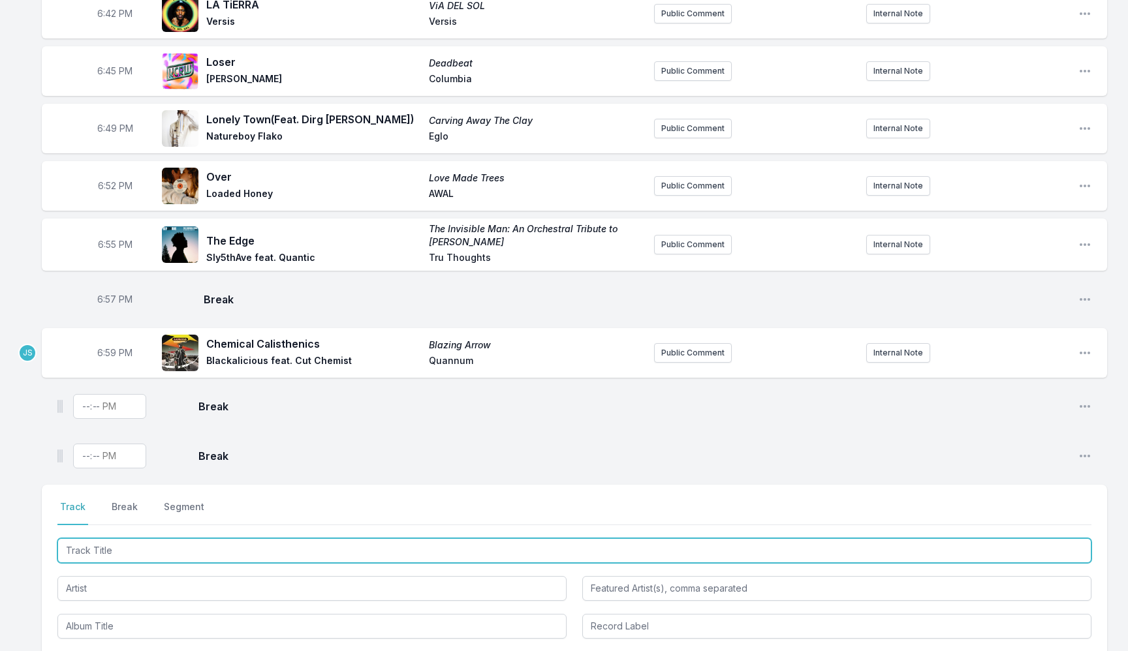
click at [125, 551] on input "Track Title" at bounding box center [574, 551] width 1034 height 25
type input "Good Sun"
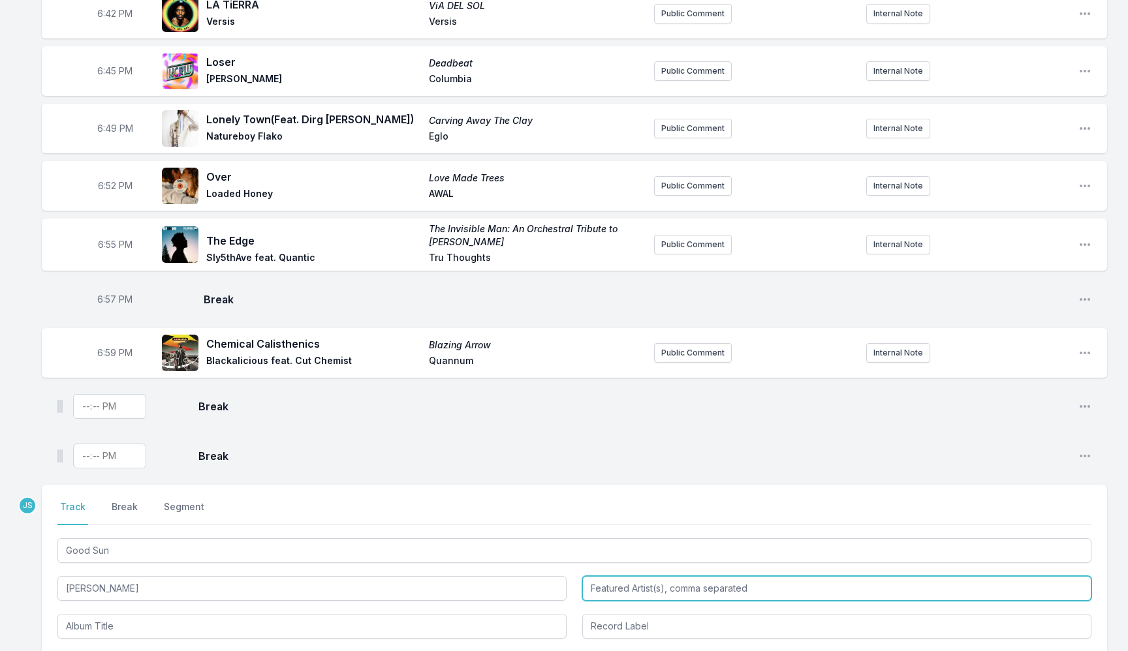
type input "[PERSON_NAME]"
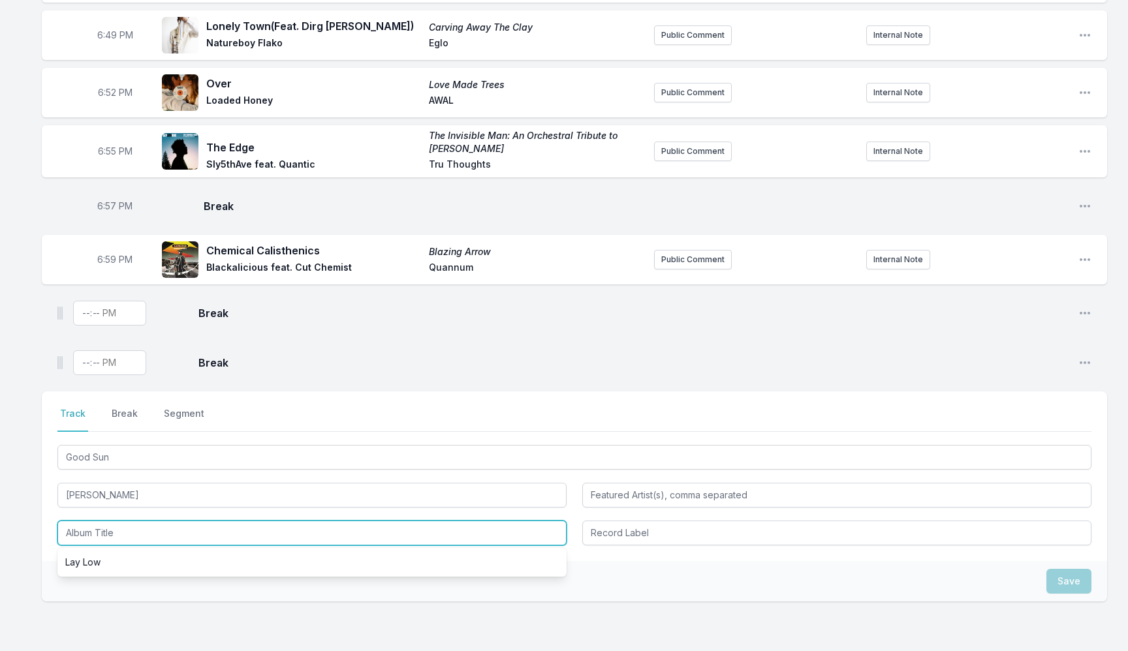
scroll to position [858, 0]
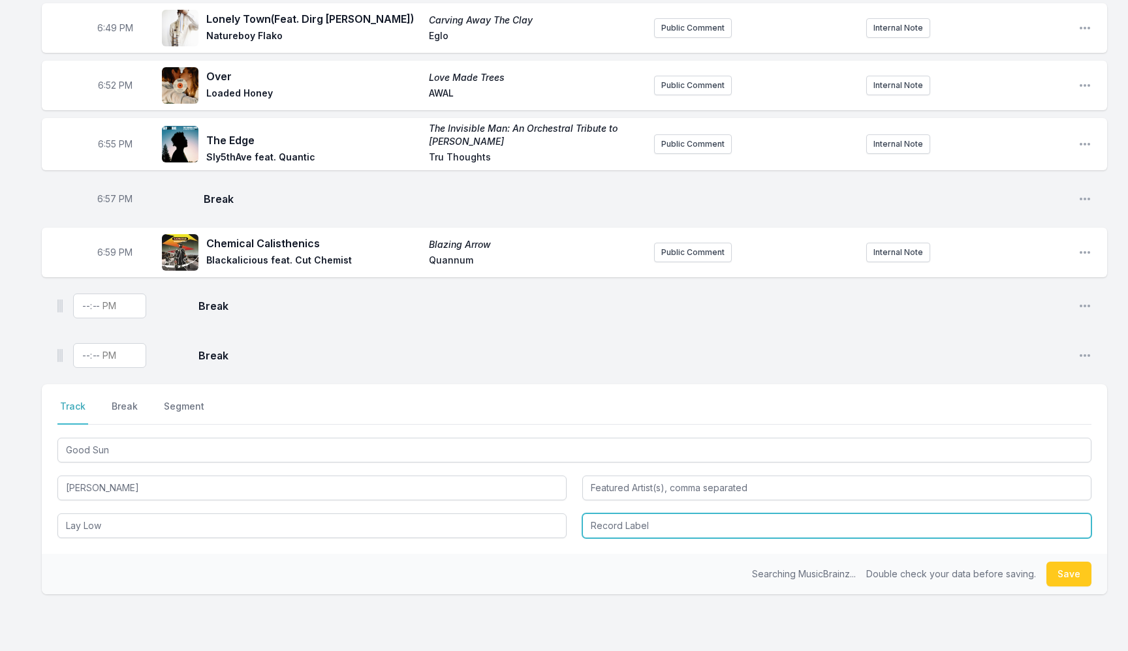
type input "Lay Low"
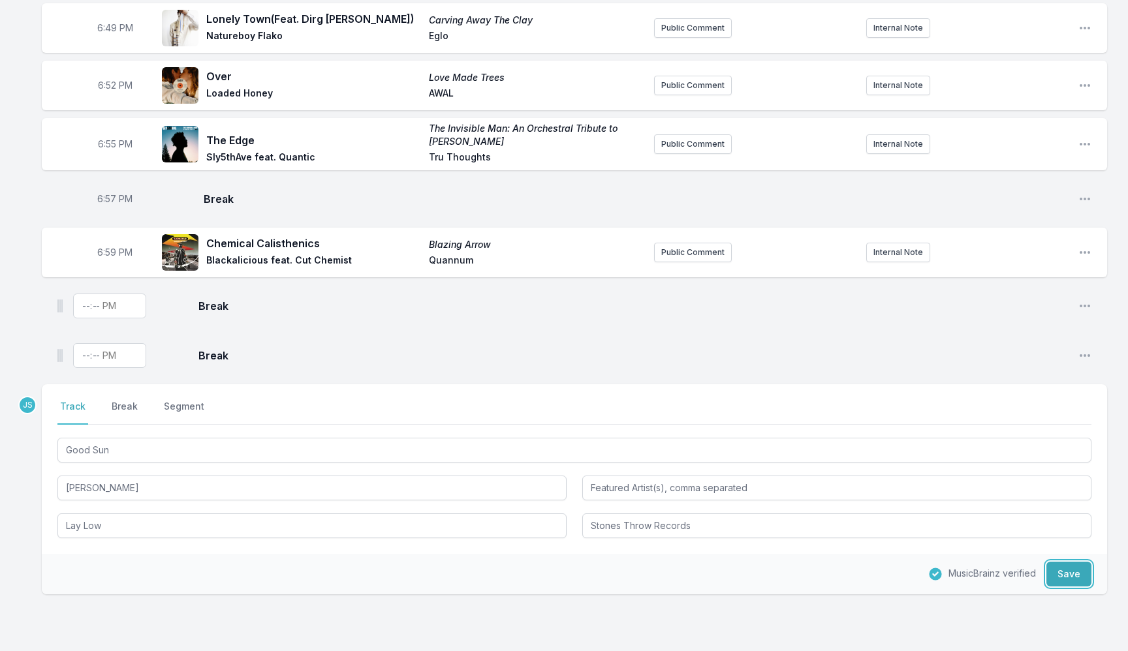
type input "Stones Throw Records"
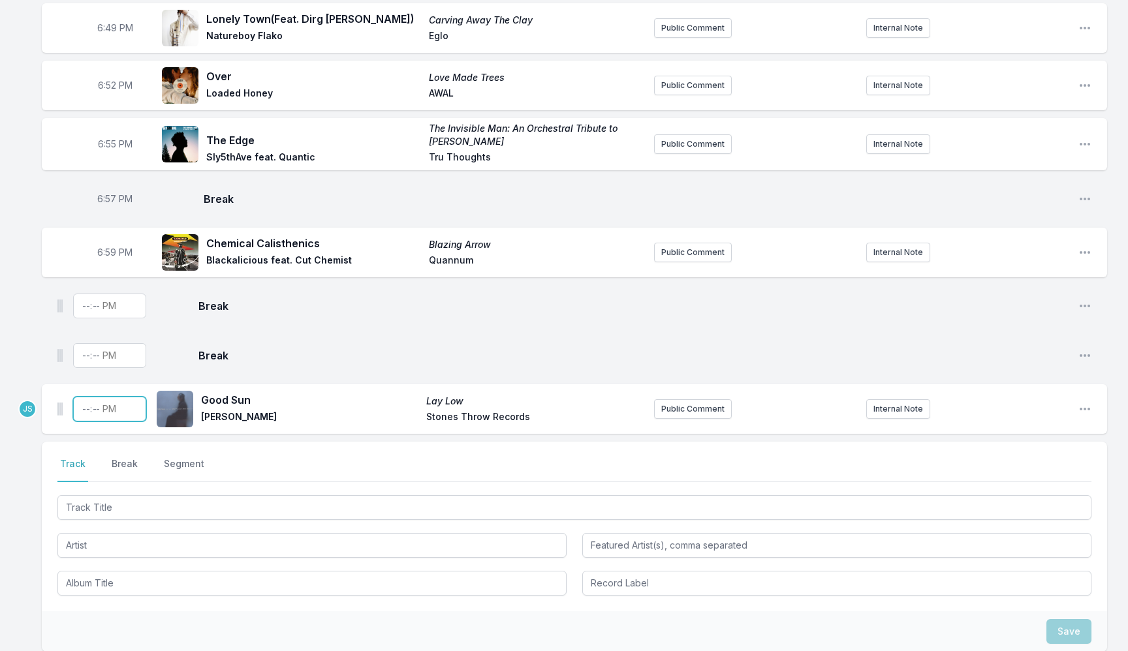
click at [93, 412] on input "Timestamp" at bounding box center [109, 409] width 73 height 25
click at [79, 412] on input "Timestamp" at bounding box center [109, 409] width 73 height 25
click at [84, 411] on input "Timestamp" at bounding box center [109, 409] width 73 height 25
type input "19:03"
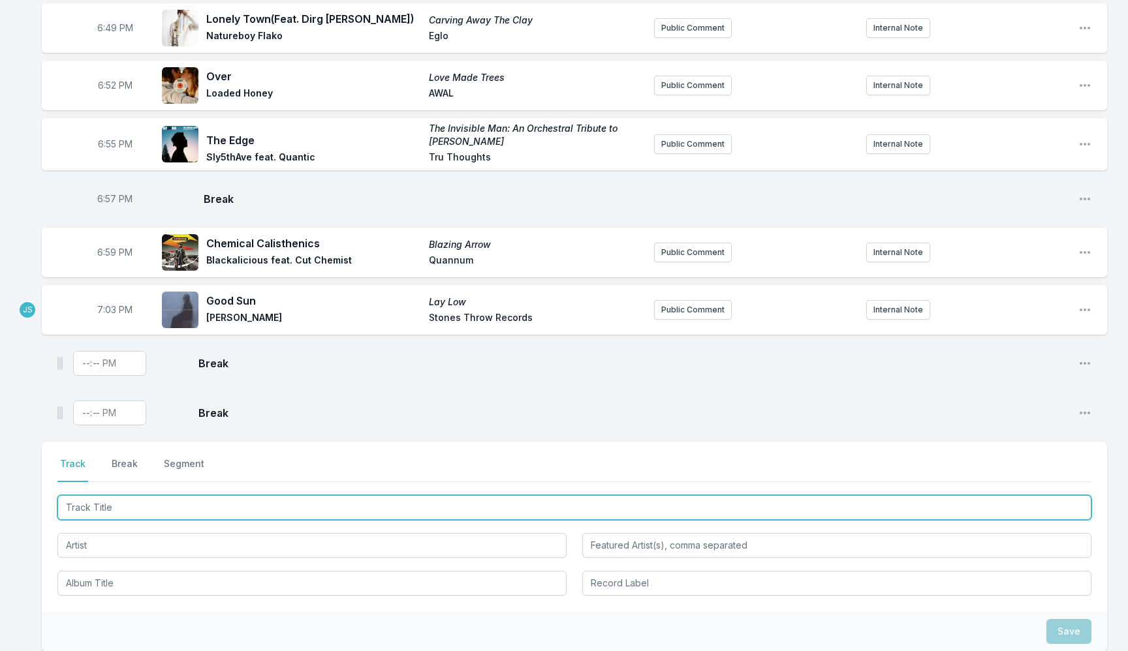
click at [110, 510] on input "Track Title" at bounding box center [574, 507] width 1034 height 25
type input "Bielz"
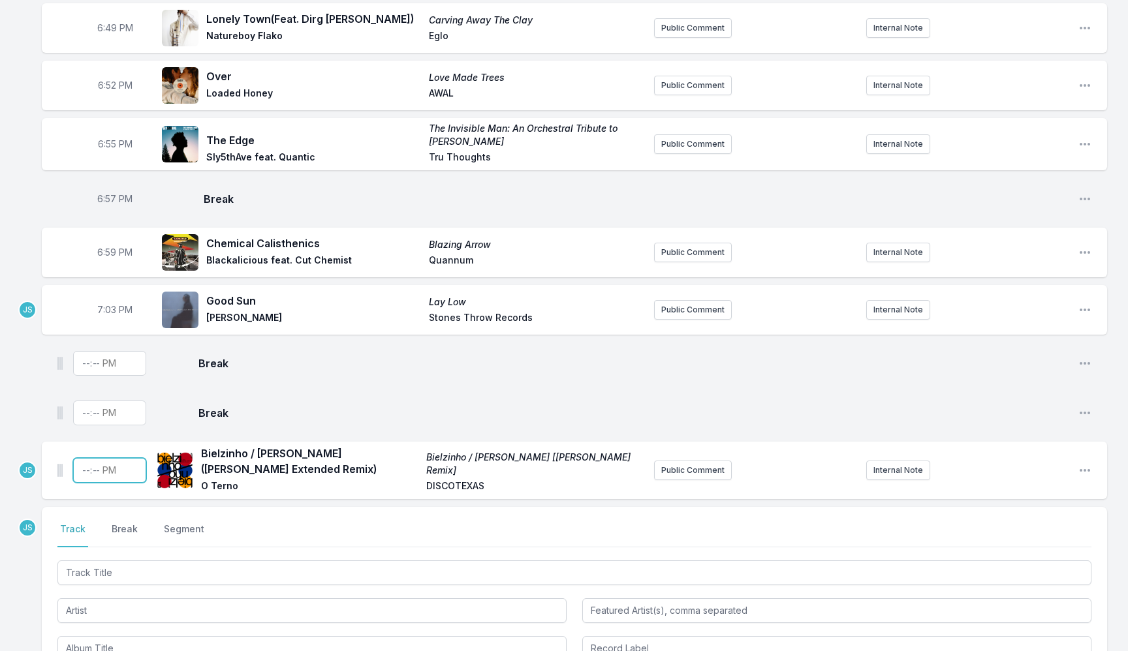
click at [83, 471] on input "Timestamp" at bounding box center [109, 470] width 73 height 25
type input "19:06"
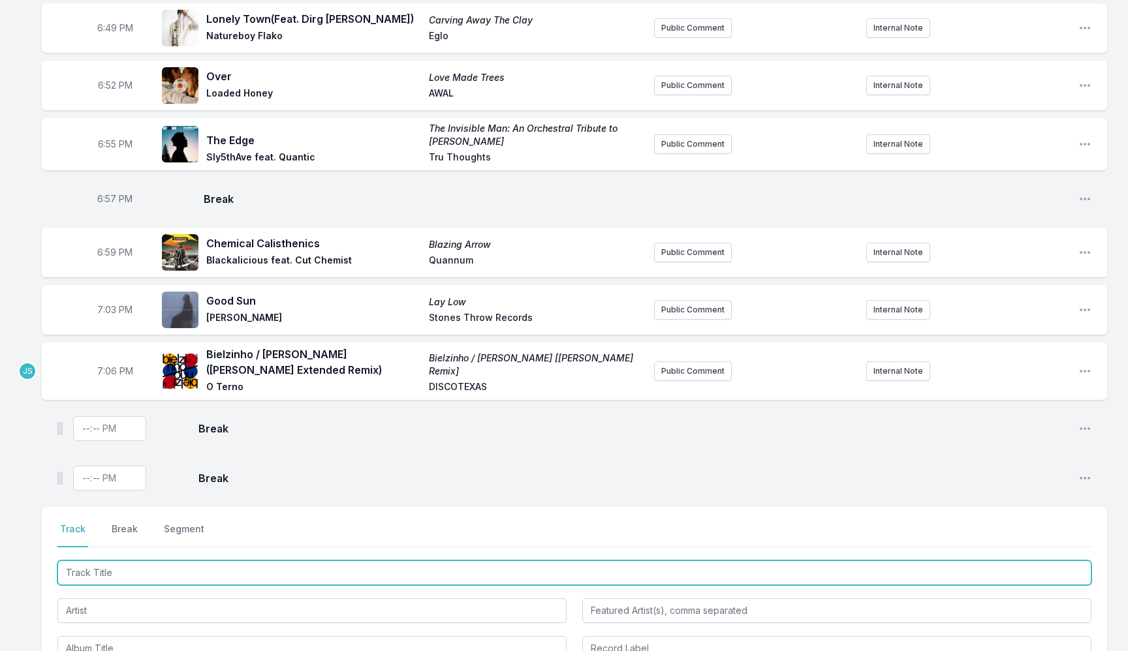
click at [117, 579] on input "Track Title" at bounding box center [574, 573] width 1034 height 25
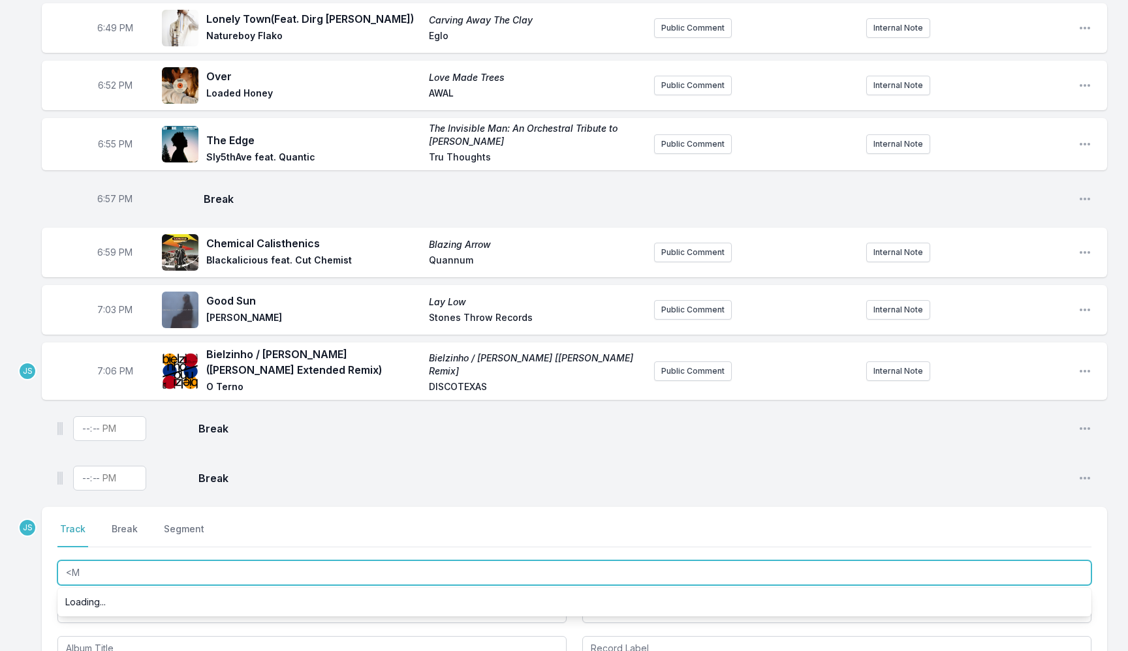
type input "<"
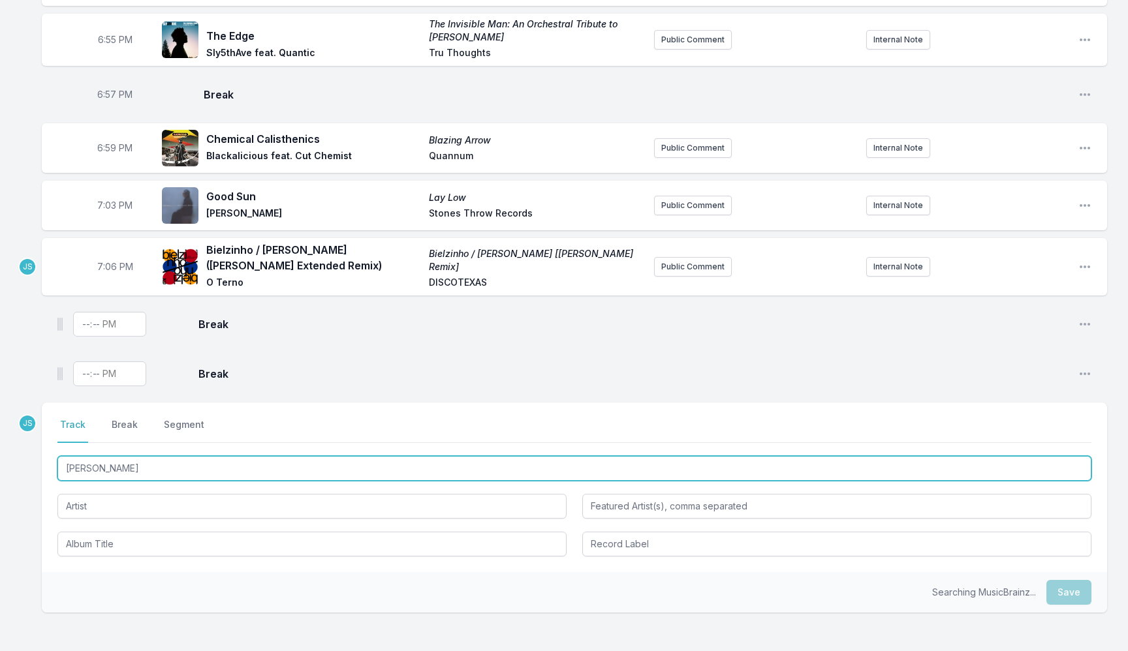
scroll to position [977, 0]
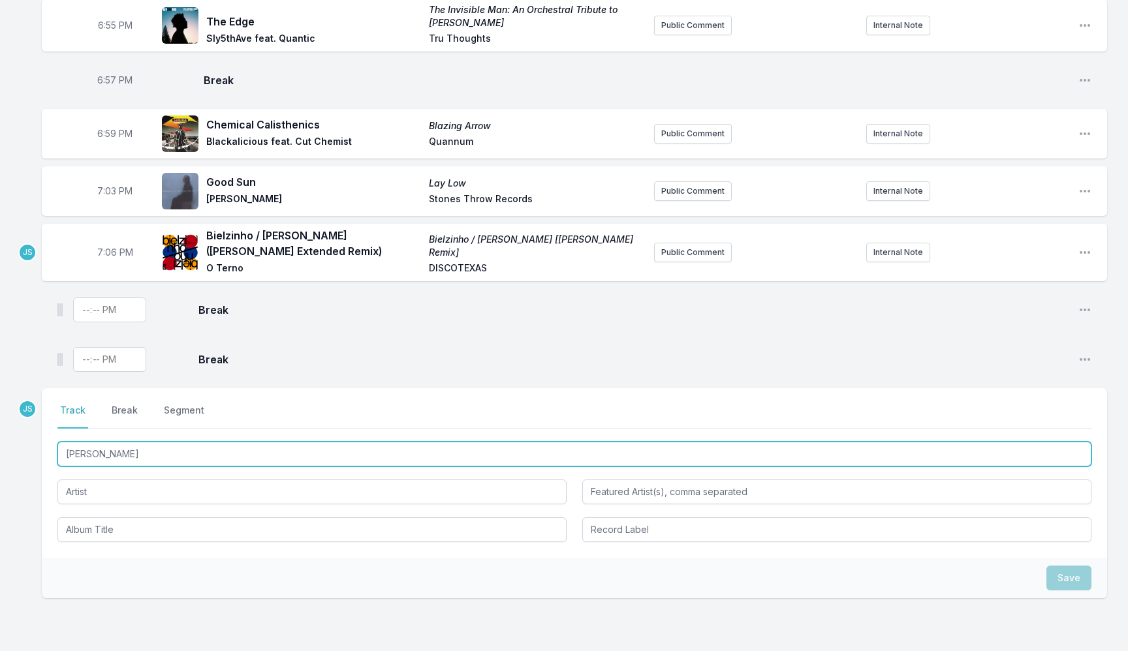
type input "[PERSON_NAME]"
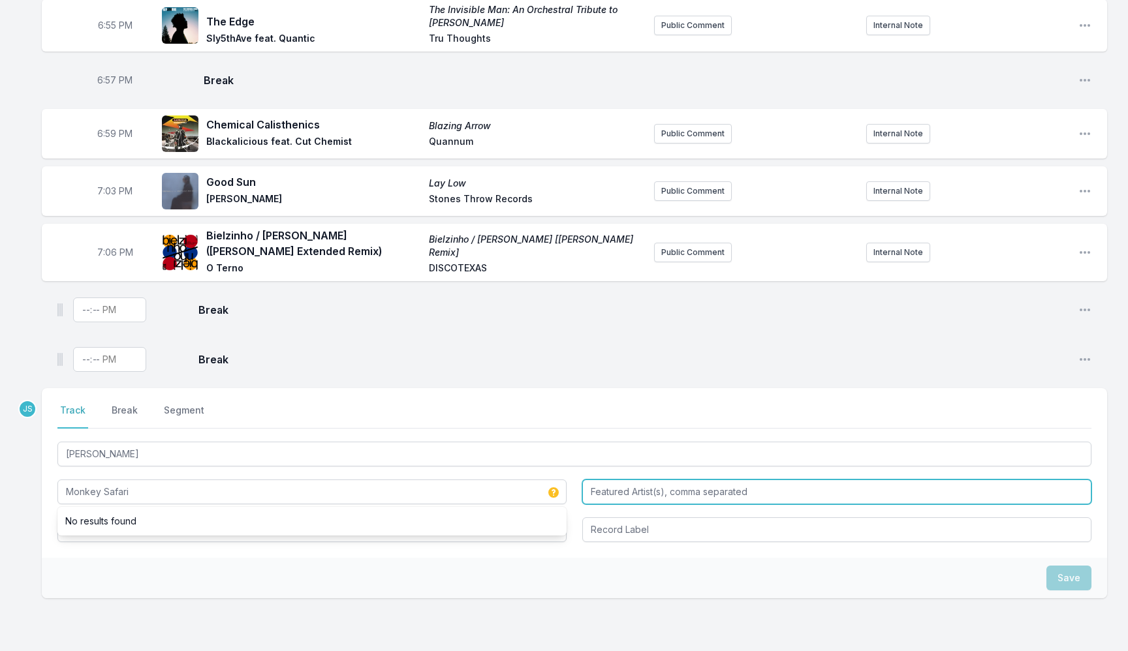
type input "Monkey Safari"
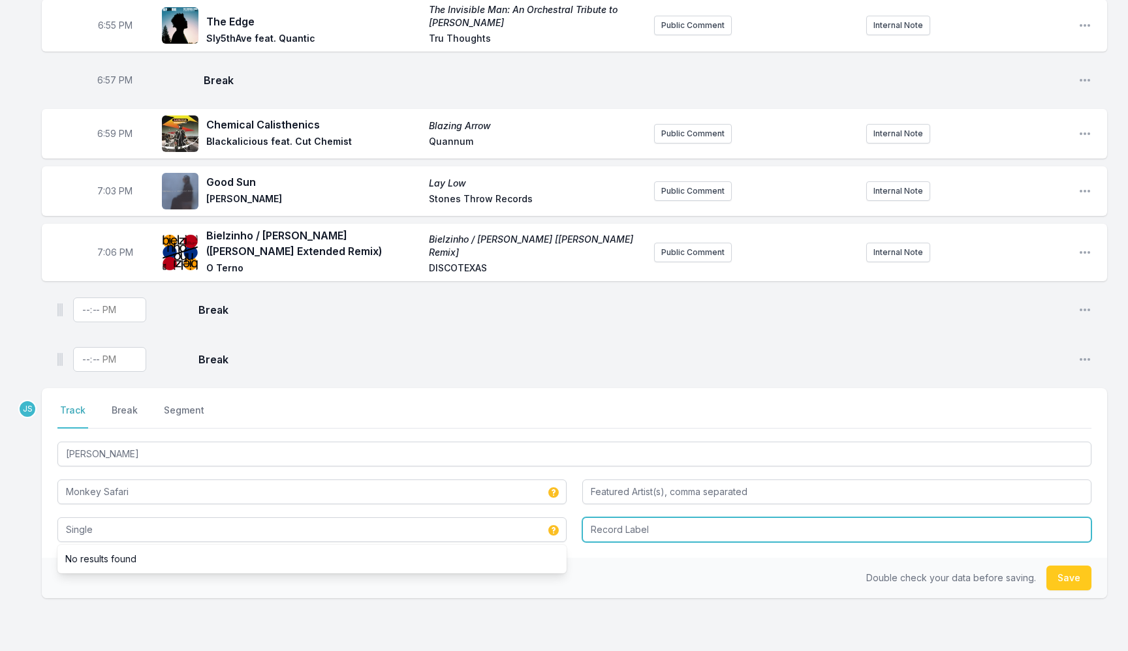
type input "Single"
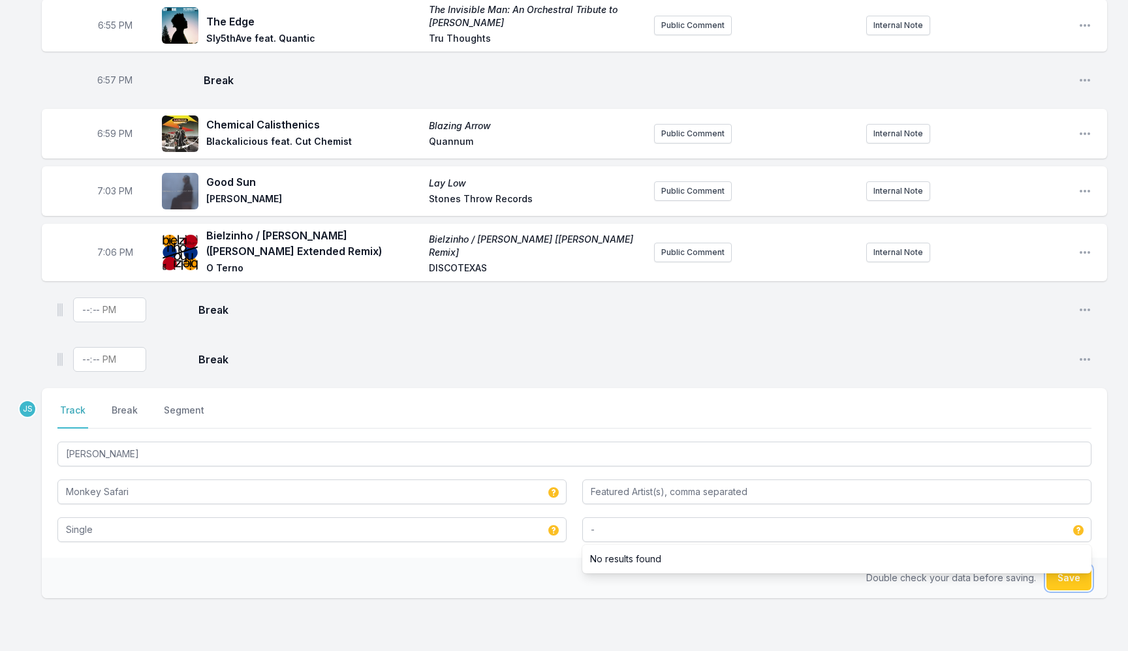
type input "-"
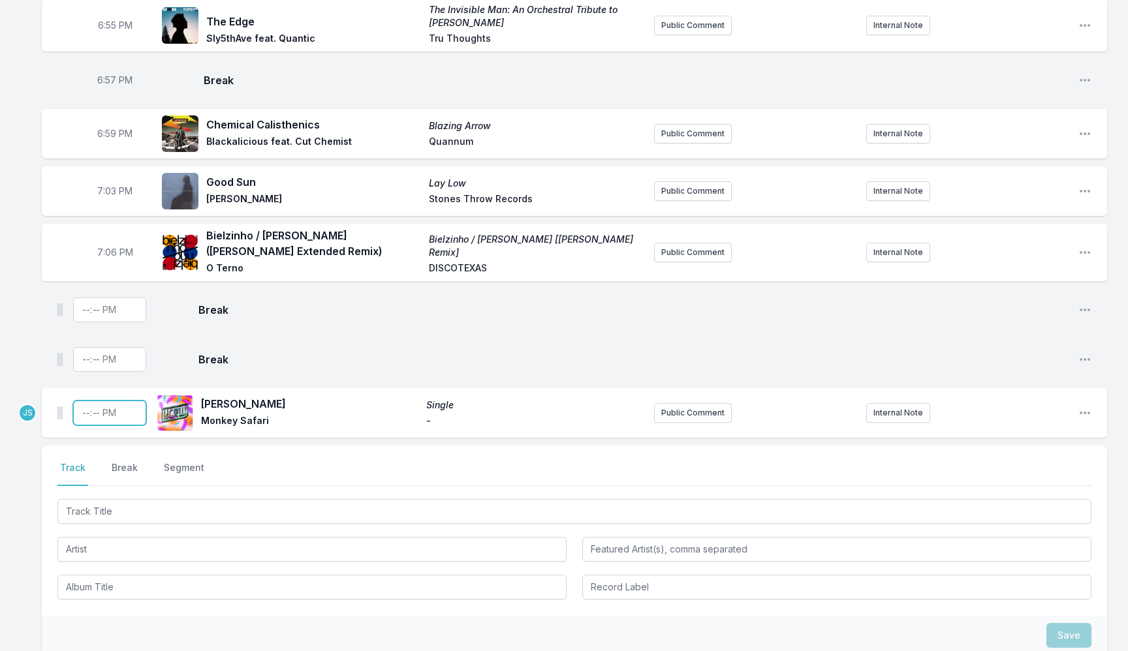
click at [84, 414] on input "Timestamp" at bounding box center [109, 413] width 73 height 25
type input "19:08"
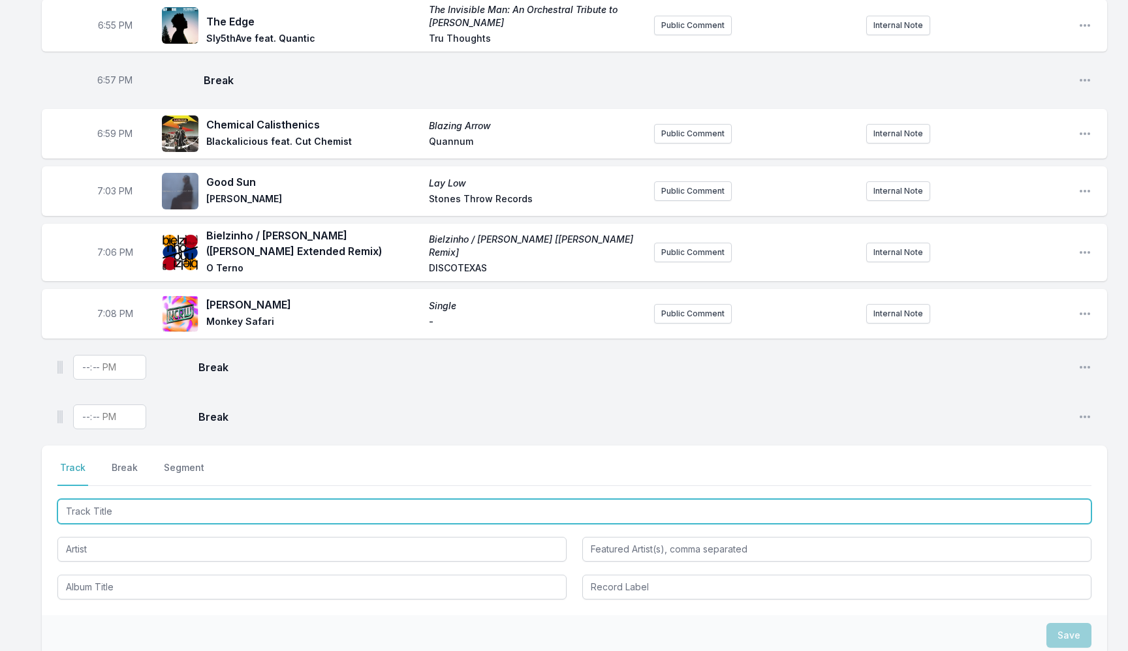
click at [174, 512] on input "Track Title" at bounding box center [574, 511] width 1034 height 25
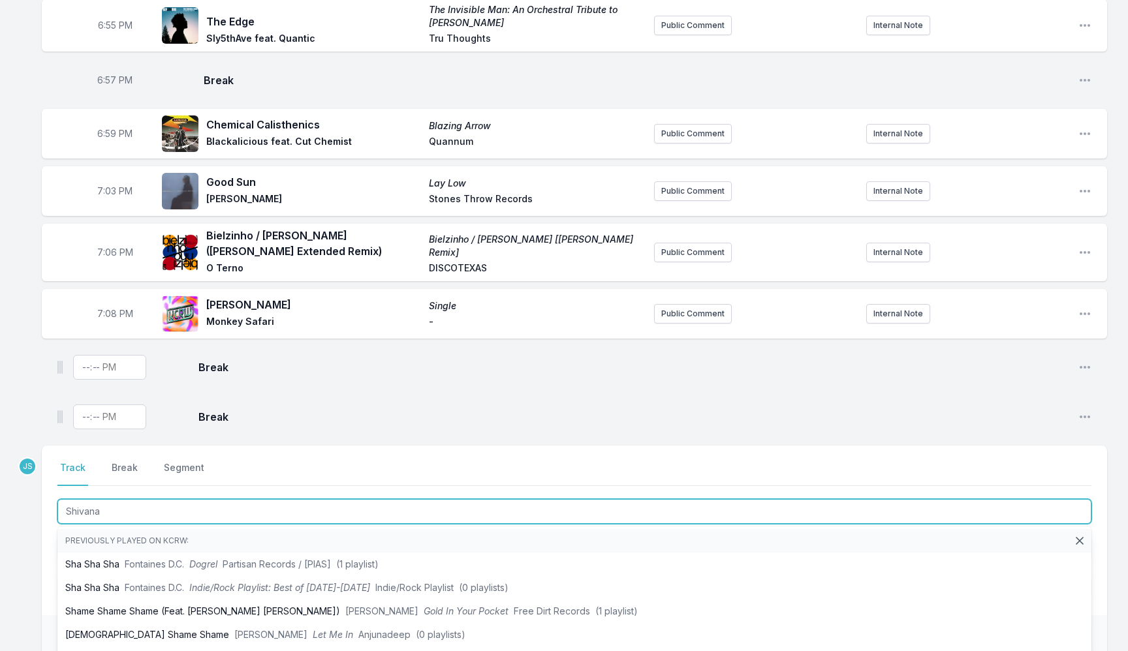
type input "Shivanar"
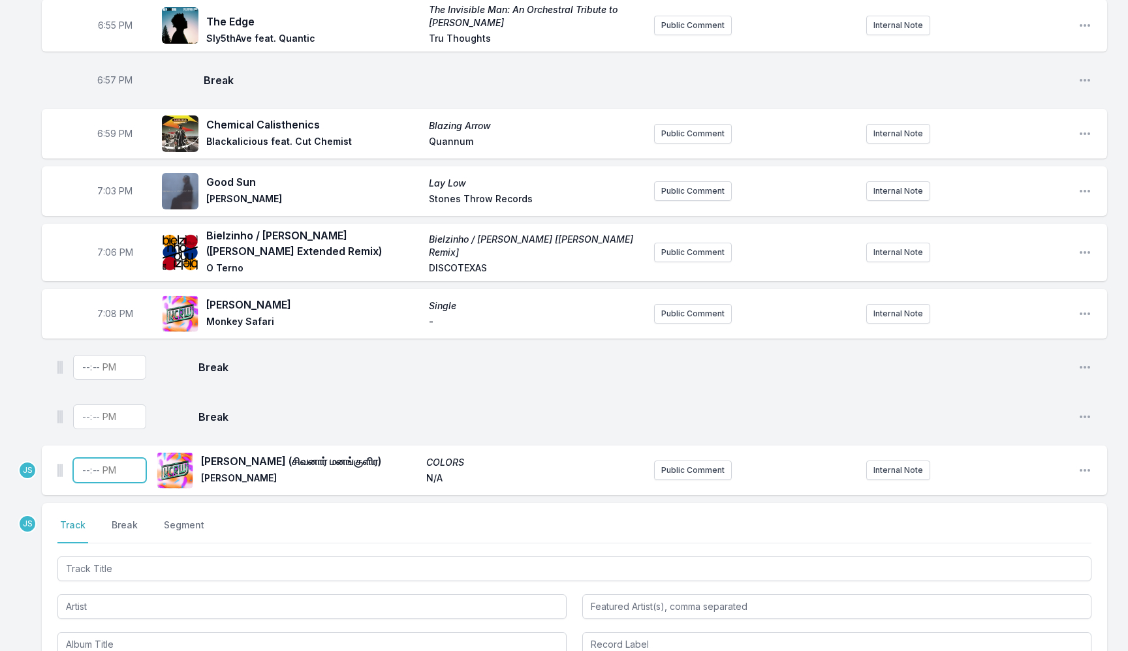
click at [86, 472] on input "Timestamp" at bounding box center [109, 470] width 73 height 25
type input "19:14"
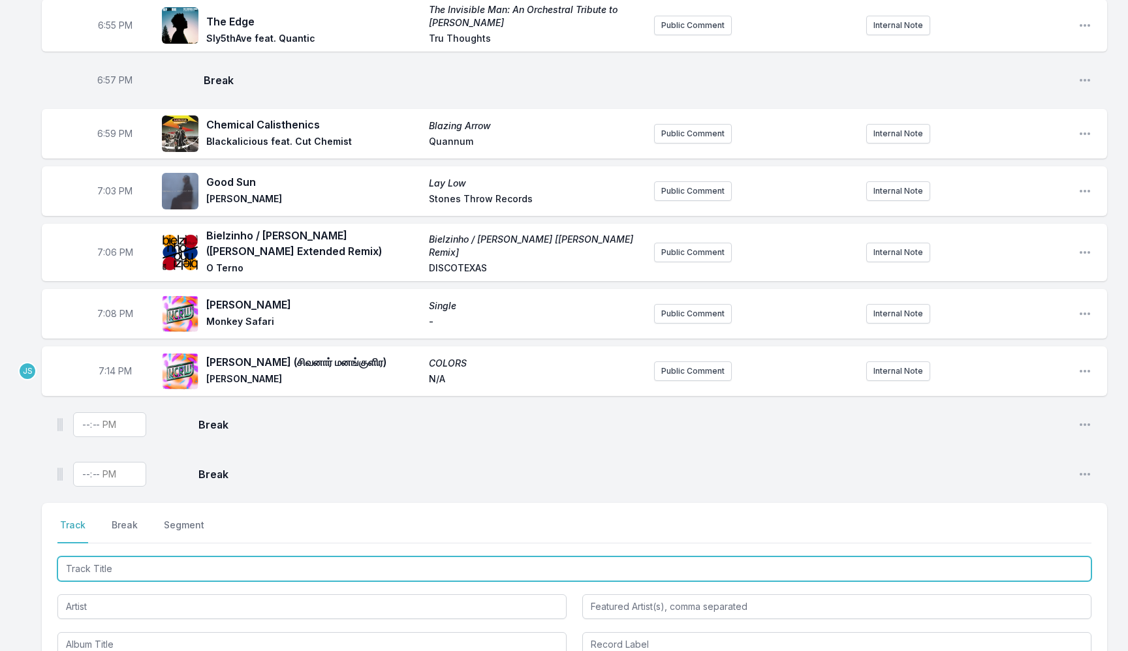
click at [155, 565] on input "Track Title" at bounding box center [574, 569] width 1034 height 25
type input "Over You (Instrumental)"
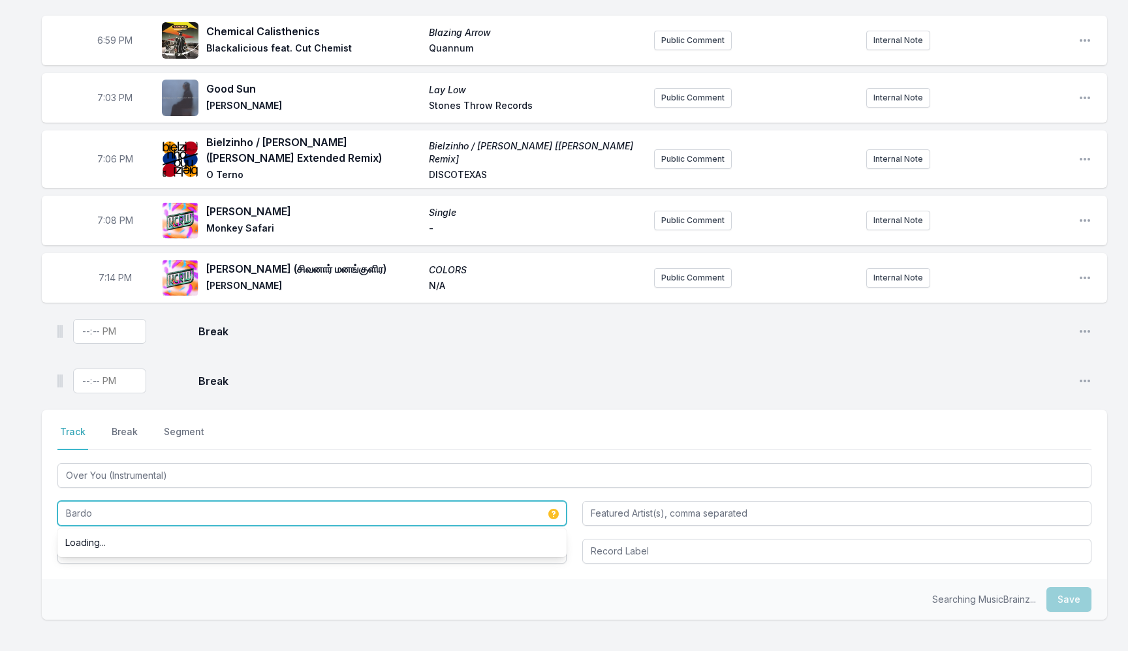
scroll to position [1072, 0]
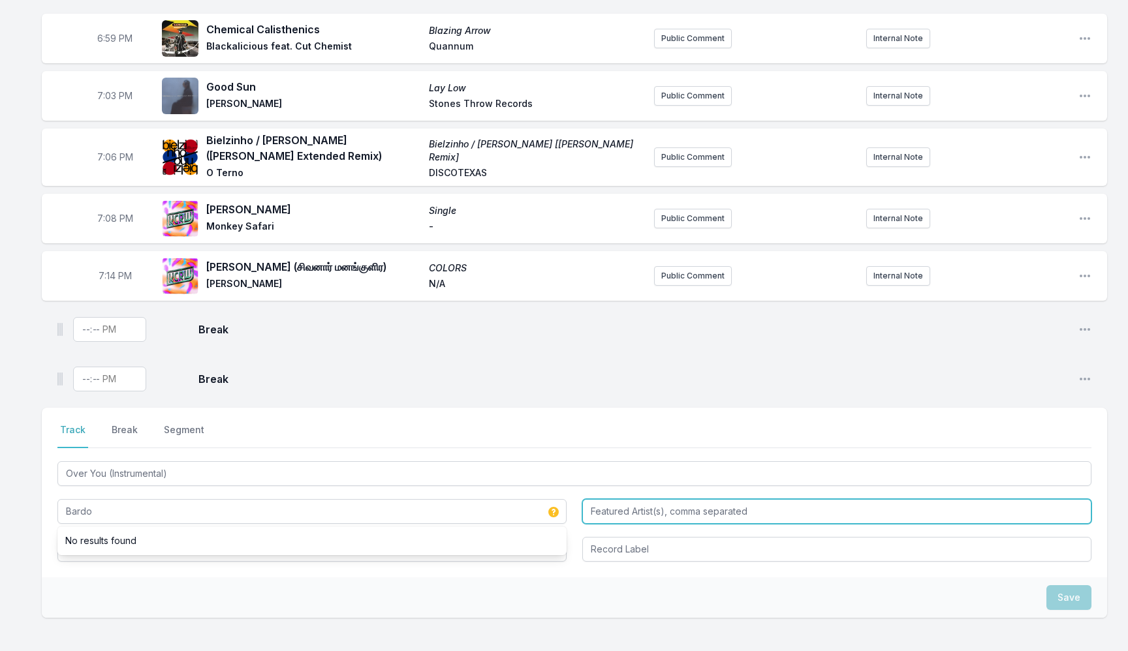
type input "Bardo"
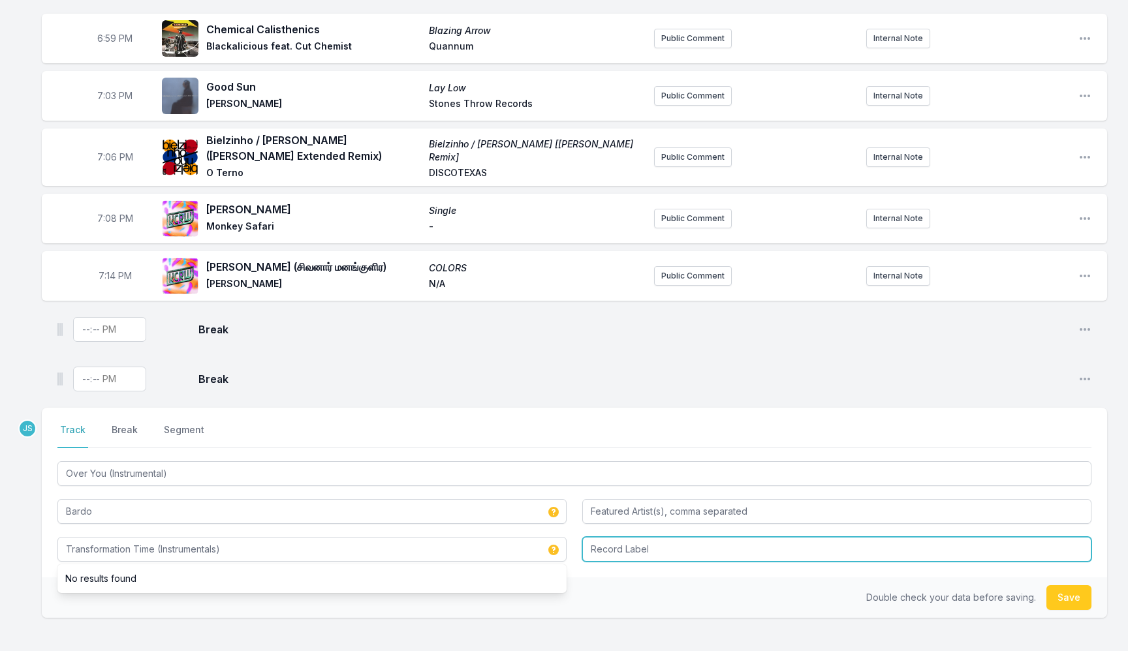
type input "Transformation Time (Instrumentals)"
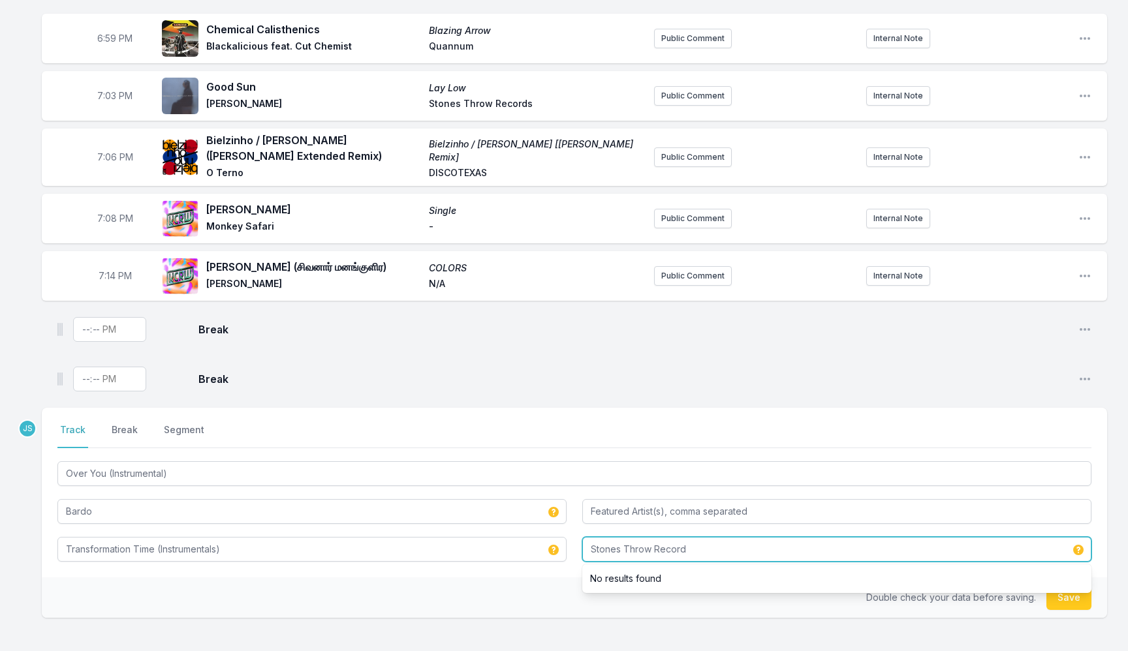
type input "Stones Throw Records"
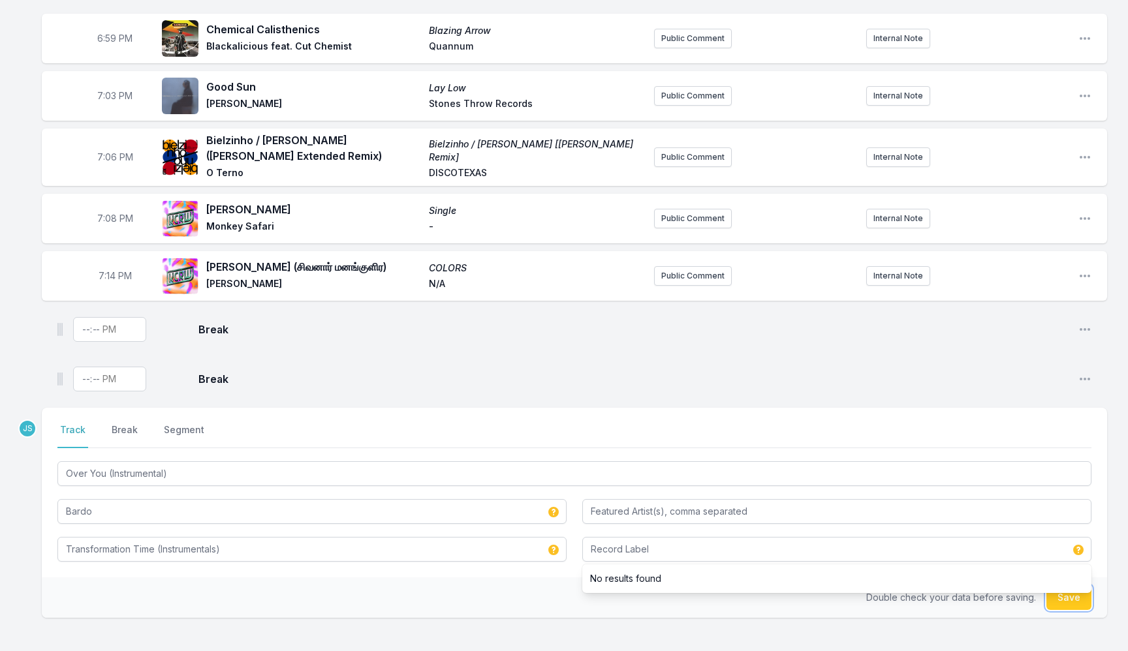
type input "Stones Throw Records"
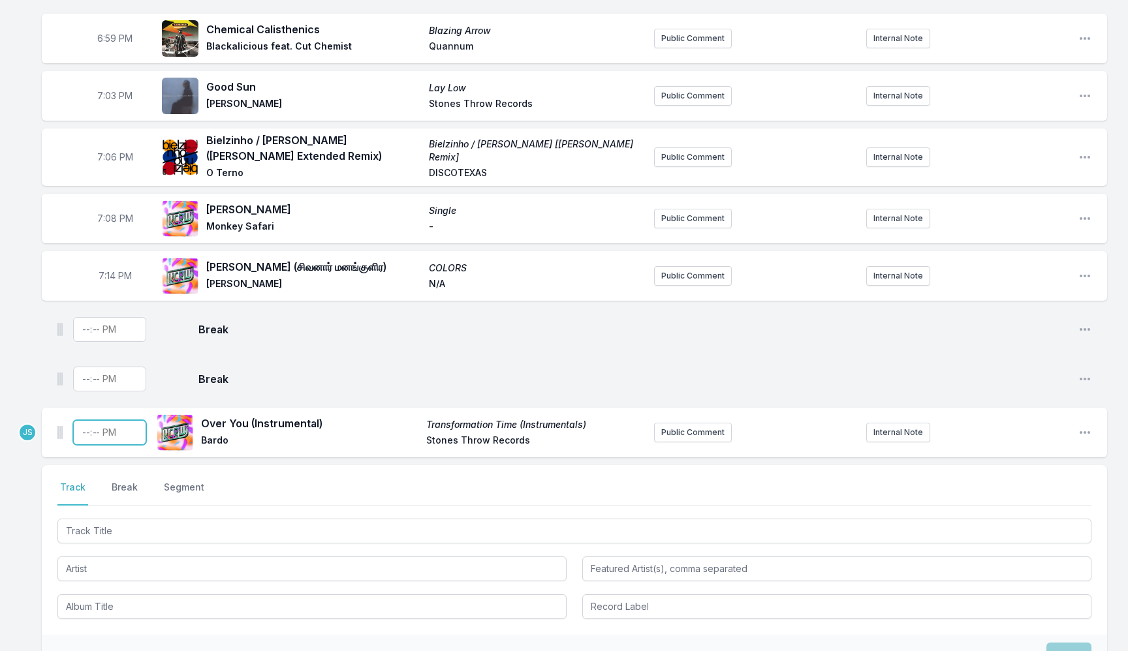
click at [82, 433] on input "Timestamp" at bounding box center [109, 432] width 73 height 25
type input "19:17"
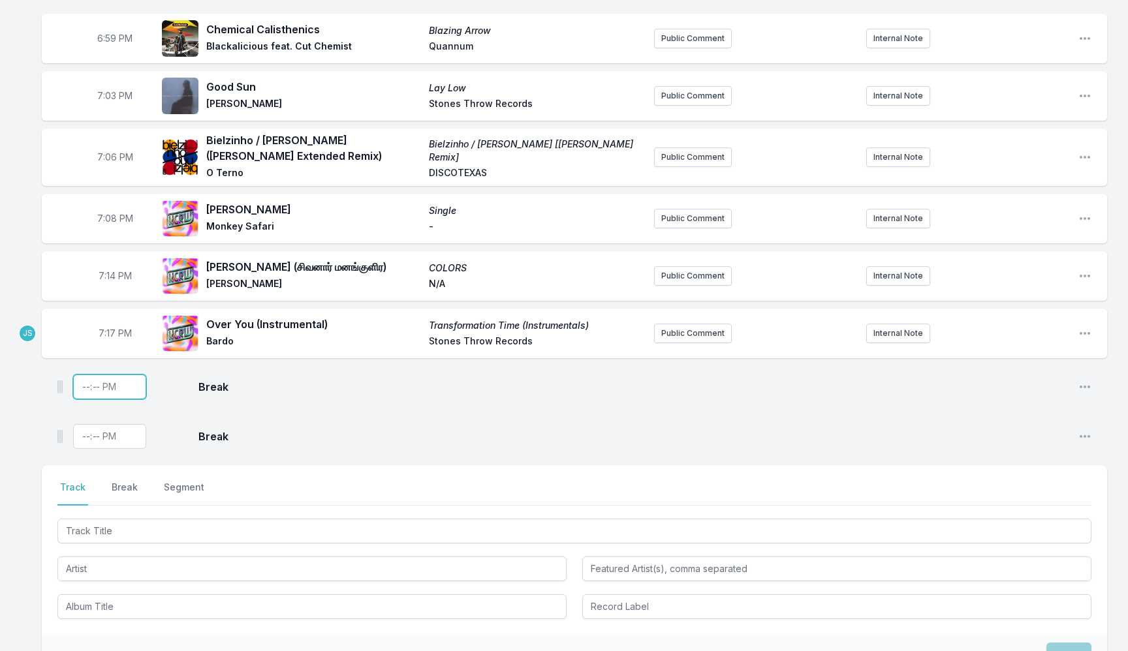
click at [84, 389] on input "Timestamp" at bounding box center [109, 387] width 73 height 25
type input "19:19"
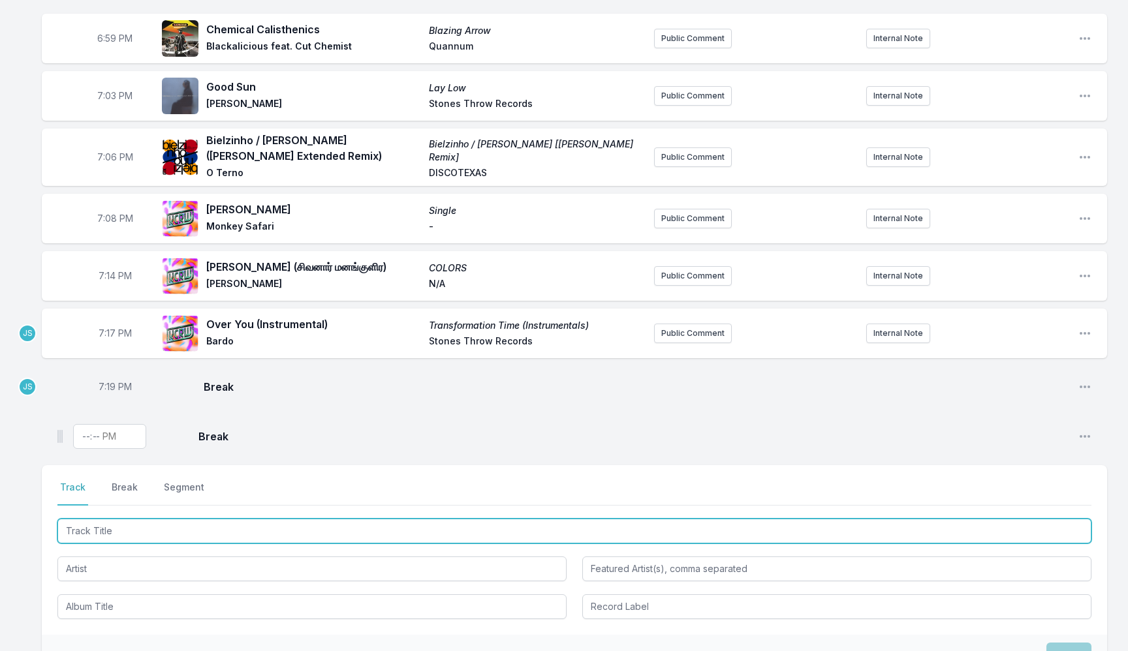
click at [254, 535] on input "Track Title" at bounding box center [574, 531] width 1034 height 25
click at [176, 537] on input "Track Title" at bounding box center [574, 531] width 1034 height 25
paste input "O Topo Do Conqueiro"
type input "O Topo Do Conqueiro"
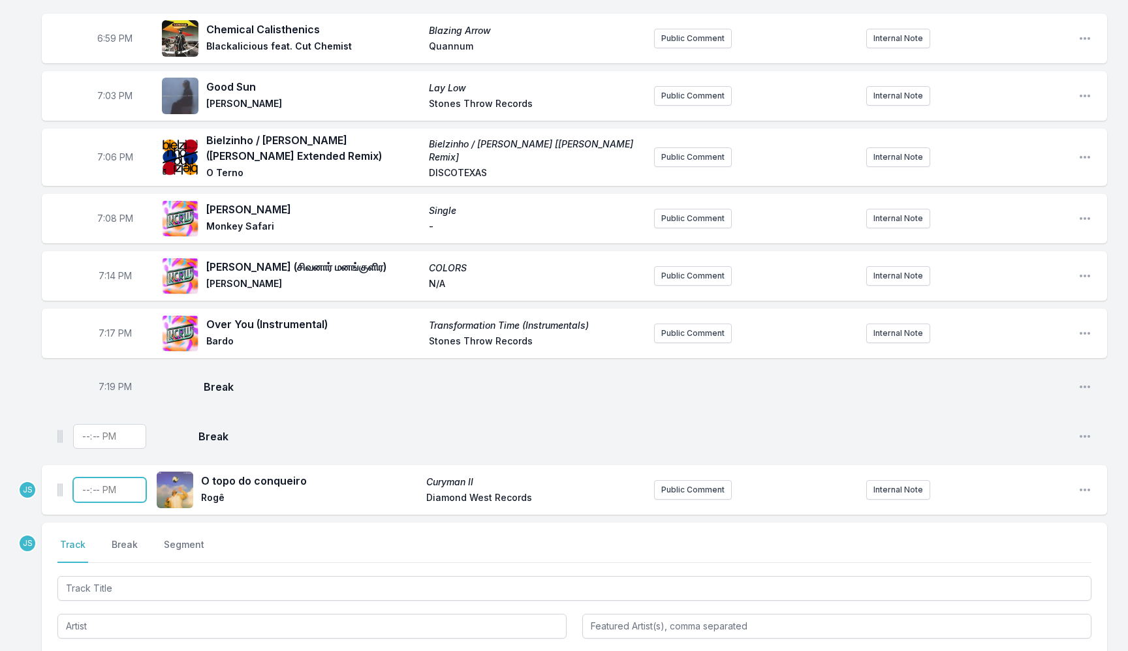
click at [82, 497] on input "Timestamp" at bounding box center [109, 490] width 73 height 25
type input "19:22"
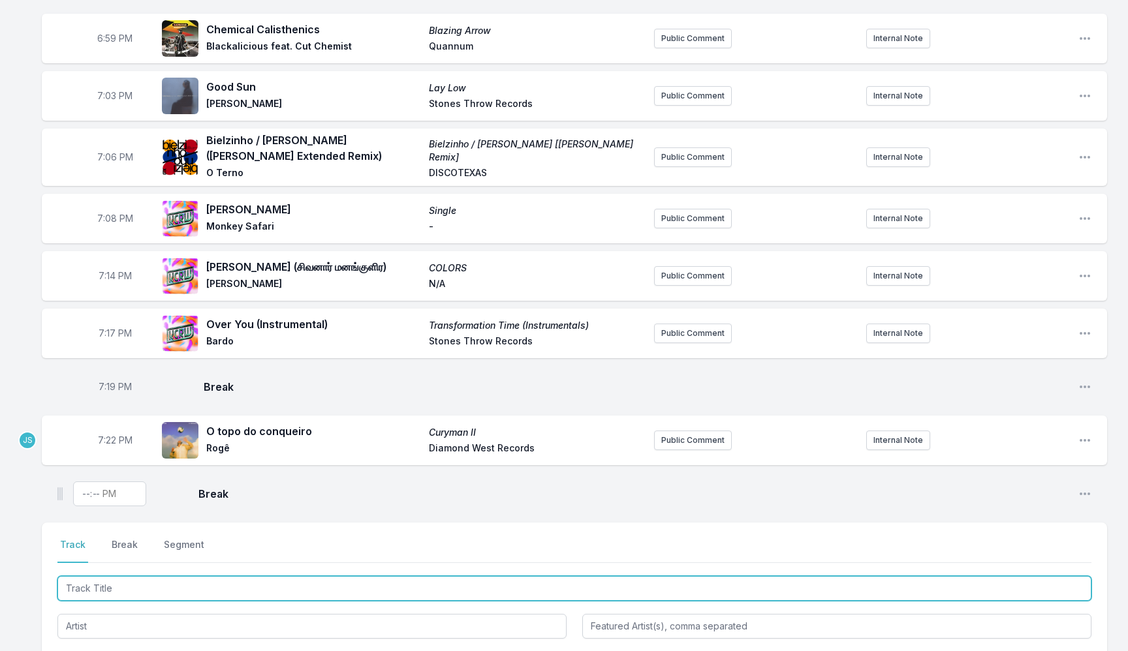
click at [161, 592] on input "Track Title" at bounding box center [574, 588] width 1034 height 25
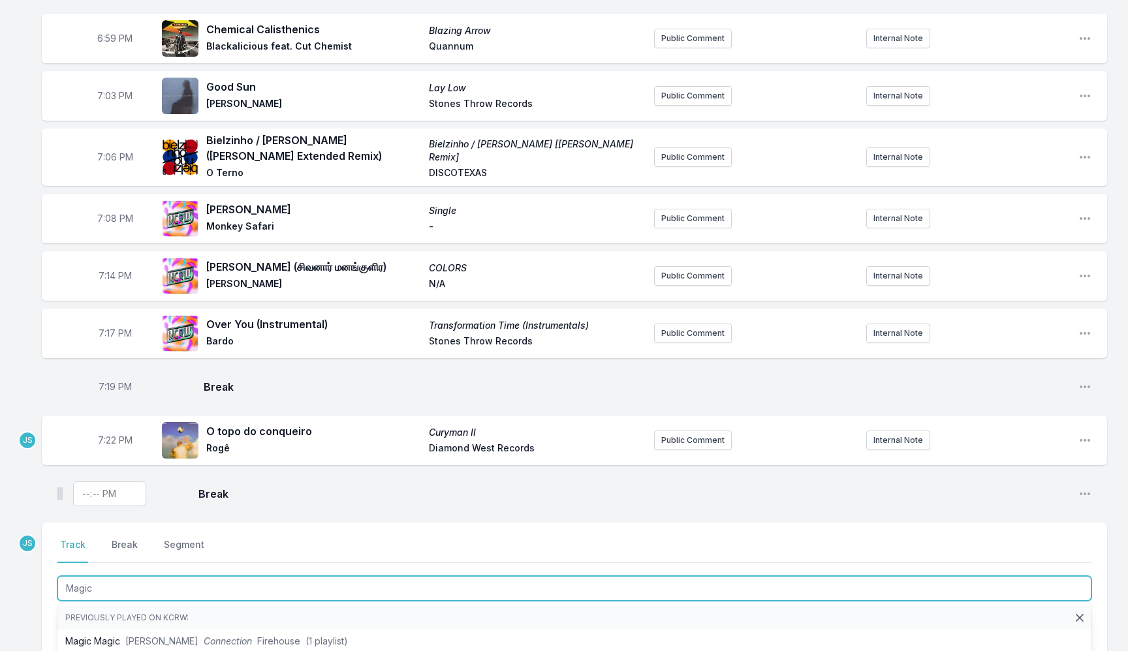
type input "Magica"
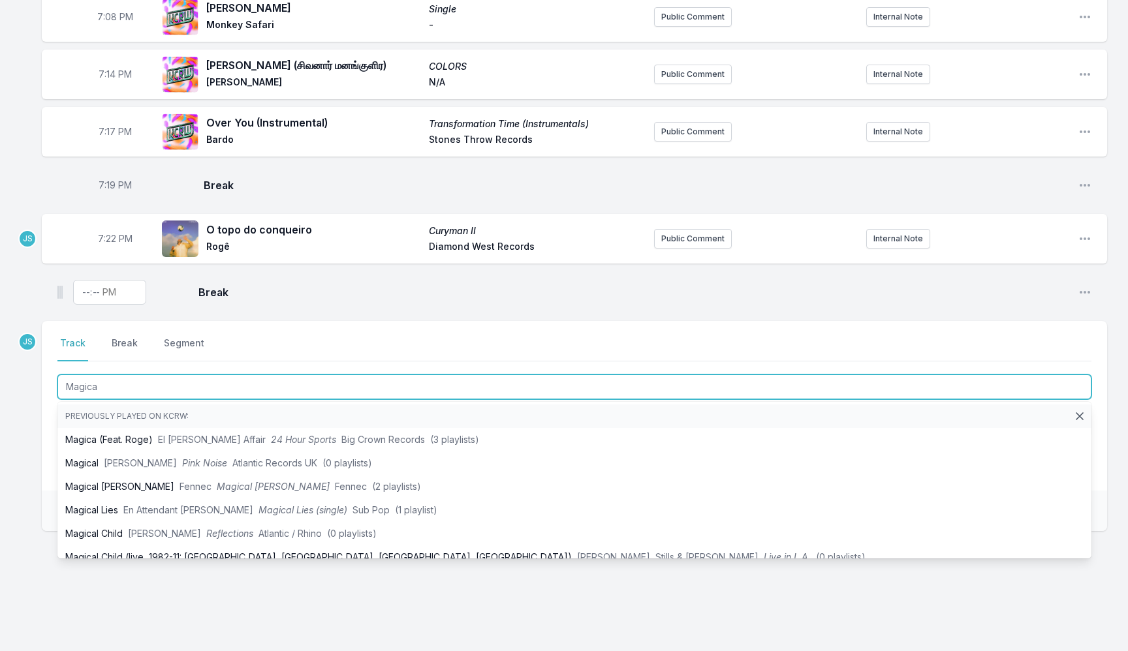
scroll to position [1276, 0]
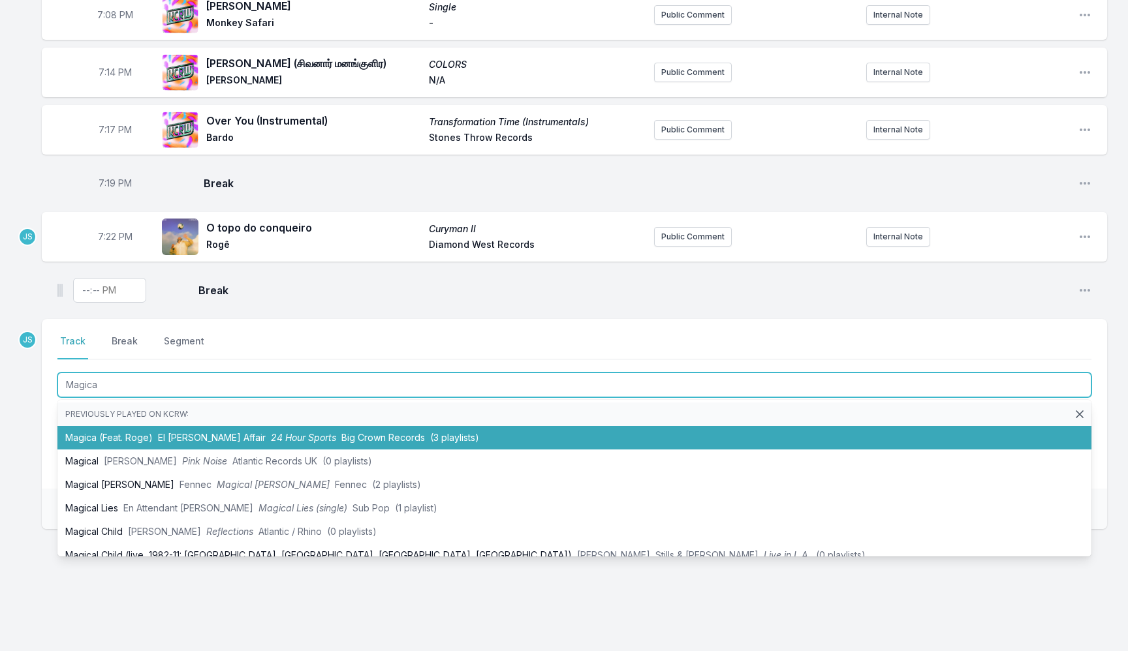
click at [302, 435] on li "Magica (Feat. Roge) El [PERSON_NAME] Affair 24 Hour Sports Big Crown Records (3…" at bounding box center [574, 437] width 1034 height 23
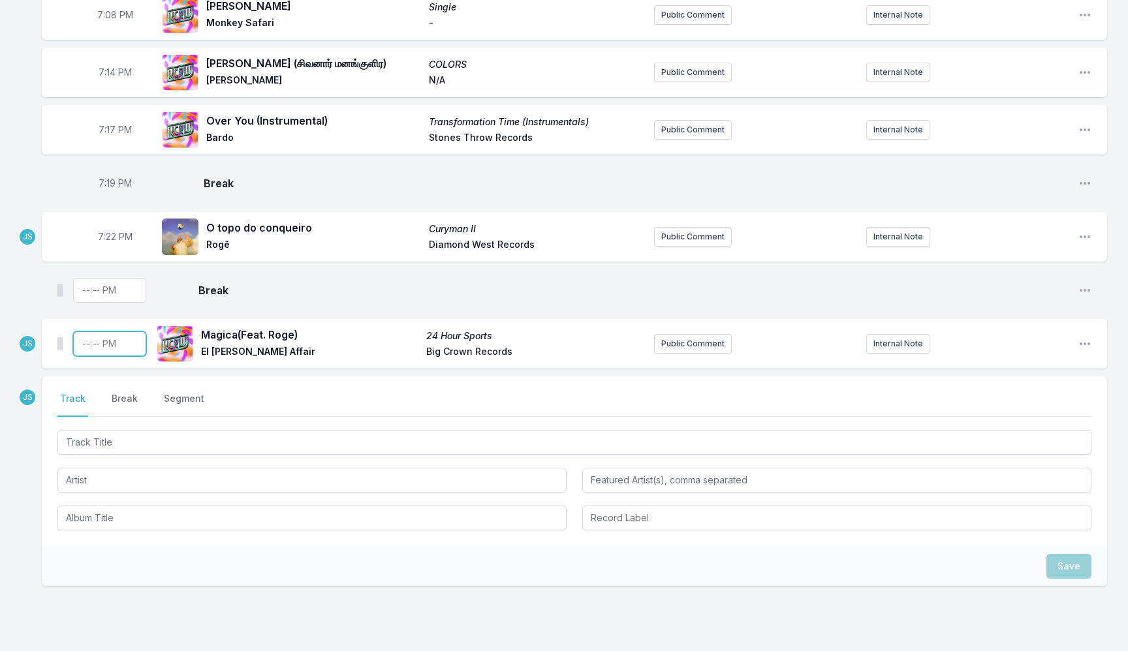
click at [84, 343] on input "Timestamp" at bounding box center [109, 344] width 73 height 25
type input "19:26"
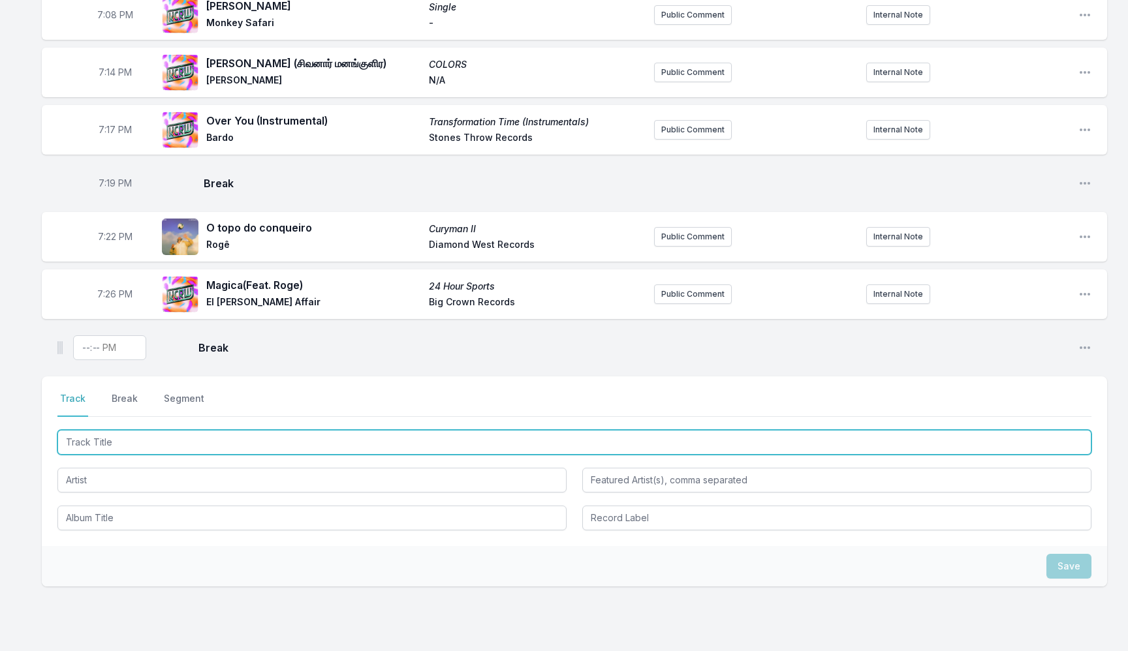
click at [184, 450] on input "Track Title" at bounding box center [574, 442] width 1034 height 25
type input "Us And Them"
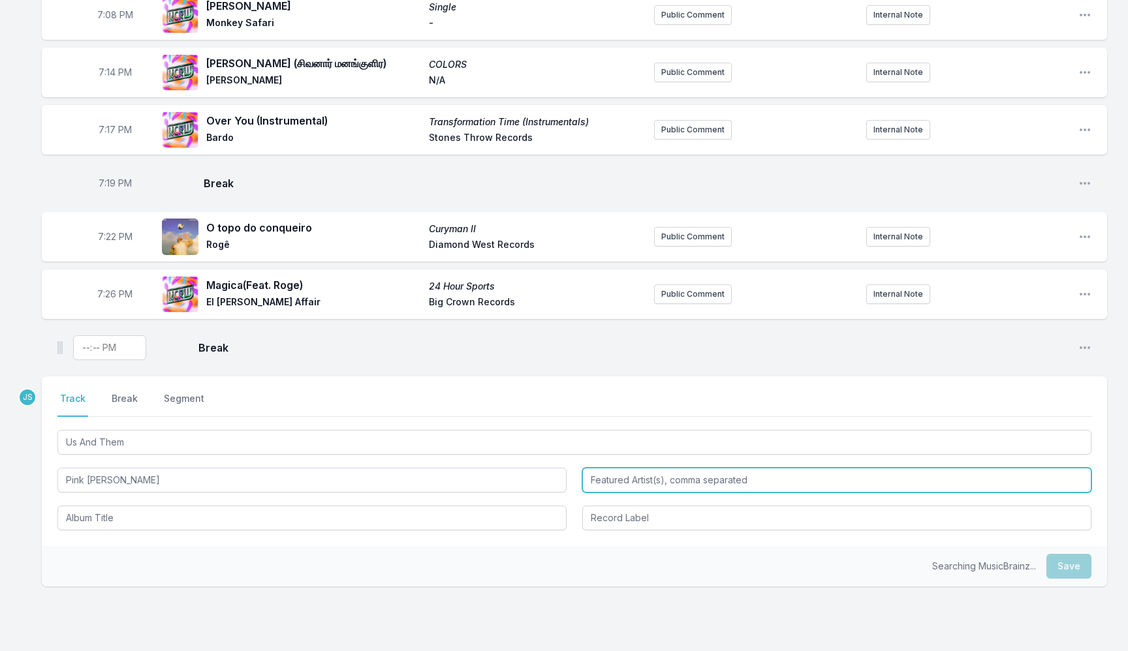
type input "Pink [PERSON_NAME]"
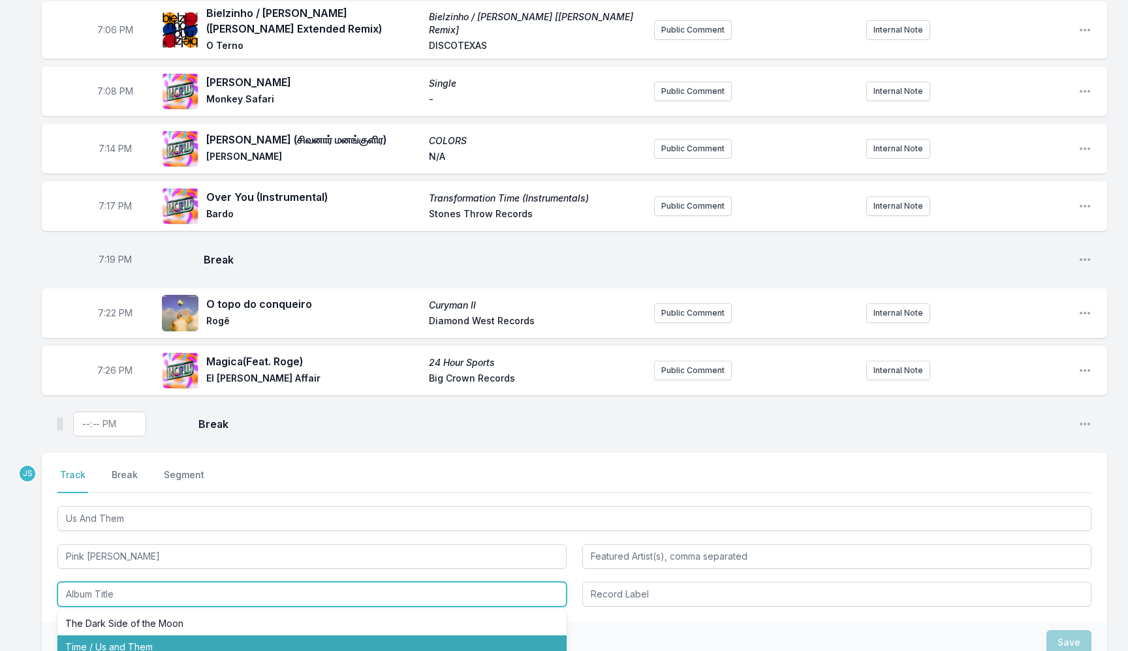
scroll to position [1238, 0]
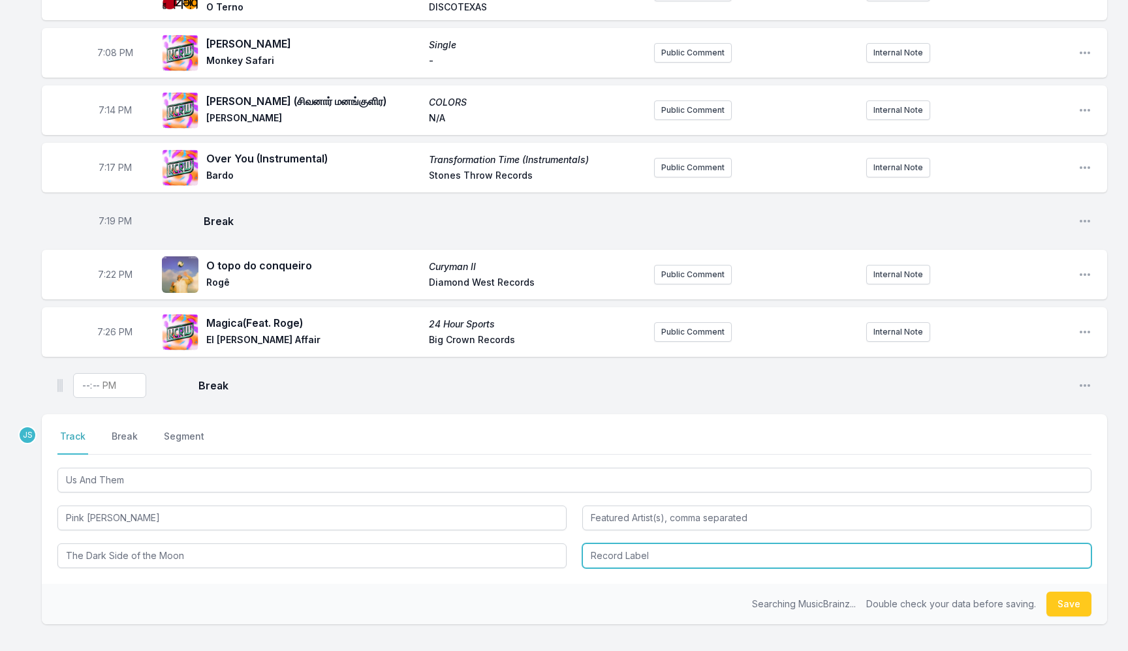
type input "The Dark Side of the Moon"
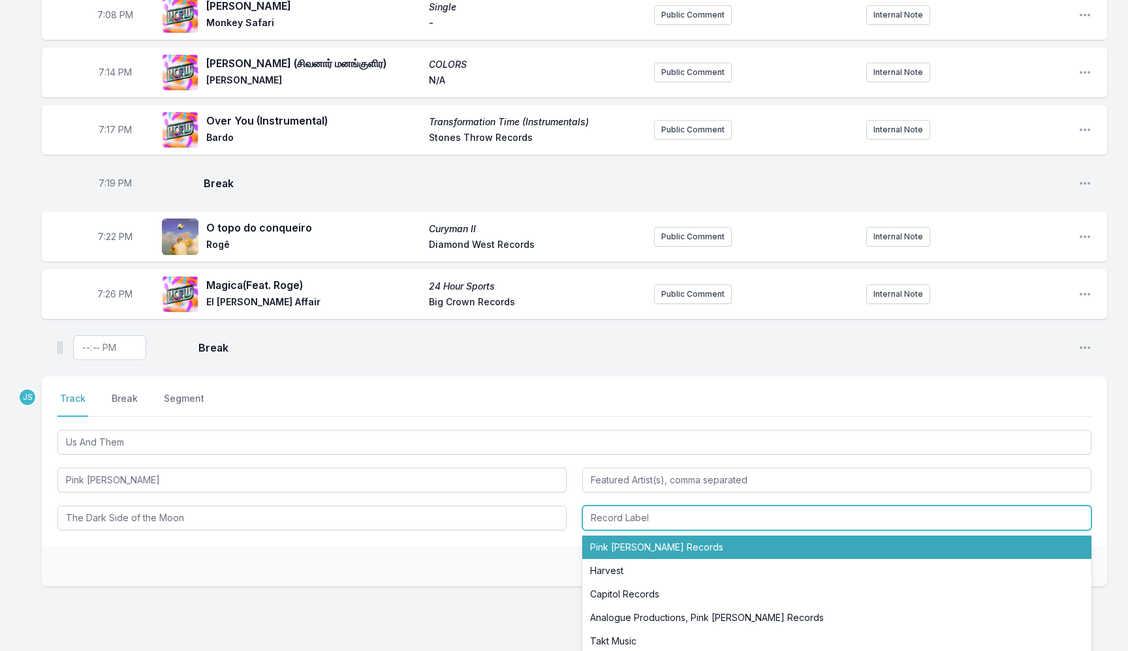
scroll to position [1337, 0]
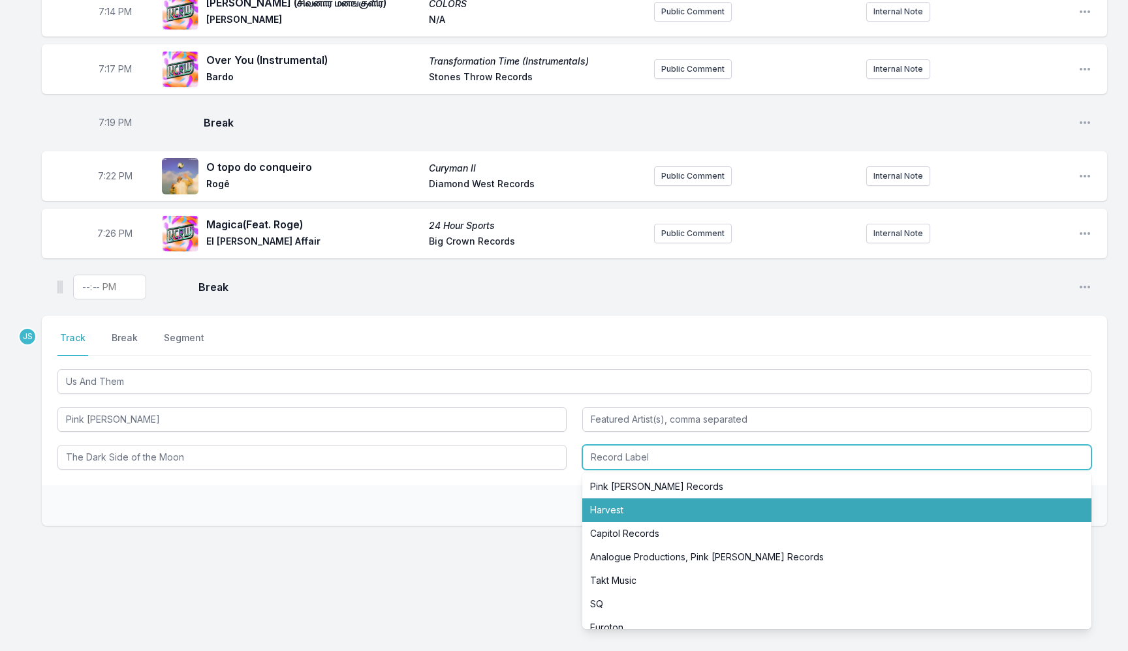
click at [682, 520] on li "Harvest" at bounding box center [836, 510] width 509 height 23
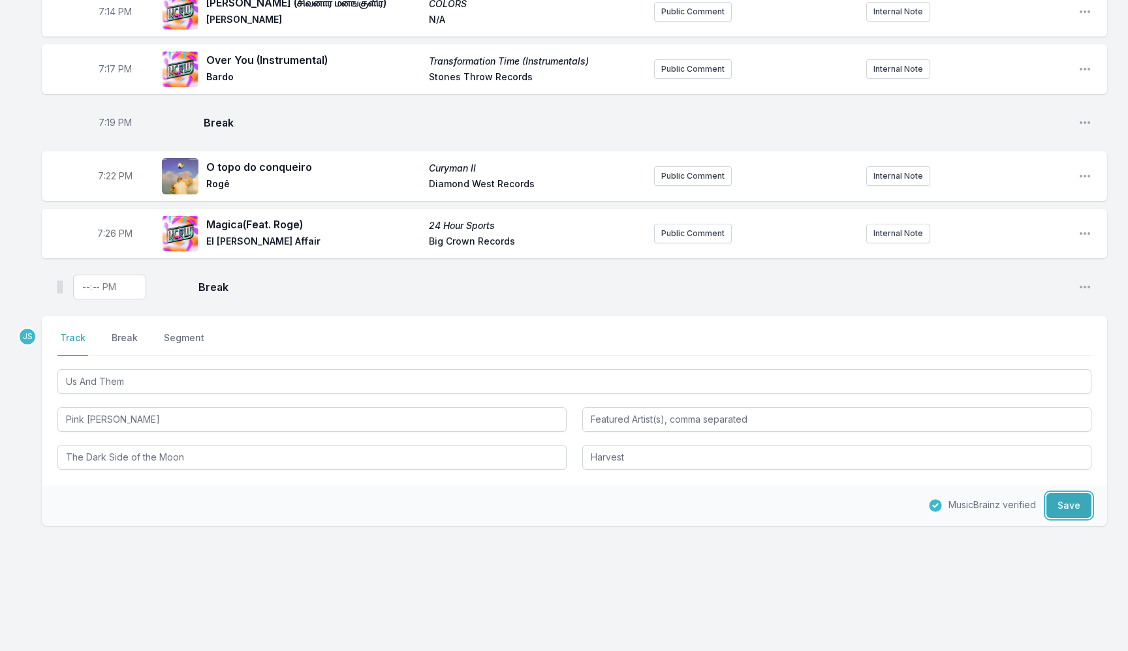
type input "Harvest"
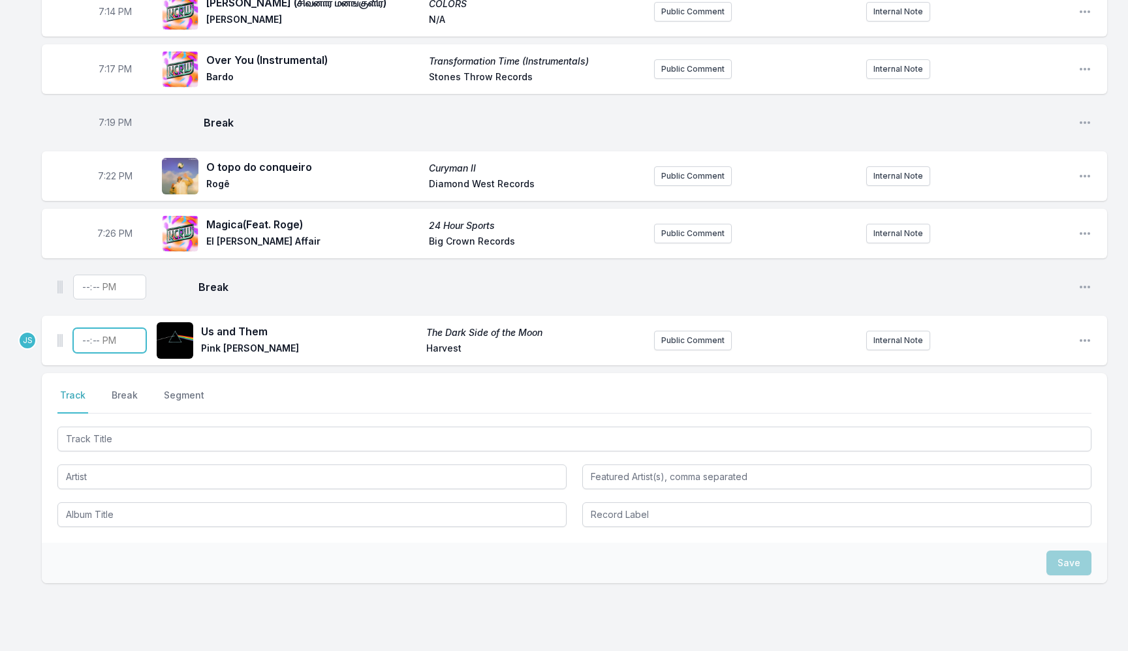
click at [83, 339] on input "Timestamp" at bounding box center [109, 340] width 73 height 25
type input "19:28"
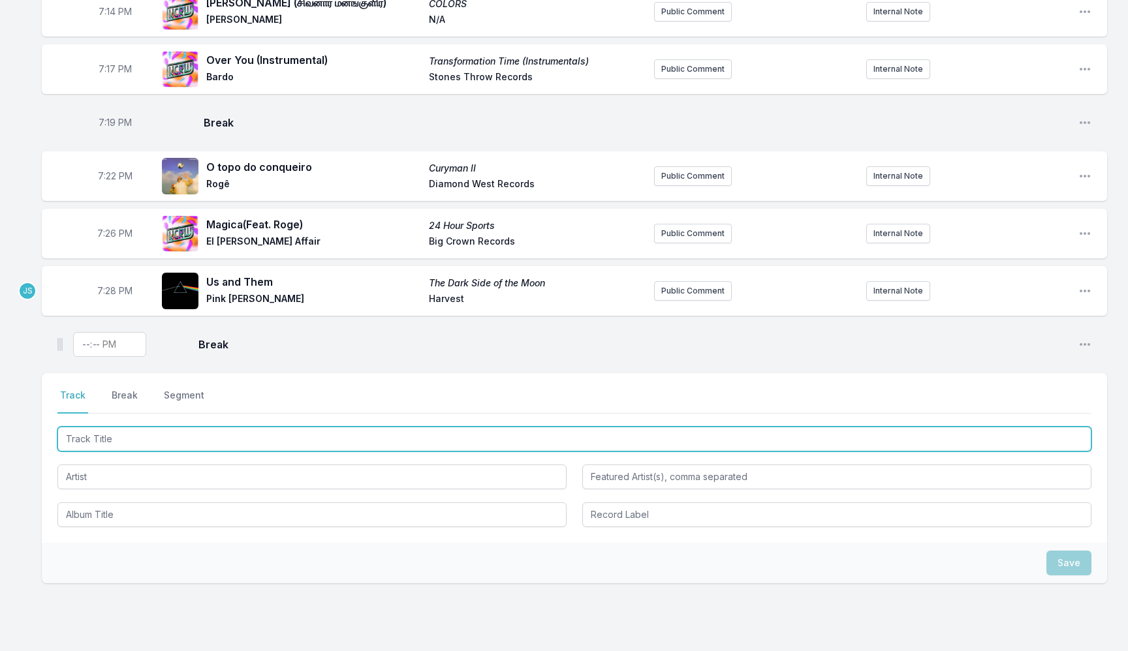
click at [118, 443] on input "Track Title" at bounding box center [574, 439] width 1034 height 25
type input "Whisper Of Knowledge"
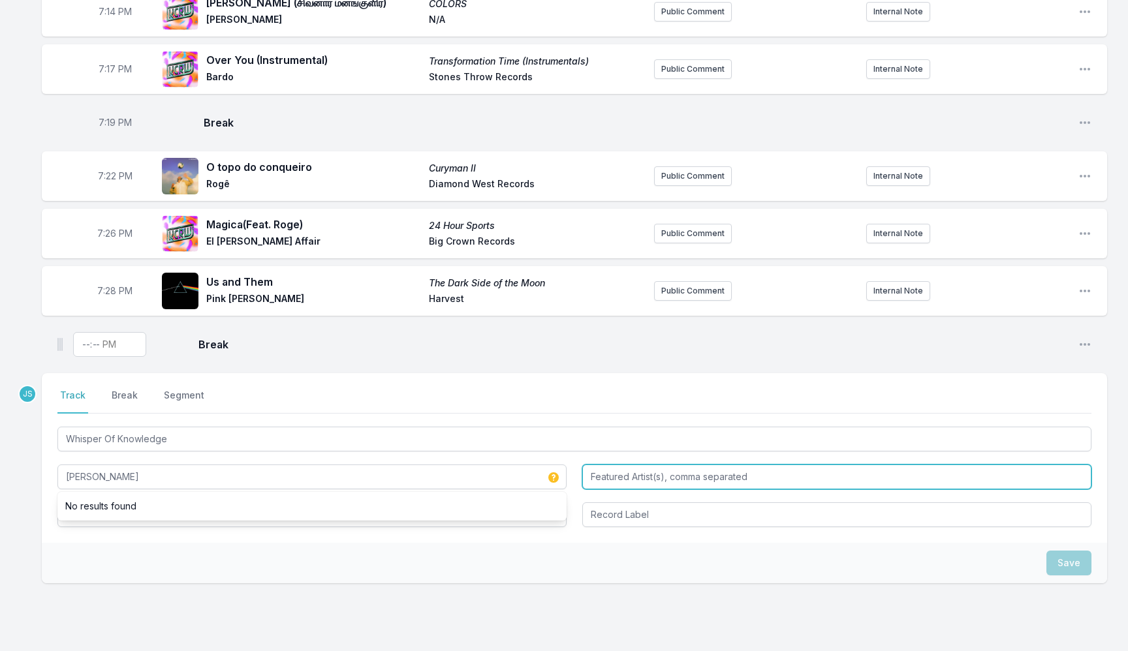
type input "[PERSON_NAME]"
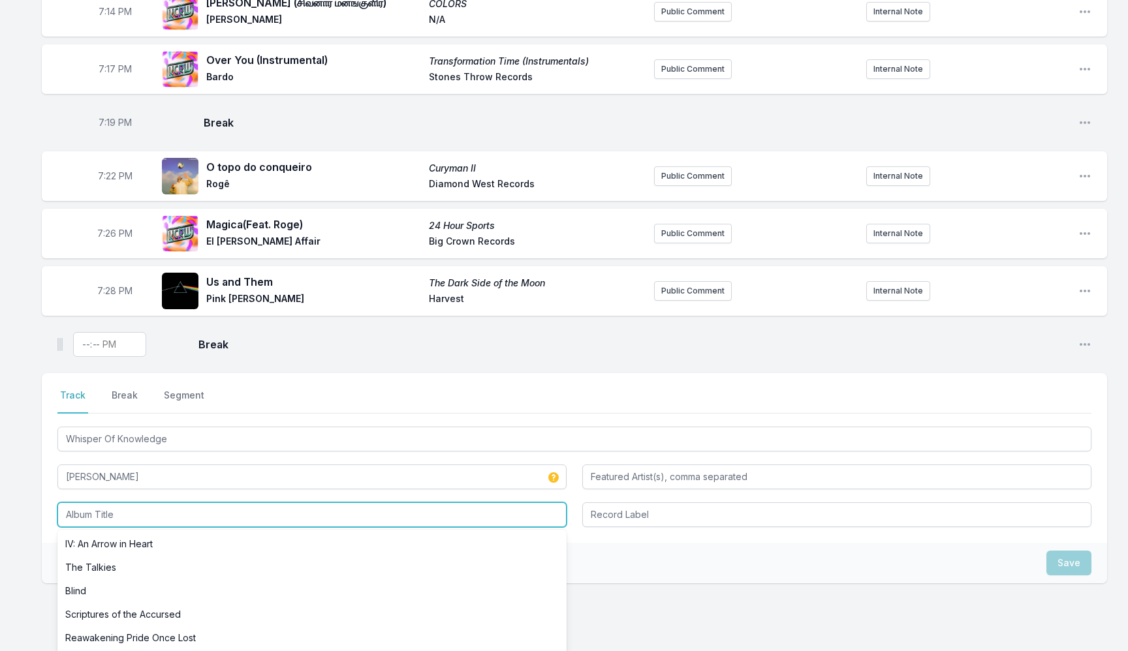
paste input "Meditations on Light and the Quiet Joy Of Nature"
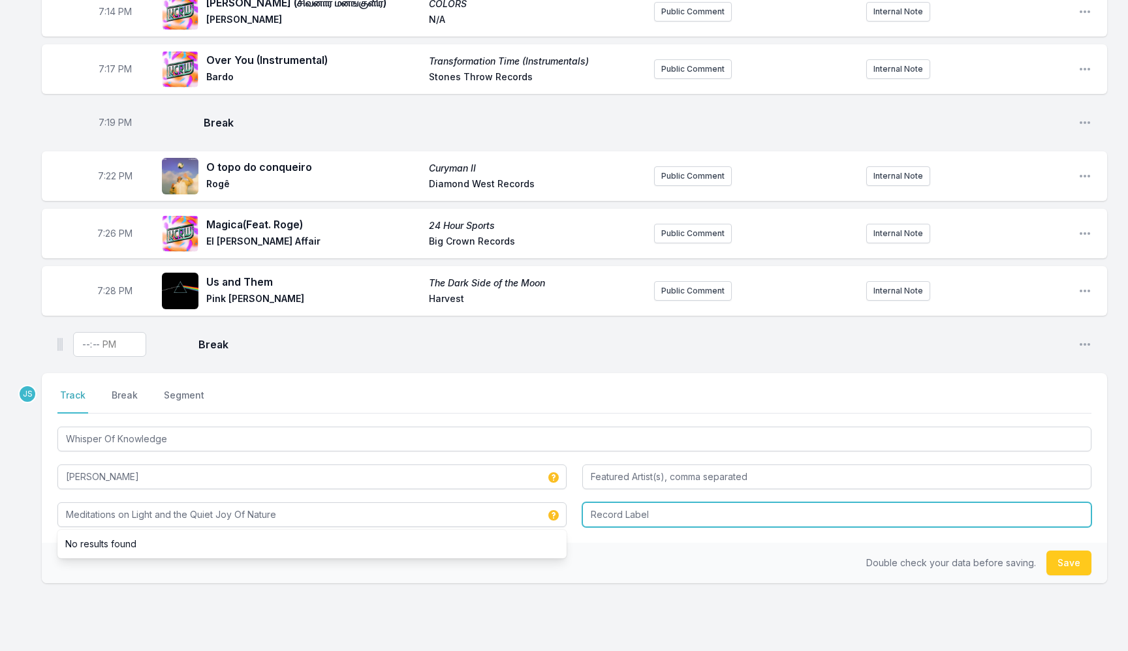
type input "Meditations on Light and the Quiet Joy Of Nature"
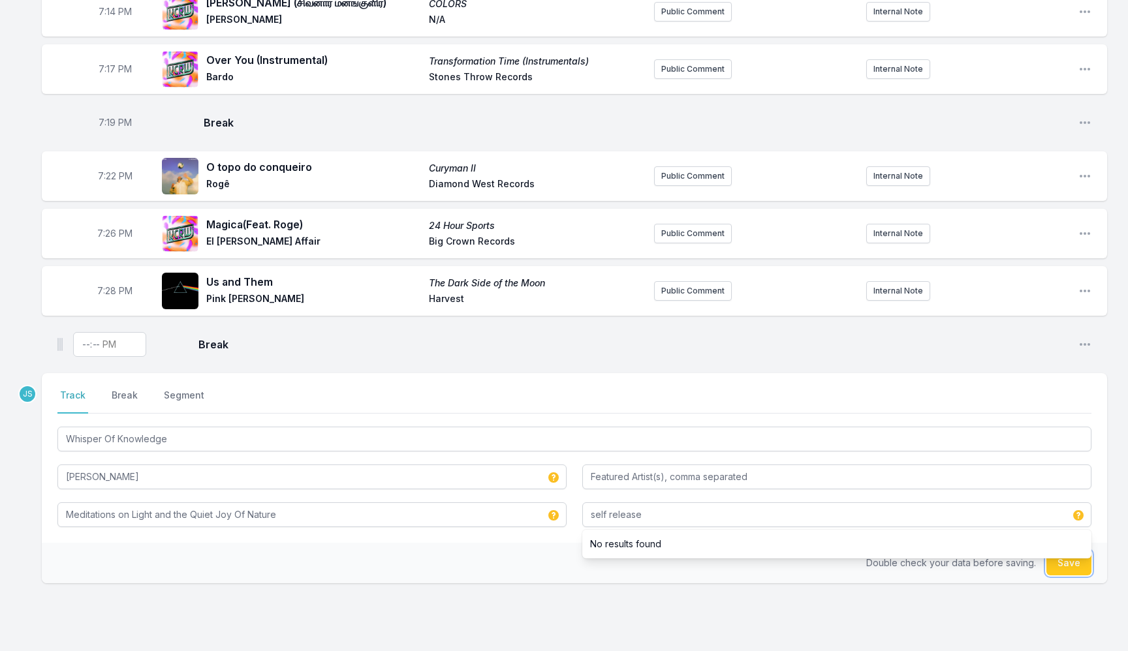
type input "self release"
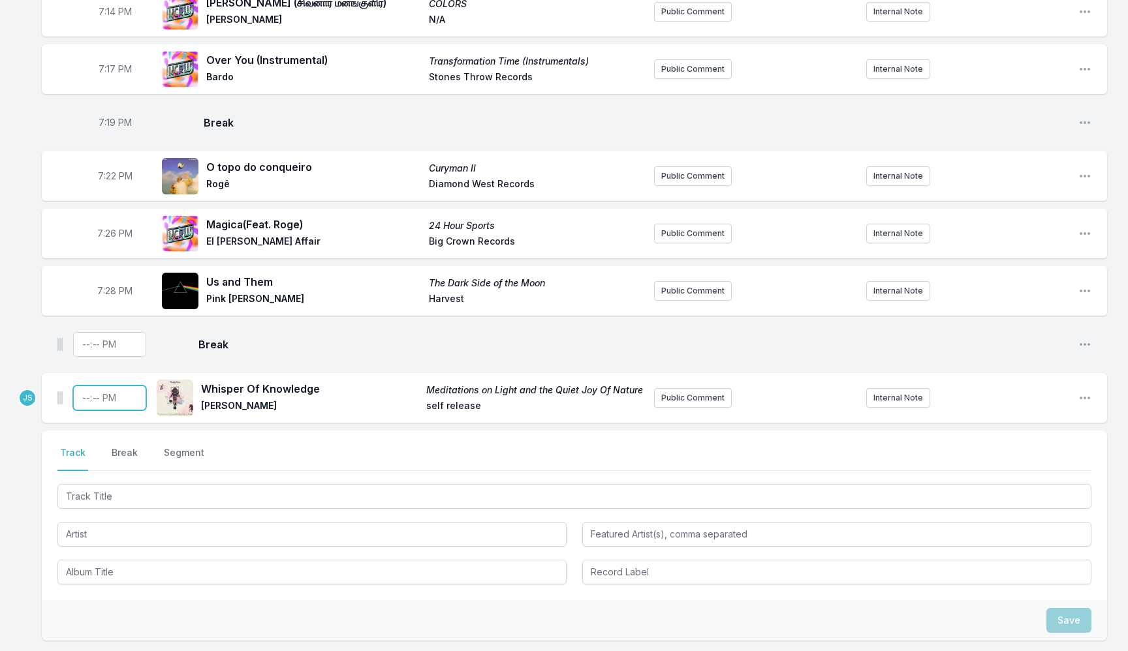
click at [84, 404] on input "Timestamp" at bounding box center [109, 398] width 73 height 25
type input "19:36"
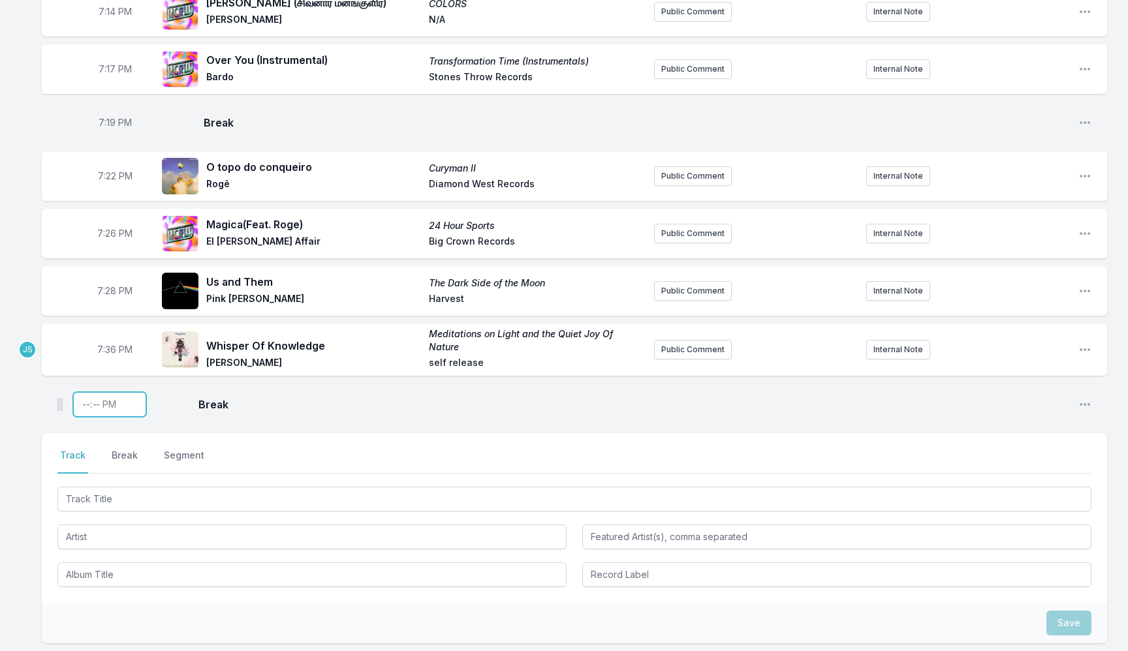
click at [84, 407] on input "Timestamp" at bounding box center [109, 404] width 73 height 25
type input "19:38"
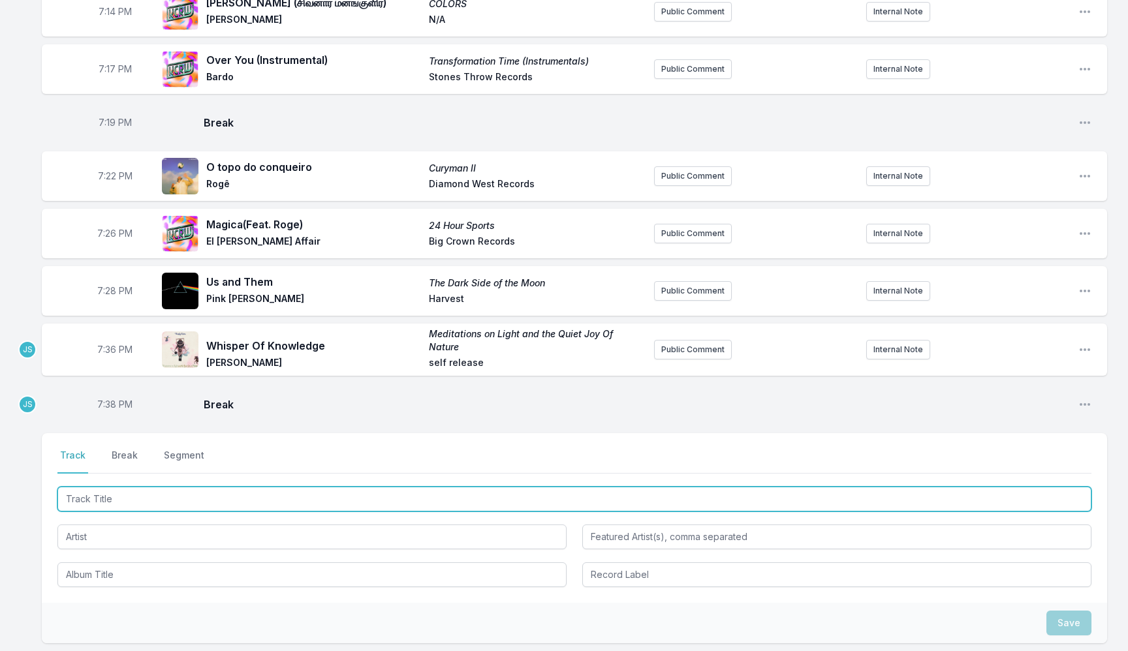
click at [149, 503] on input "Track Title" at bounding box center [574, 499] width 1034 height 25
type input "Aguacerito"
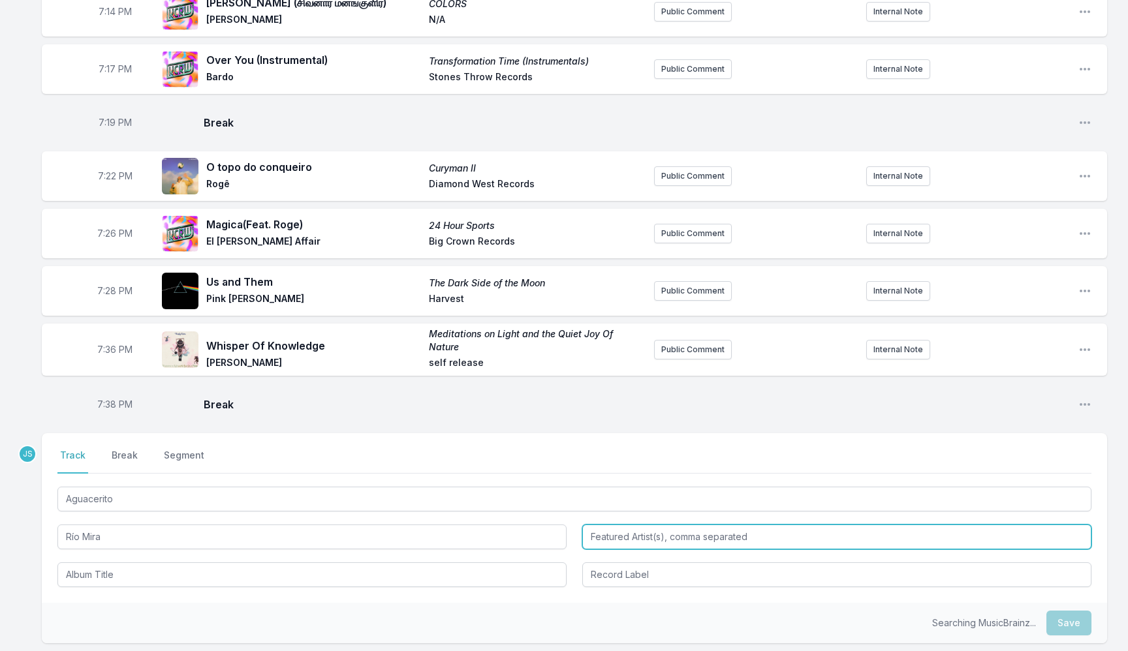
type input "Río Mira"
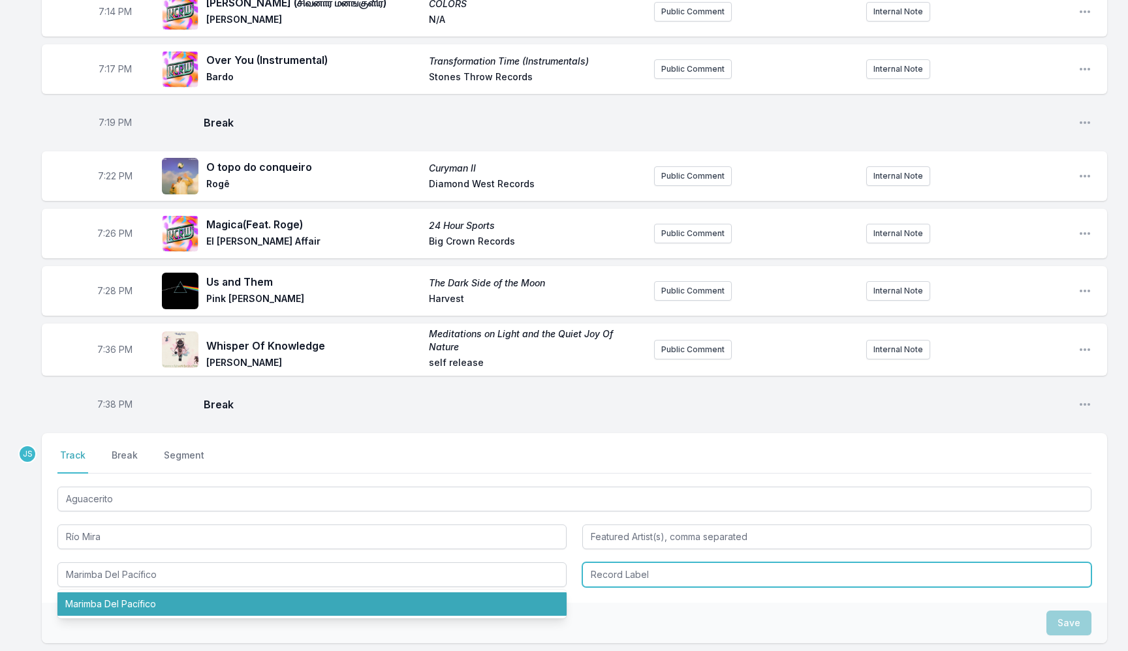
type input "Marimba Del Pacífico"
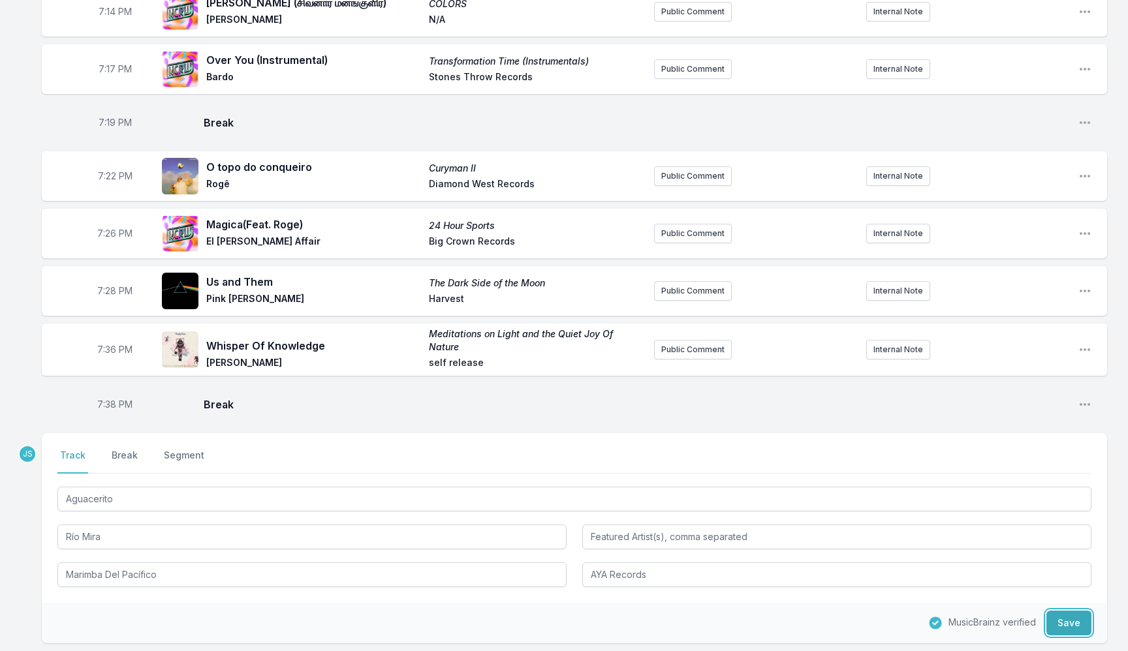
type input "AYA Records"
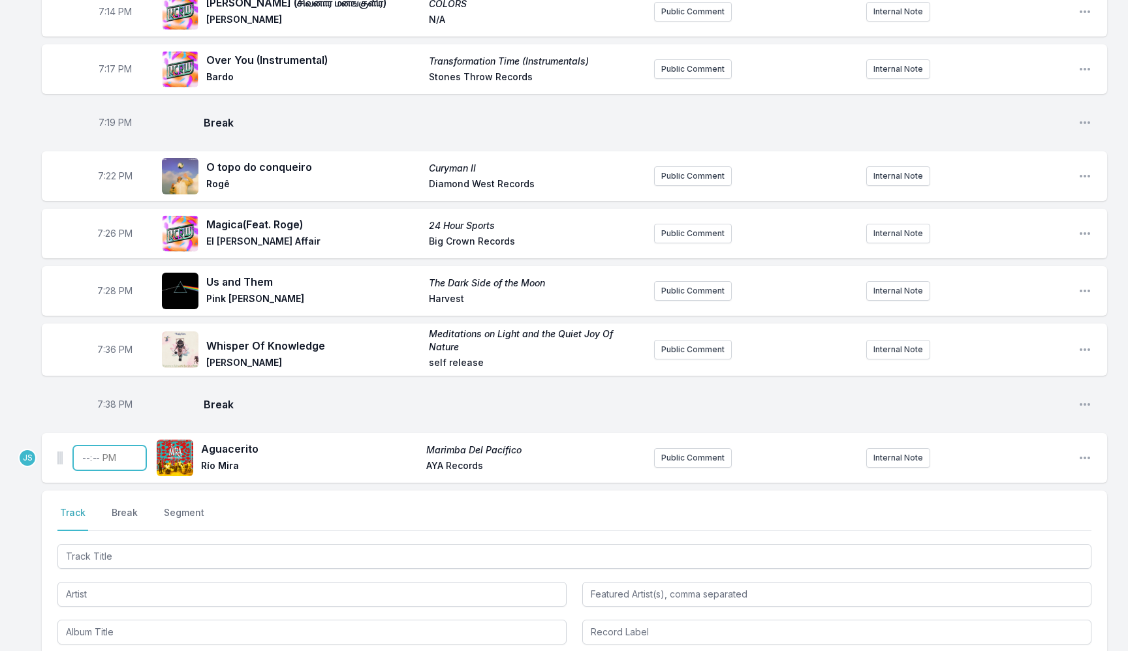
click at [79, 457] on input "Timestamp" at bounding box center [109, 458] width 73 height 25
type input "19:40"
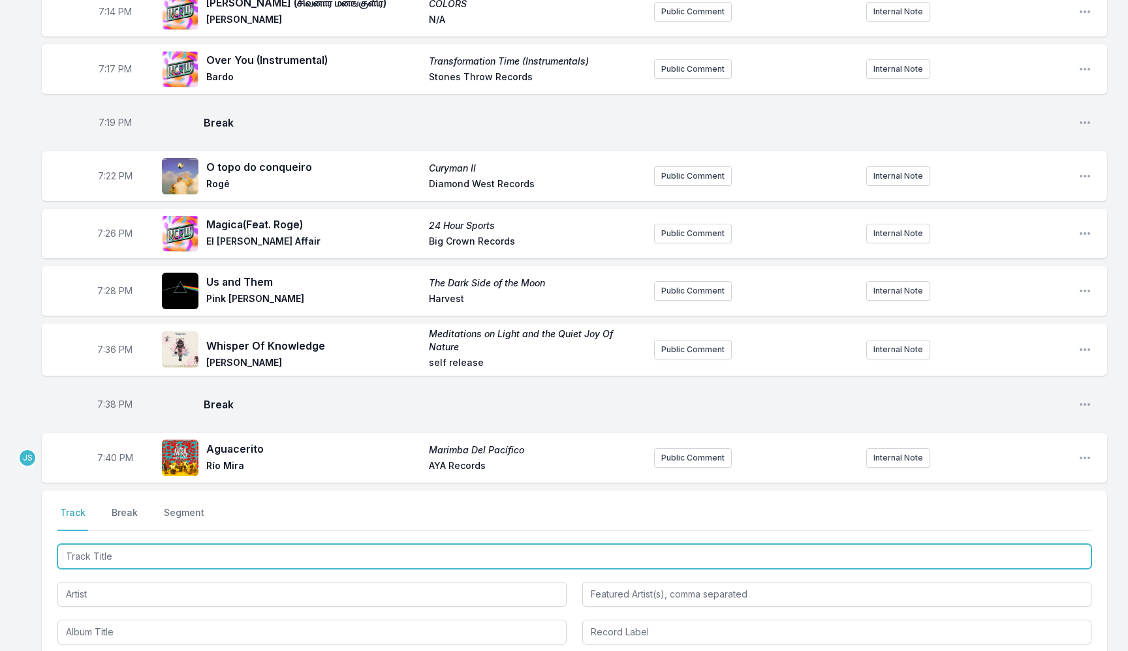
click at [175, 557] on input "Track Title" at bounding box center [574, 556] width 1034 height 25
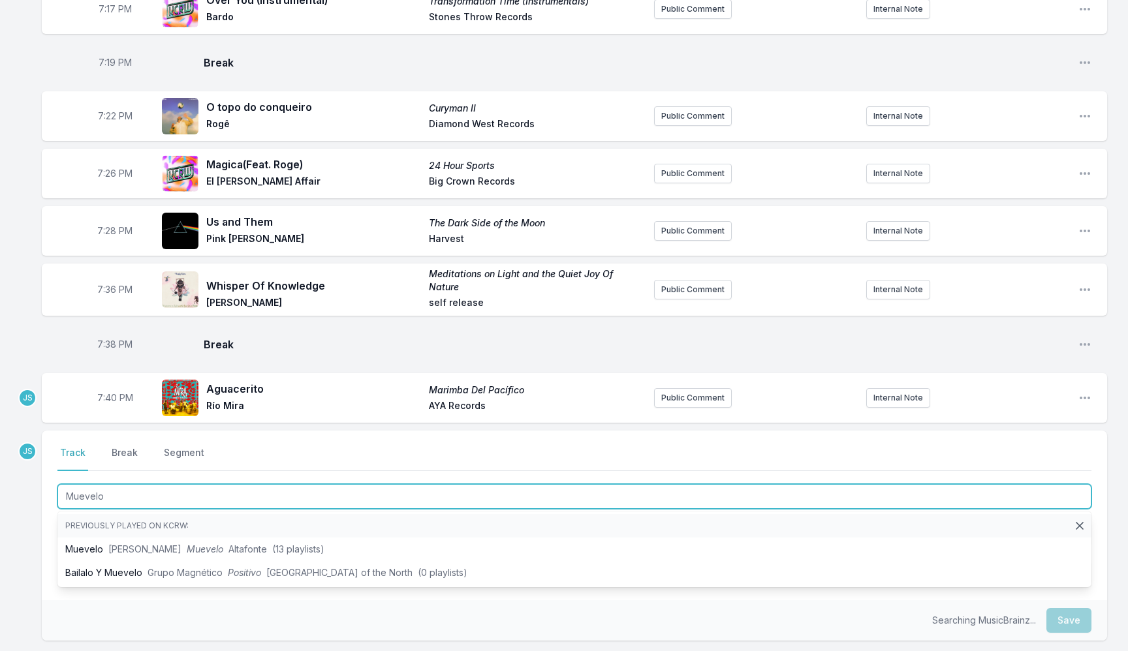
scroll to position [1398, 0]
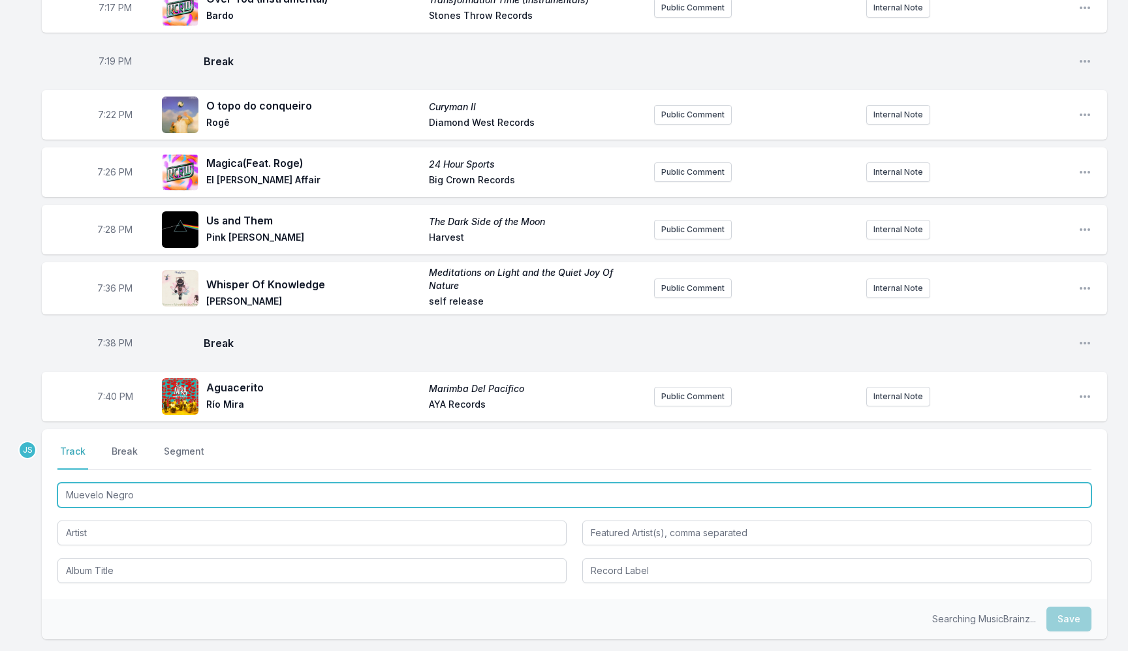
type input "Muevelo Negro"
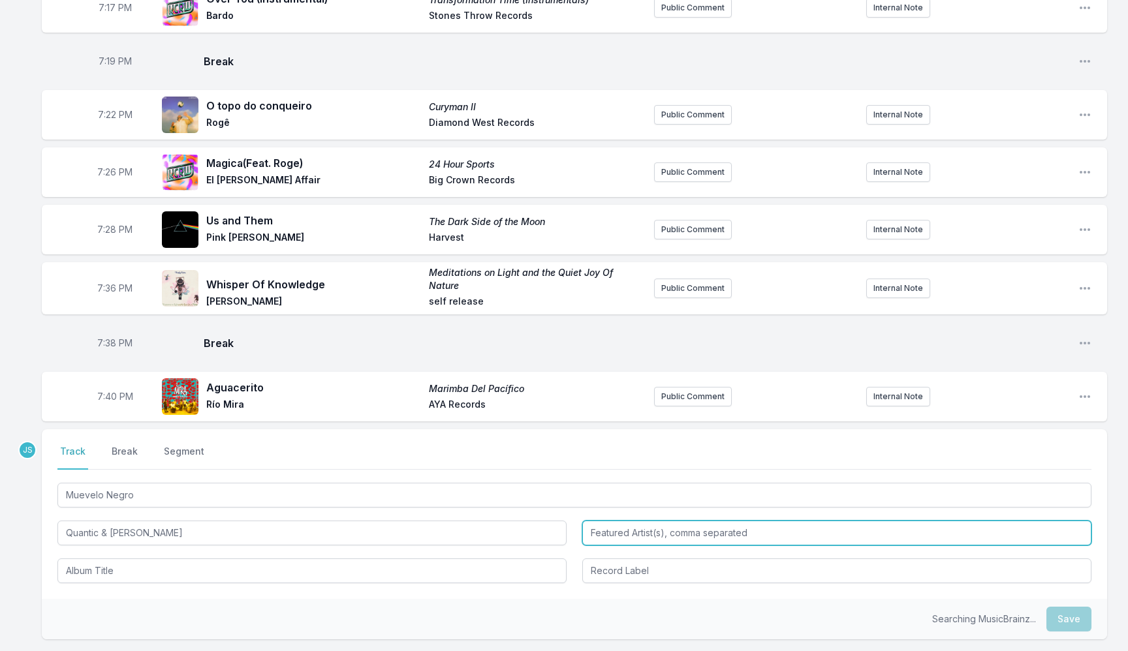
type input "Quantic & [PERSON_NAME]"
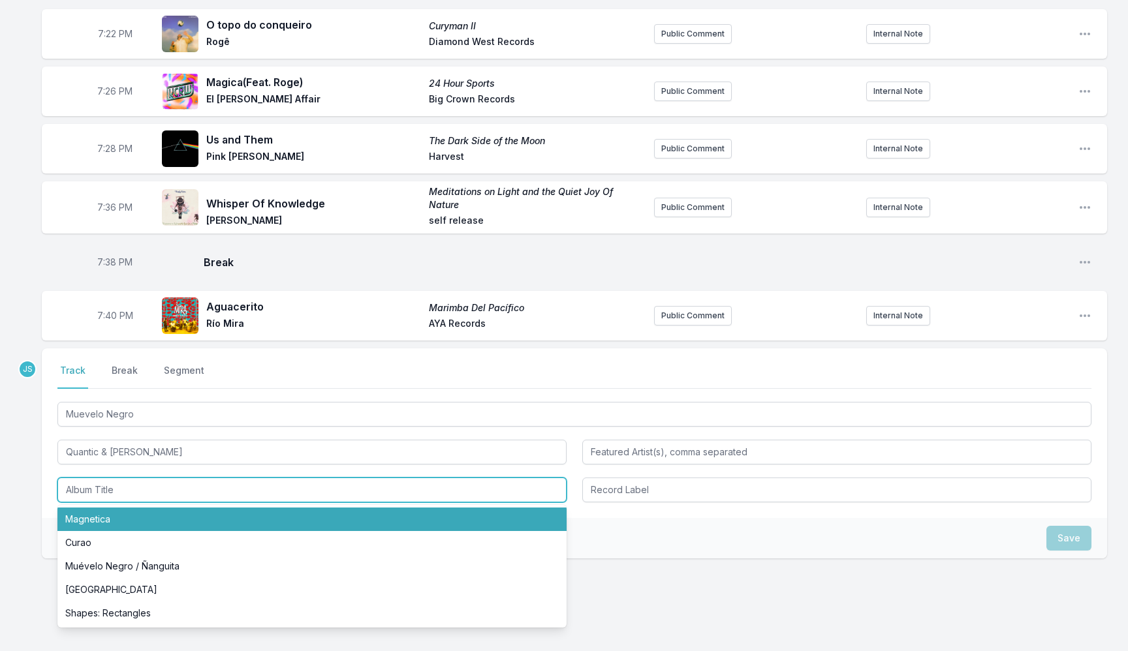
scroll to position [1493, 0]
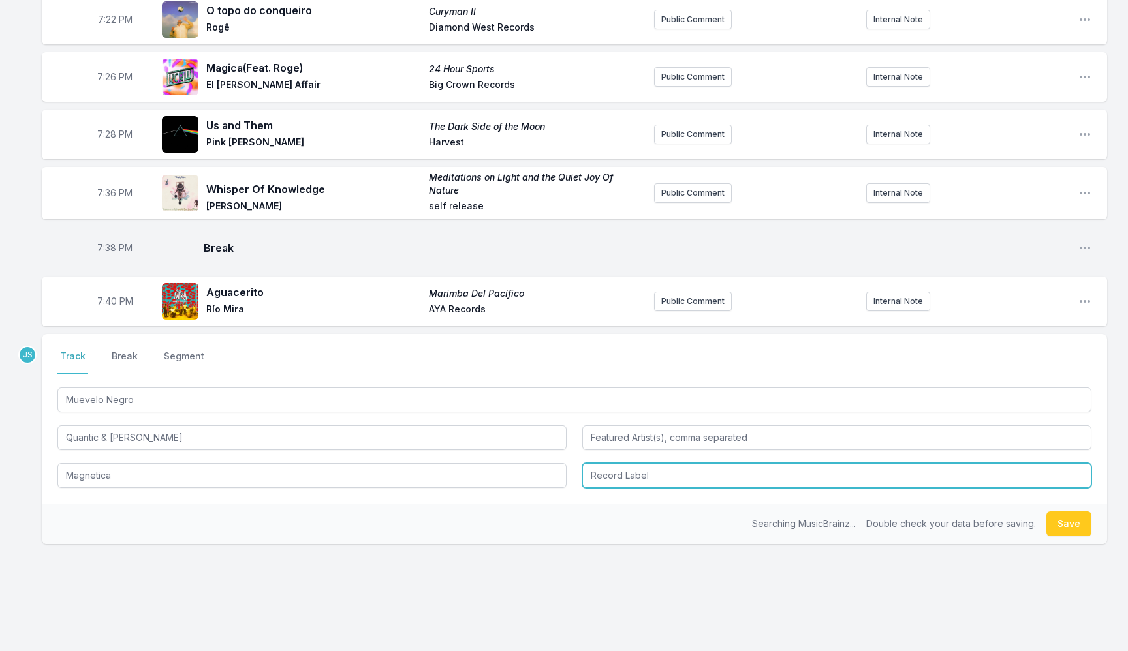
type input "Magnetica"
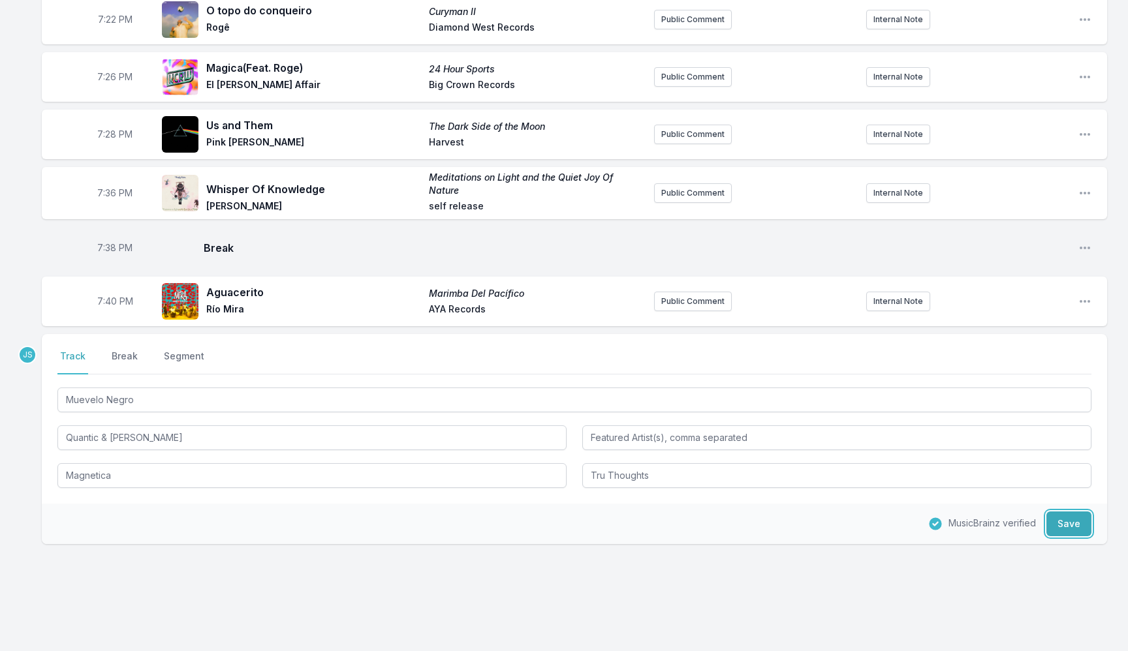
type input "Tru Thoughts"
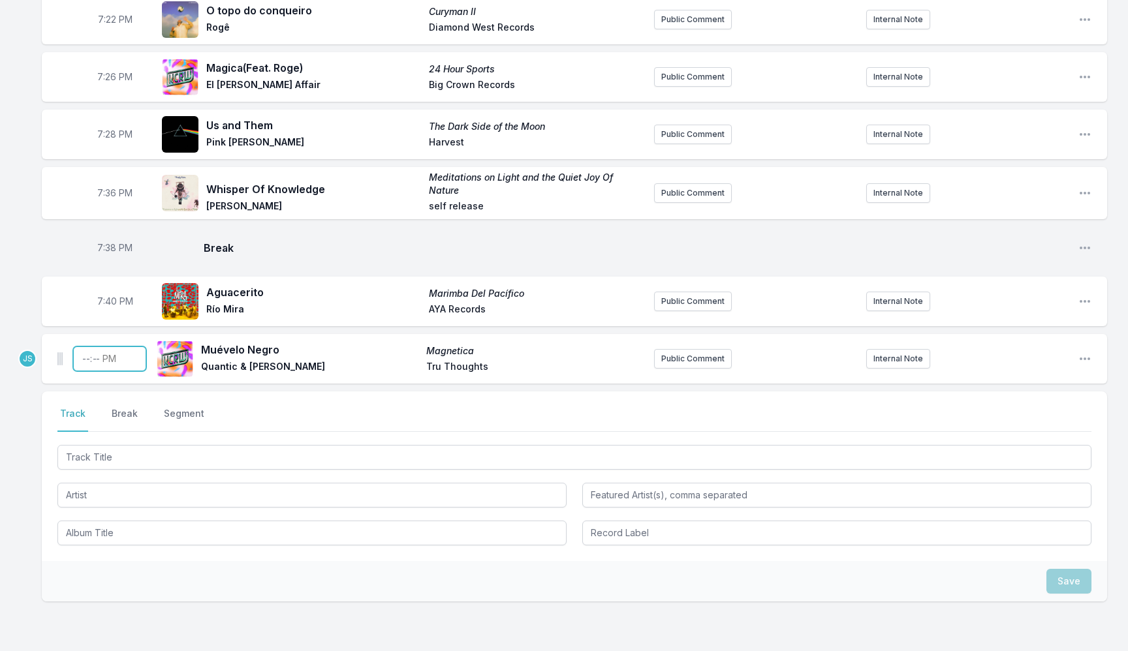
click at [81, 358] on input "Timestamp" at bounding box center [109, 359] width 73 height 25
type input "19:42"
click at [147, 468] on div at bounding box center [574, 494] width 1034 height 103
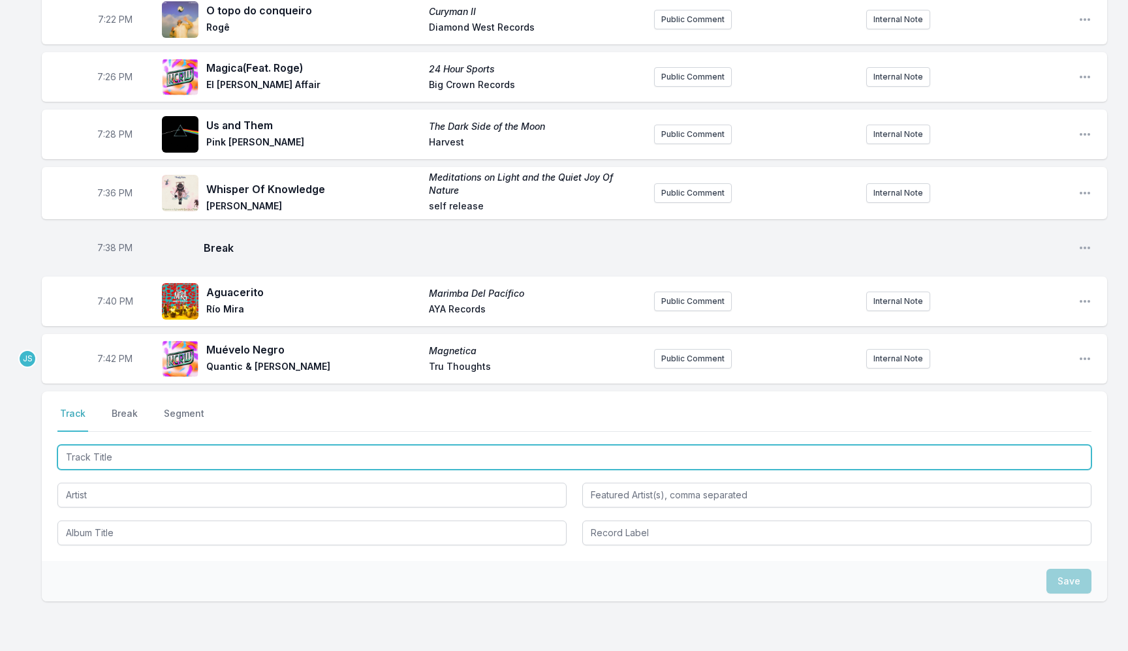
click at [143, 461] on input "Track Title" at bounding box center [574, 457] width 1034 height 25
type input "Changes"
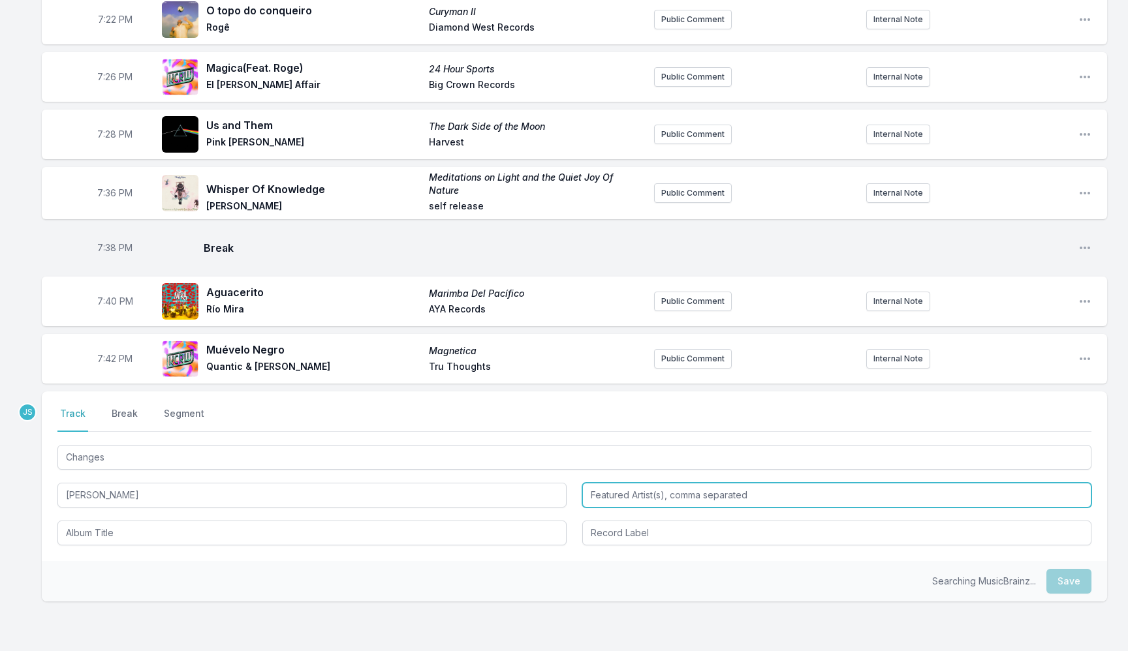
type input "[PERSON_NAME]"
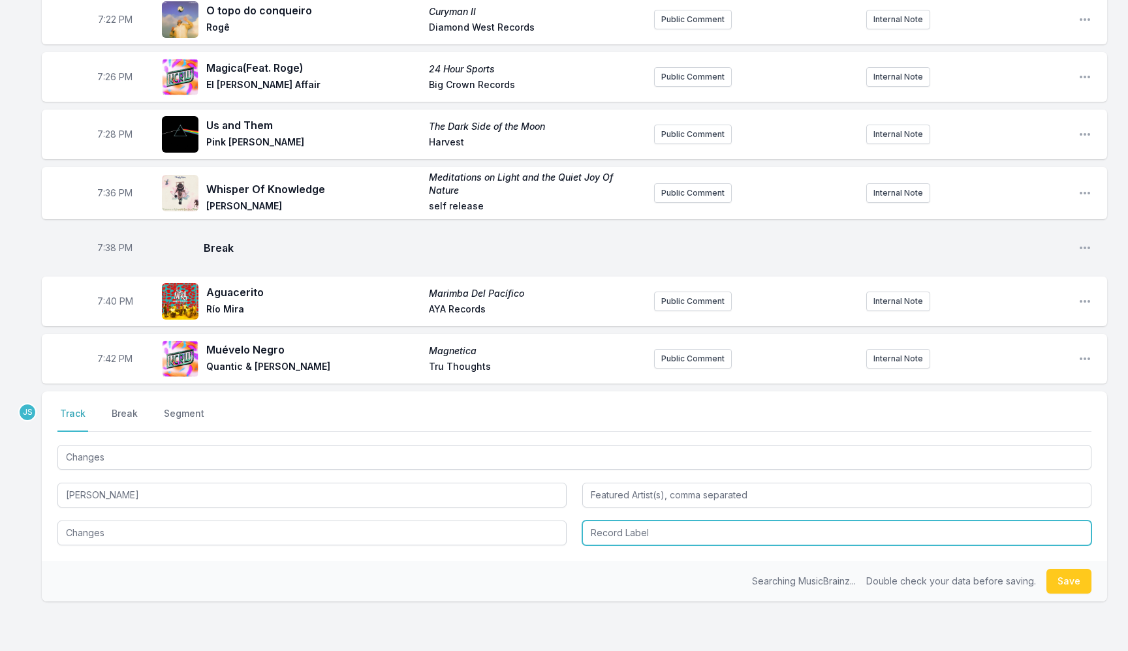
type input "Changes"
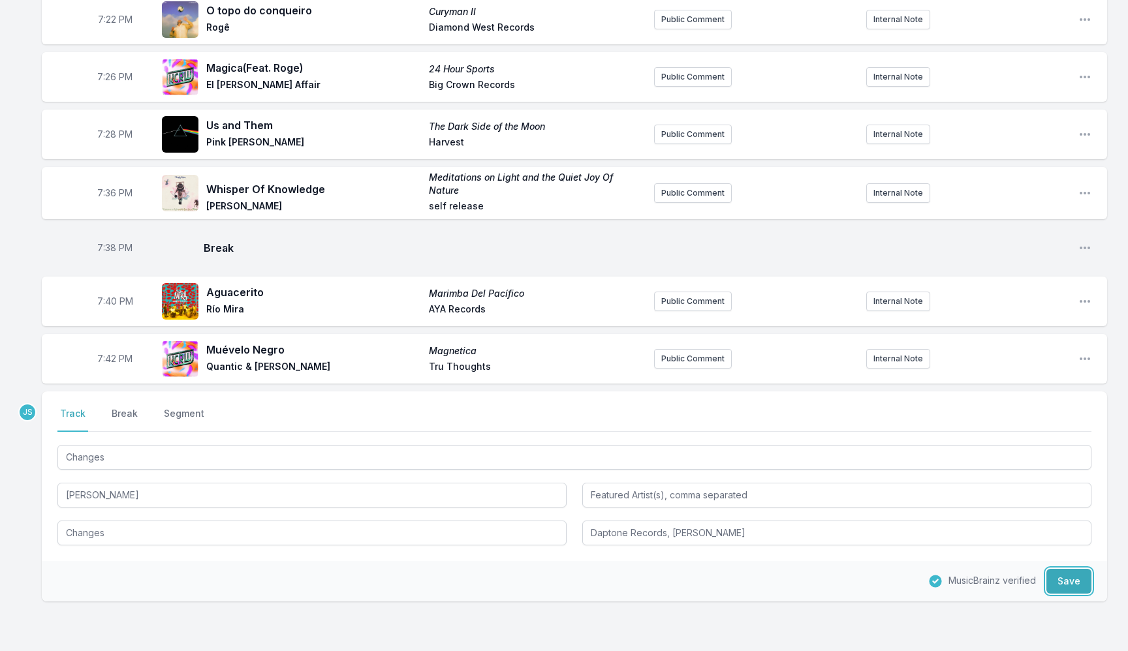
type input "Daptone Records, [PERSON_NAME]"
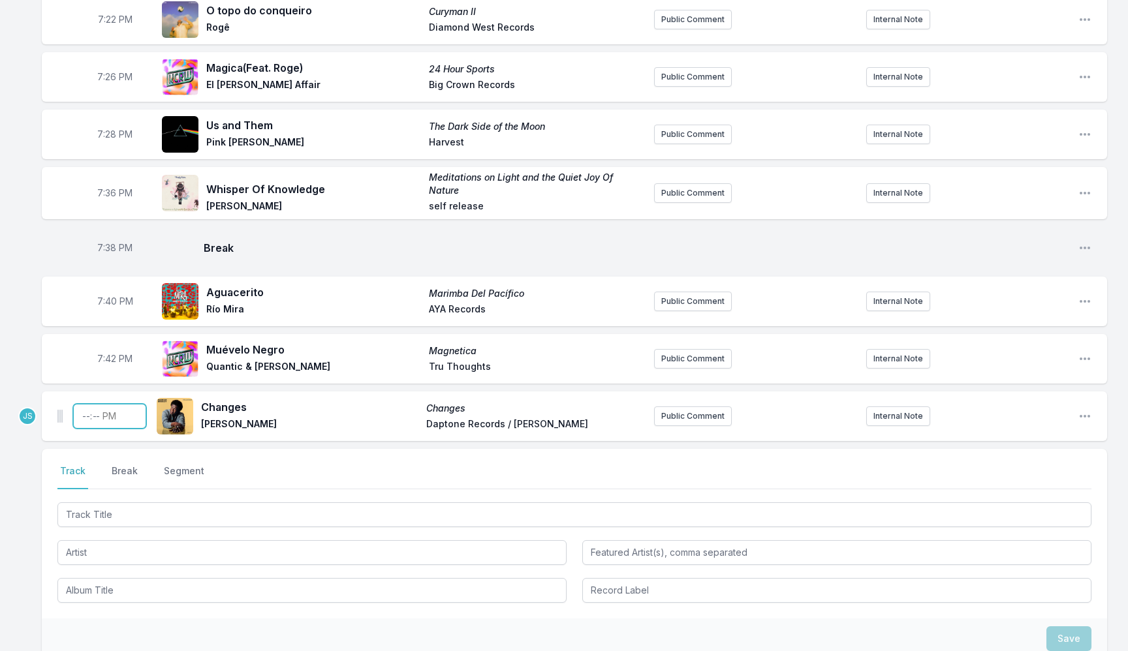
click at [84, 419] on input "Timestamp" at bounding box center [109, 416] width 73 height 25
type input "19:47"
drag, startPoint x: 319, startPoint y: 424, endPoint x: 305, endPoint y: 296, distance: 128.1
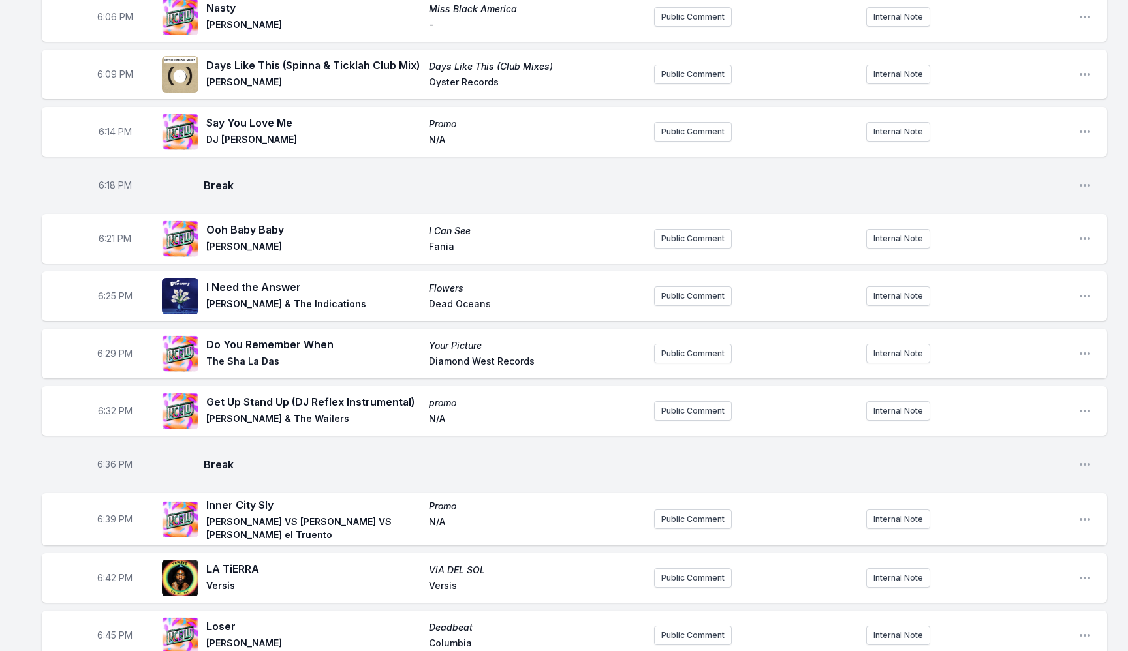
scroll to position [0, 0]
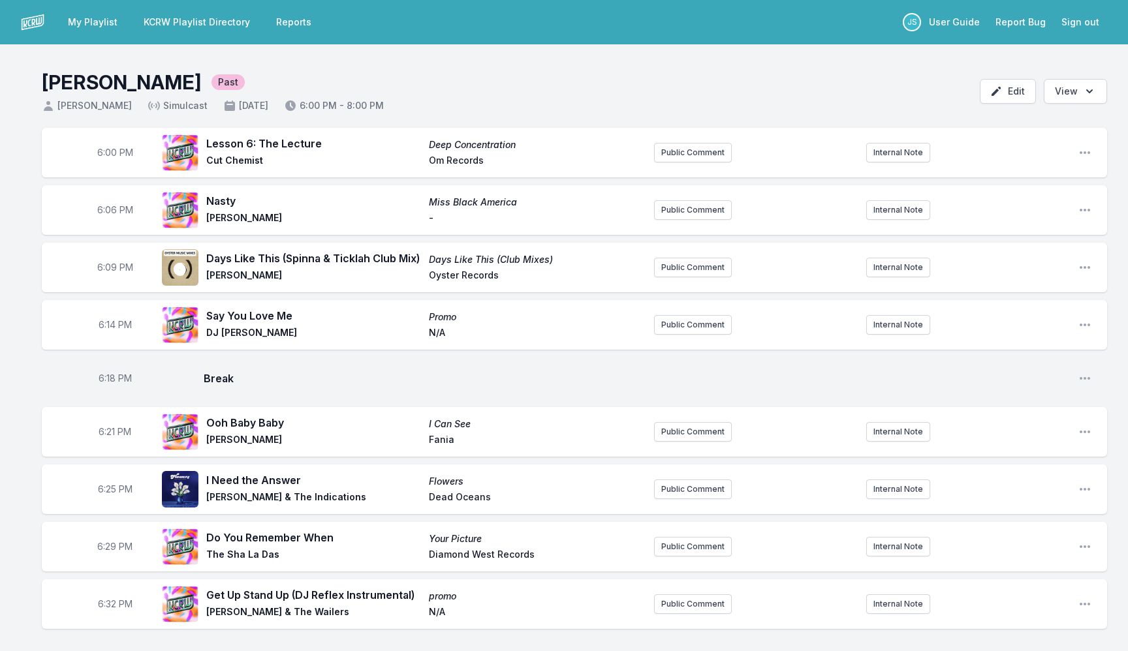
drag, startPoint x: 257, startPoint y: 216, endPoint x: 208, endPoint y: 149, distance: 83.2
copy ul "Lesson 6: The Lecture Deep Concentration Cut Chemist Om Records Public Comment …"
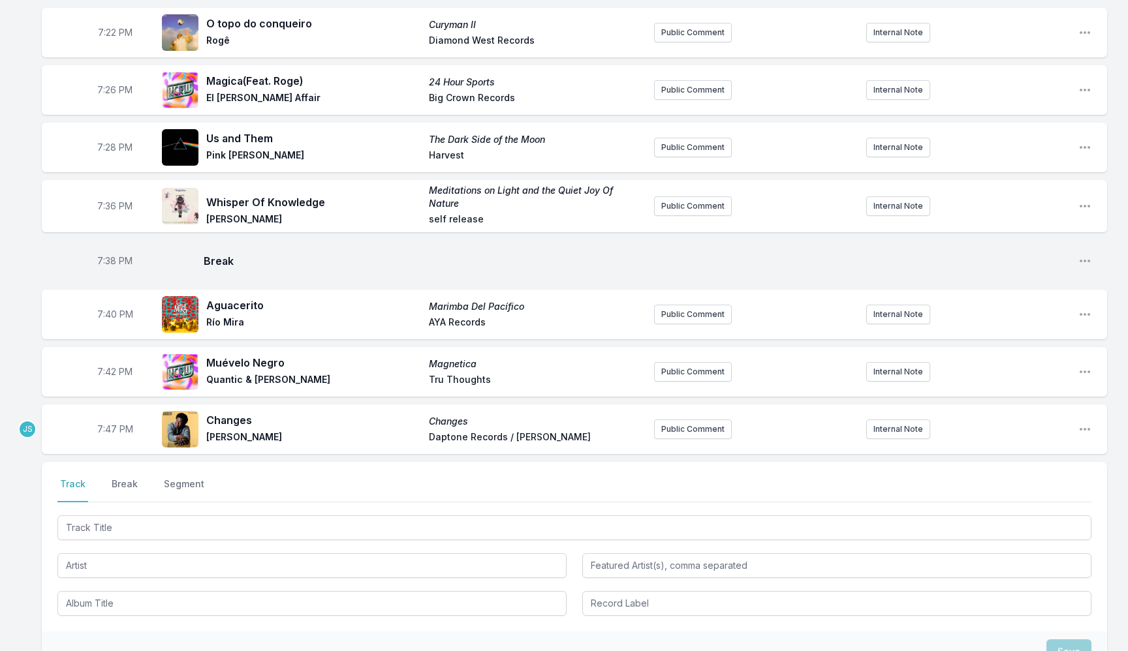
scroll to position [1624, 0]
